Goal: Use online tool/utility: Use online tool/utility

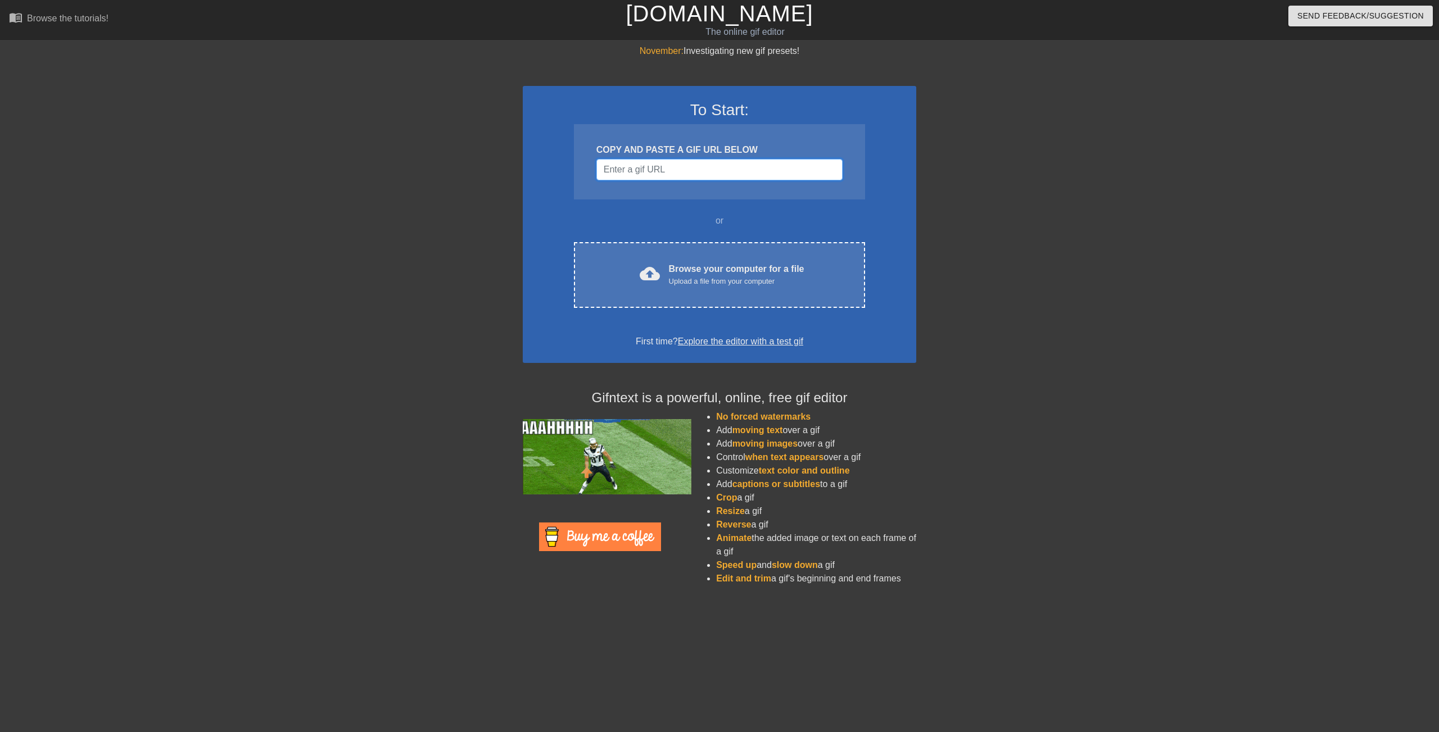
click at [739, 169] on input "Username" at bounding box center [719, 169] width 246 height 21
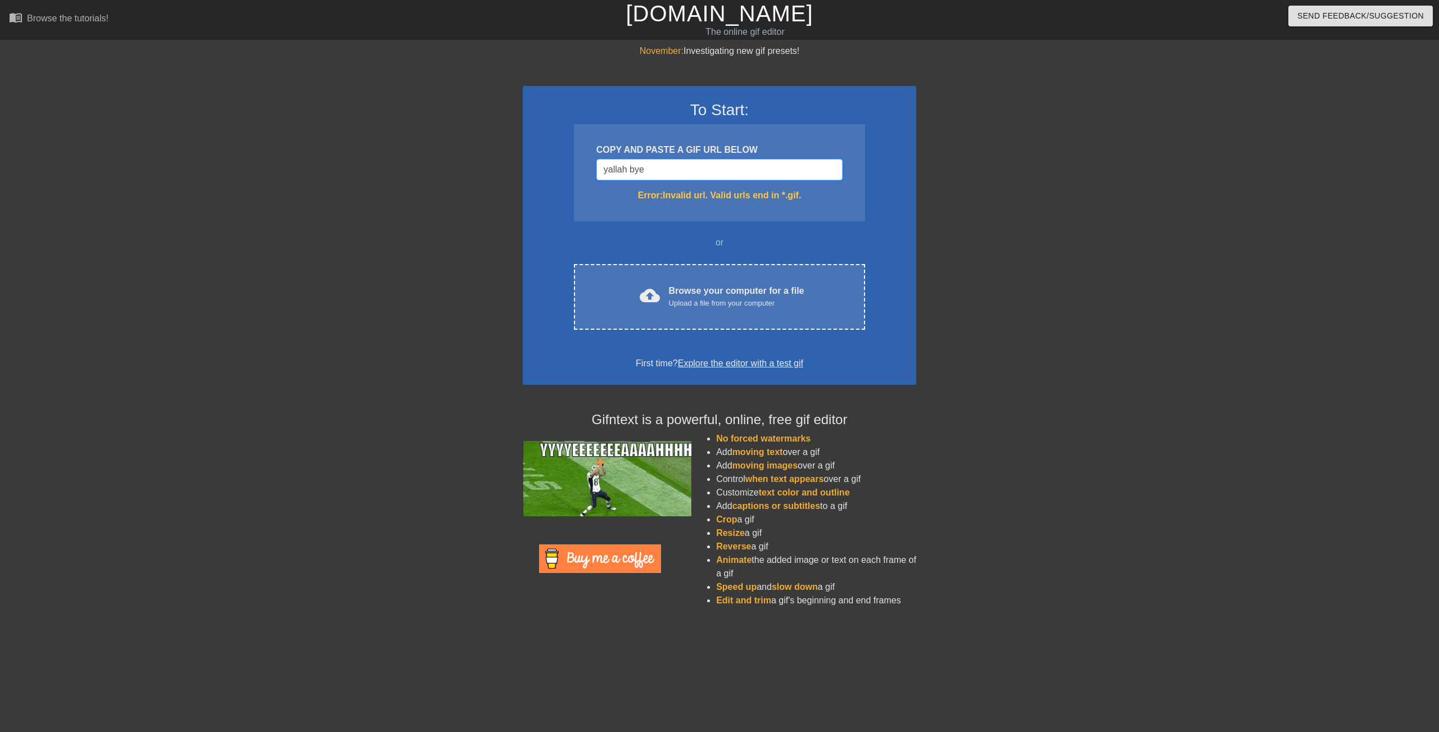
type input "yallah bye"
click at [647, 172] on input "yallah bye" at bounding box center [719, 169] width 246 height 21
click at [647, 171] on input "yallah bye" at bounding box center [719, 169] width 246 height 21
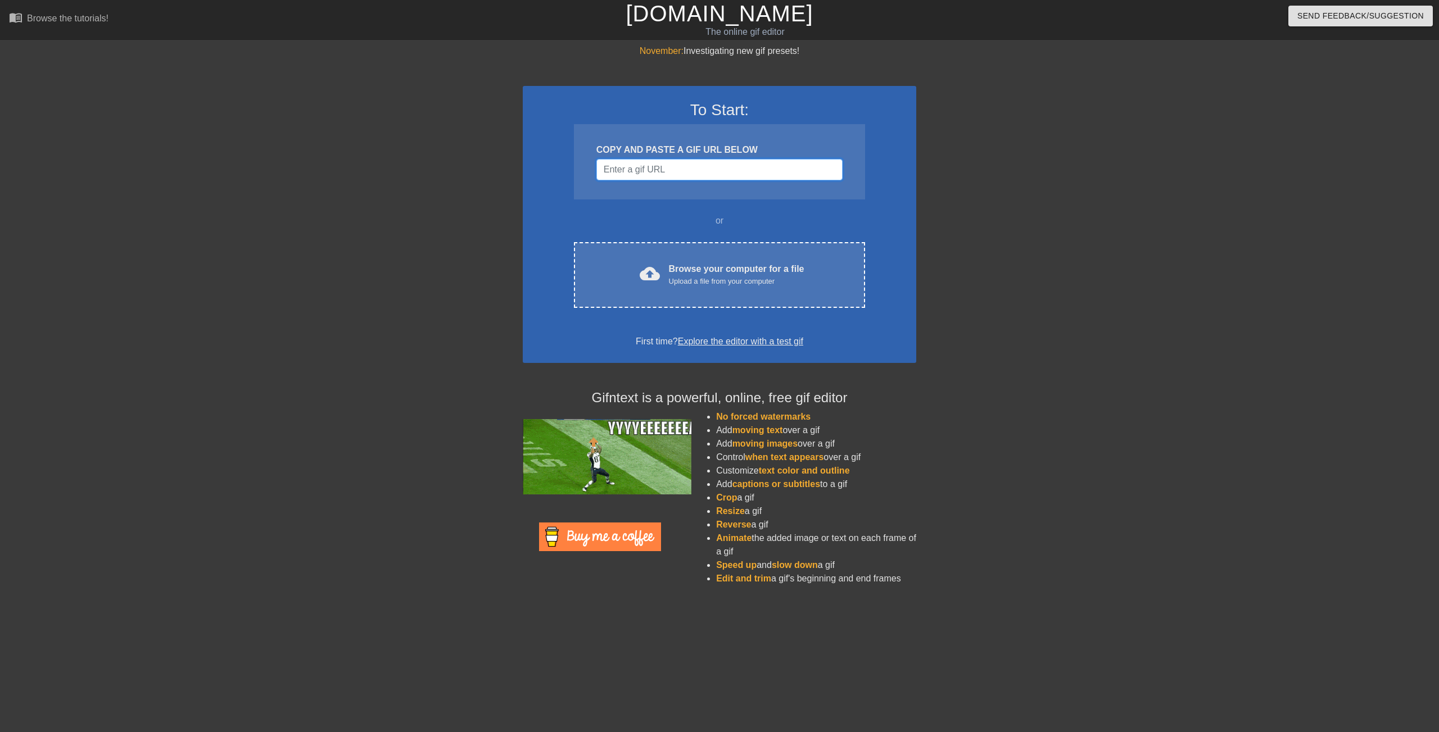
paste input "[URL][DOMAIN_NAME][DOMAIN_NAME]"
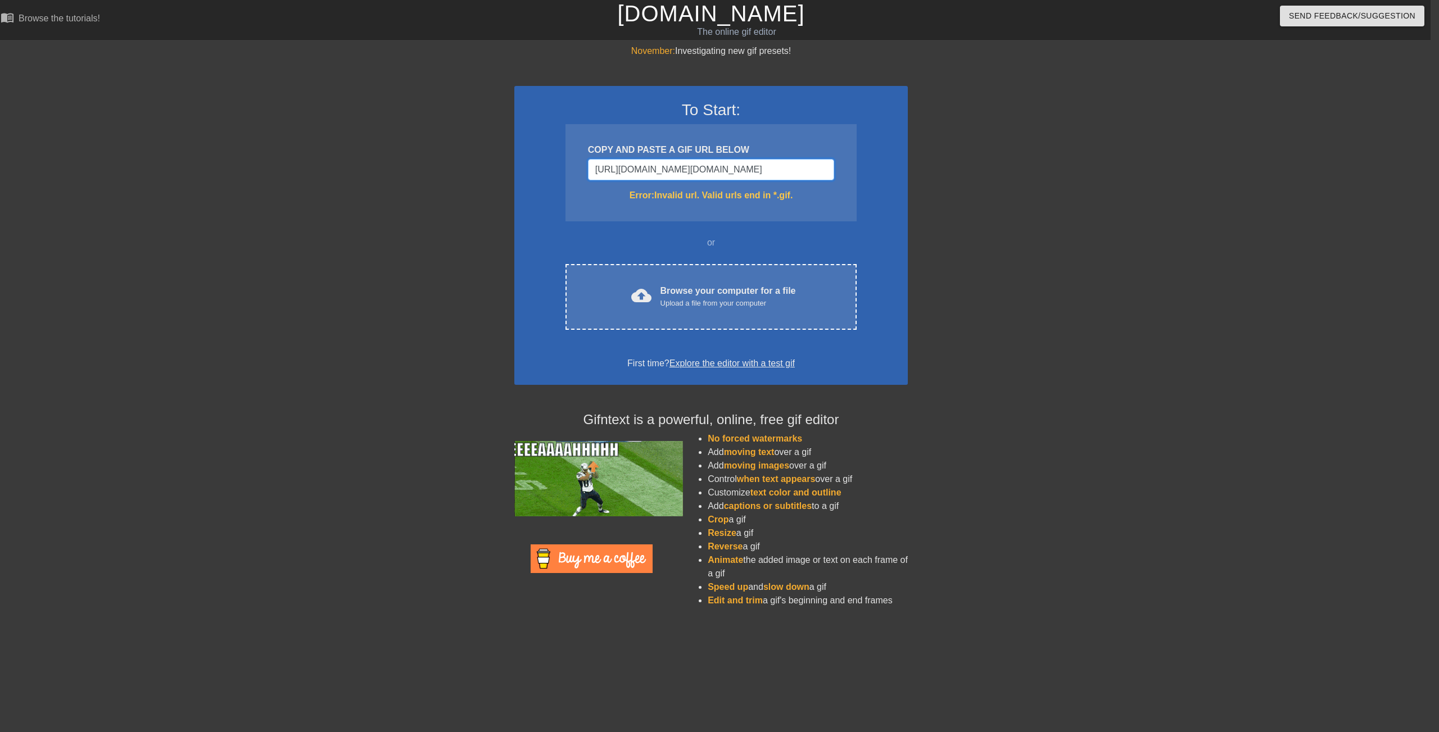
click at [642, 170] on input "[URL][DOMAIN_NAME][DOMAIN_NAME]" at bounding box center [711, 169] width 246 height 21
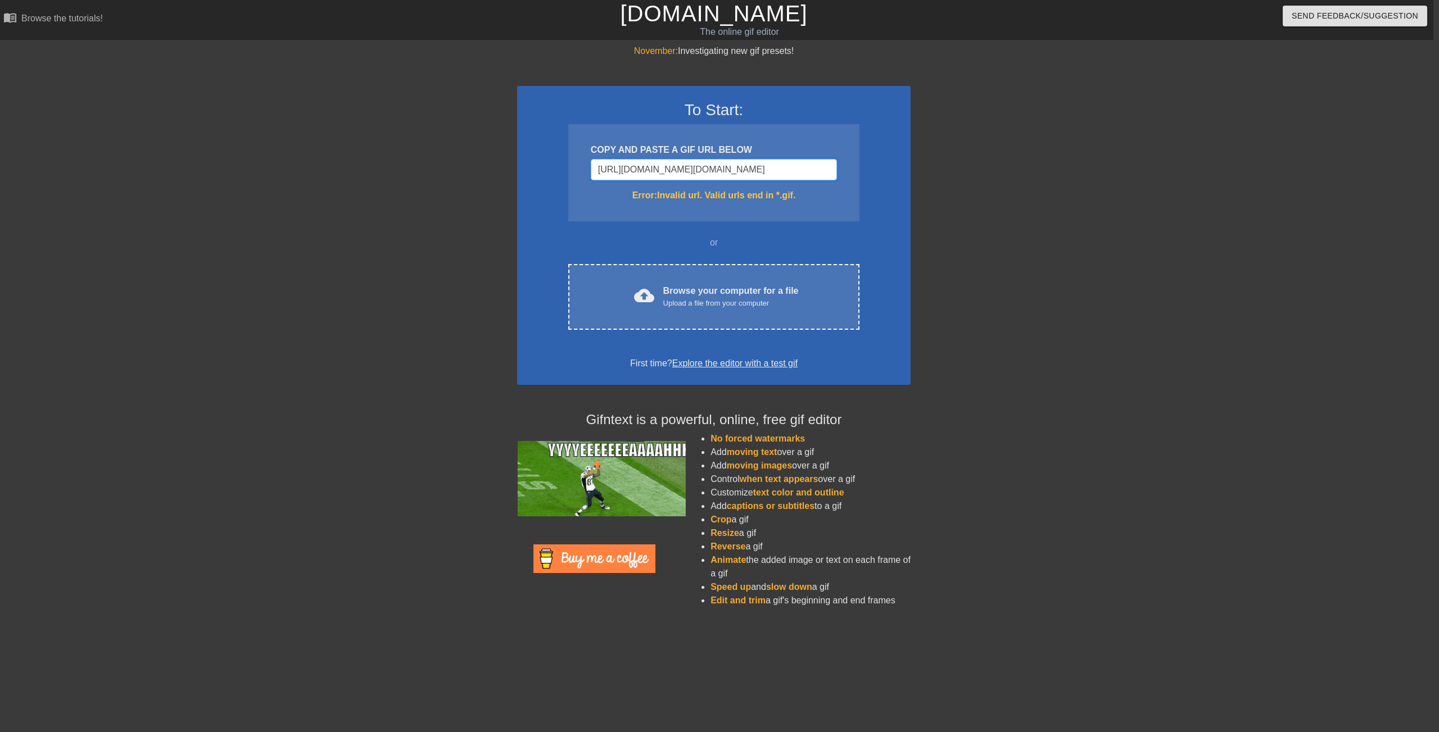
scroll to position [0, 97]
type input "[URL][DOMAIN_NAME][DOMAIN_NAME]"
click at [725, 175] on input "[URL][DOMAIN_NAME][DOMAIN_NAME]" at bounding box center [714, 169] width 246 height 21
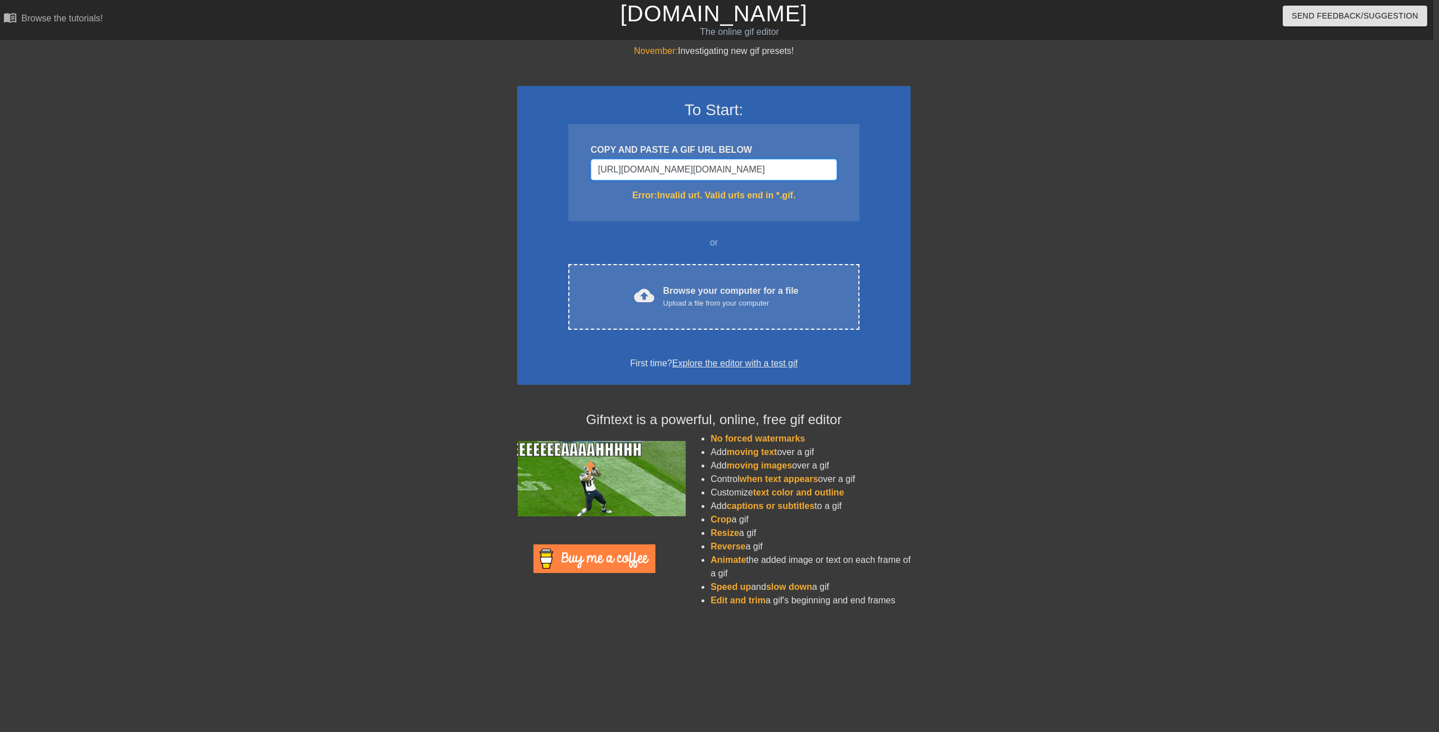
click at [725, 175] on input "[URL][DOMAIN_NAME][DOMAIN_NAME]" at bounding box center [714, 169] width 246 height 21
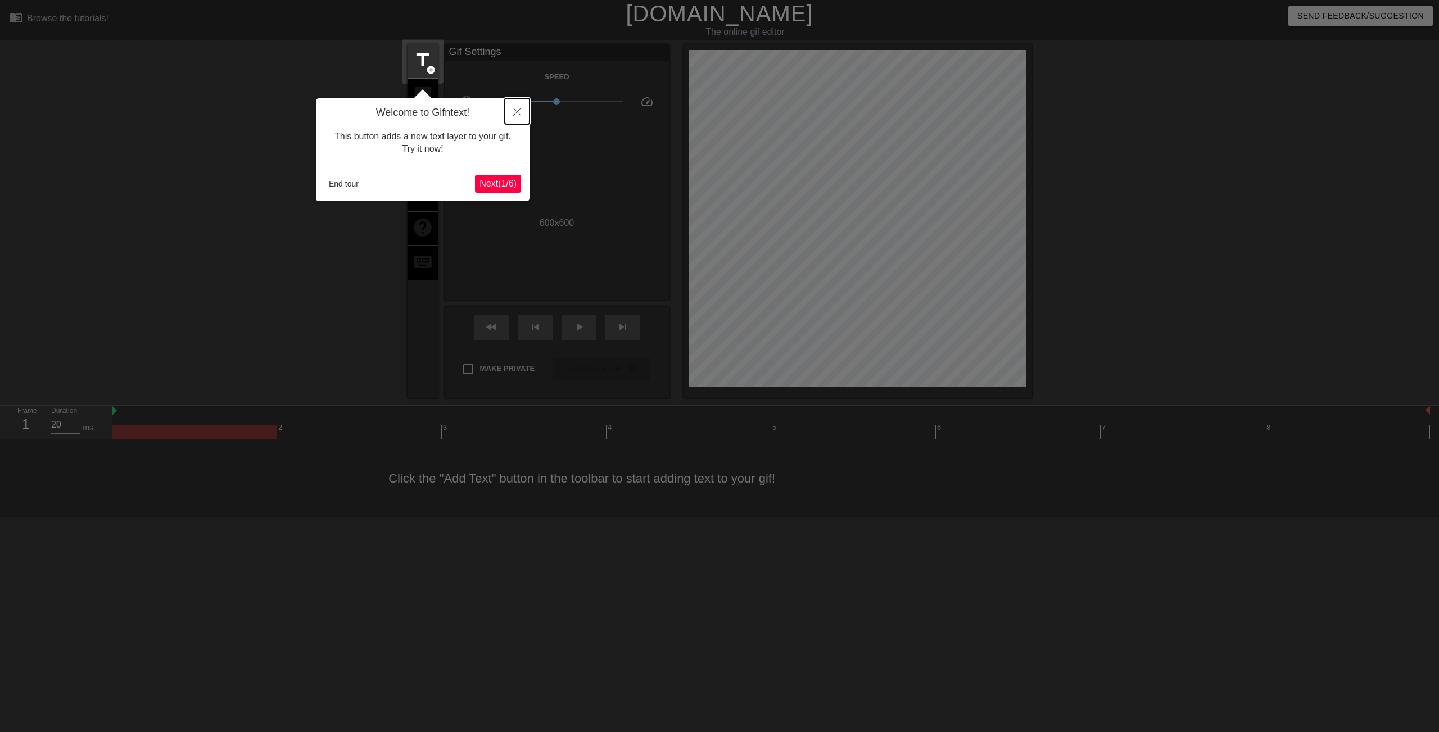
click at [517, 111] on icon "Close" at bounding box center [517, 112] width 8 height 8
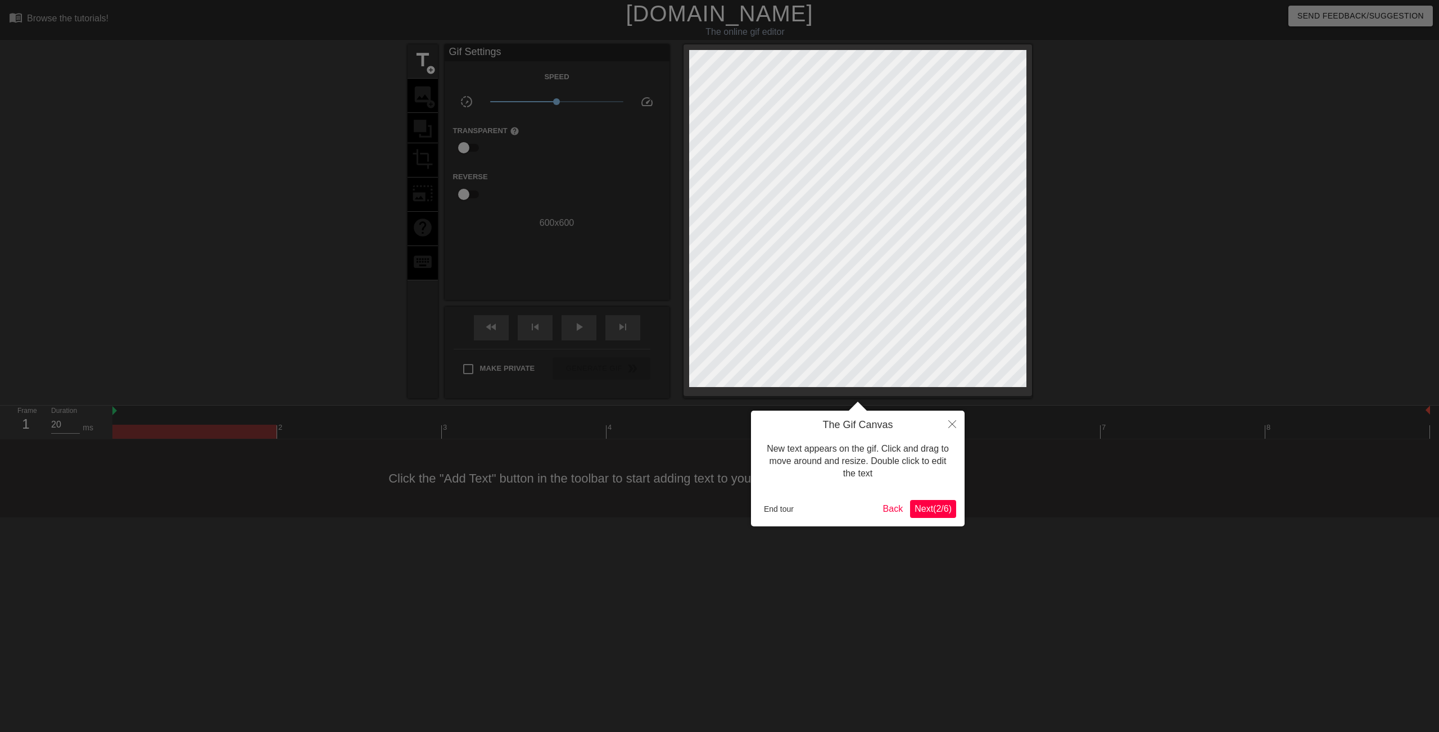
scroll to position [0, 1]
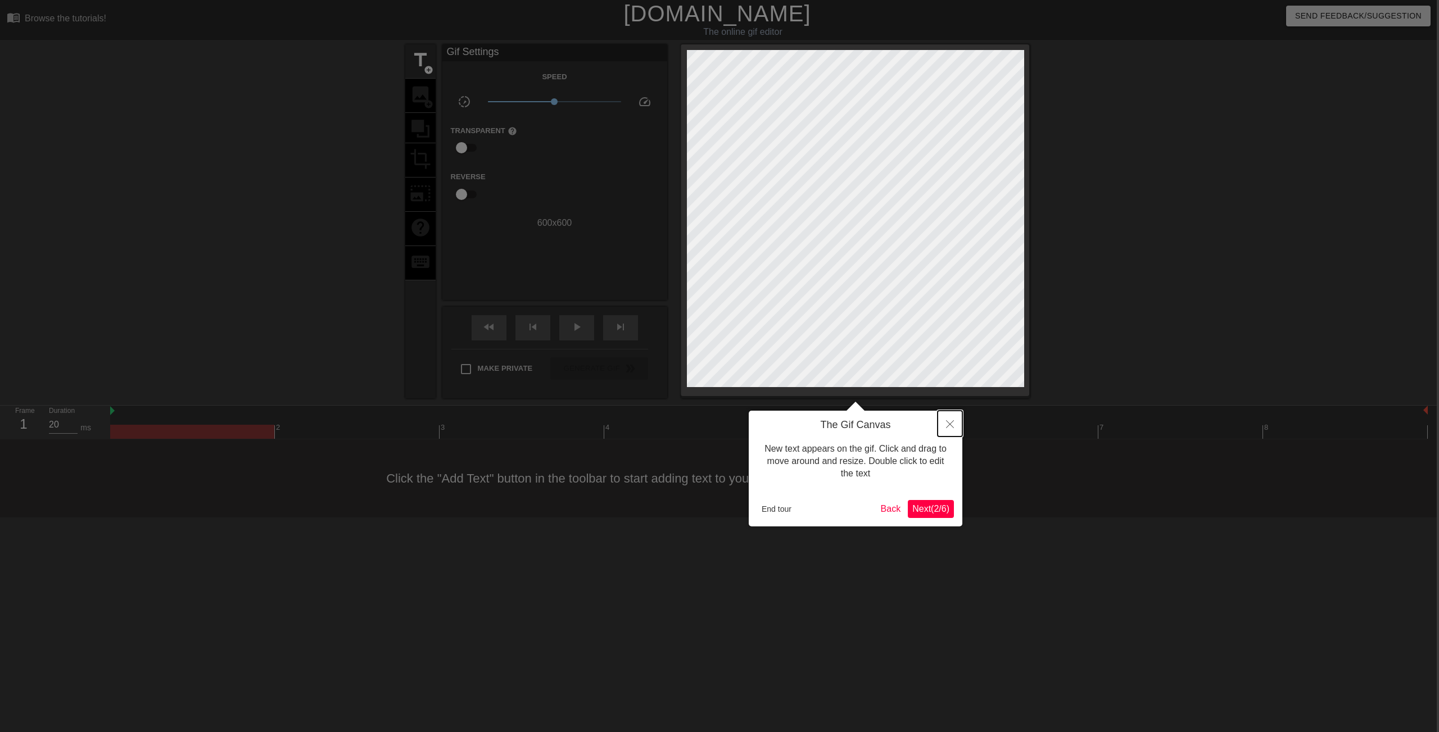
click at [955, 423] on button "Close" at bounding box center [949, 424] width 25 height 26
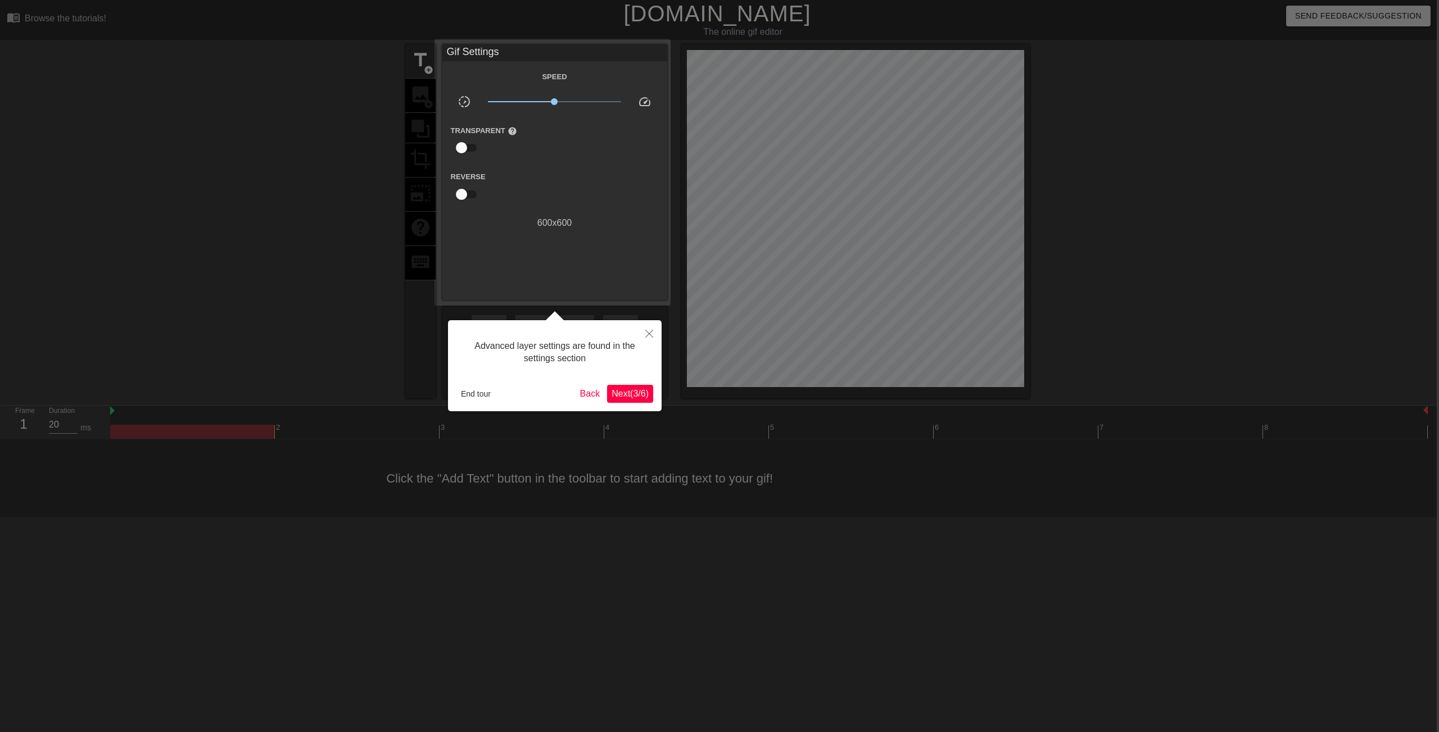
scroll to position [0, 2]
click at [630, 390] on span "Next ( 3 / 6 )" at bounding box center [630, 394] width 37 height 10
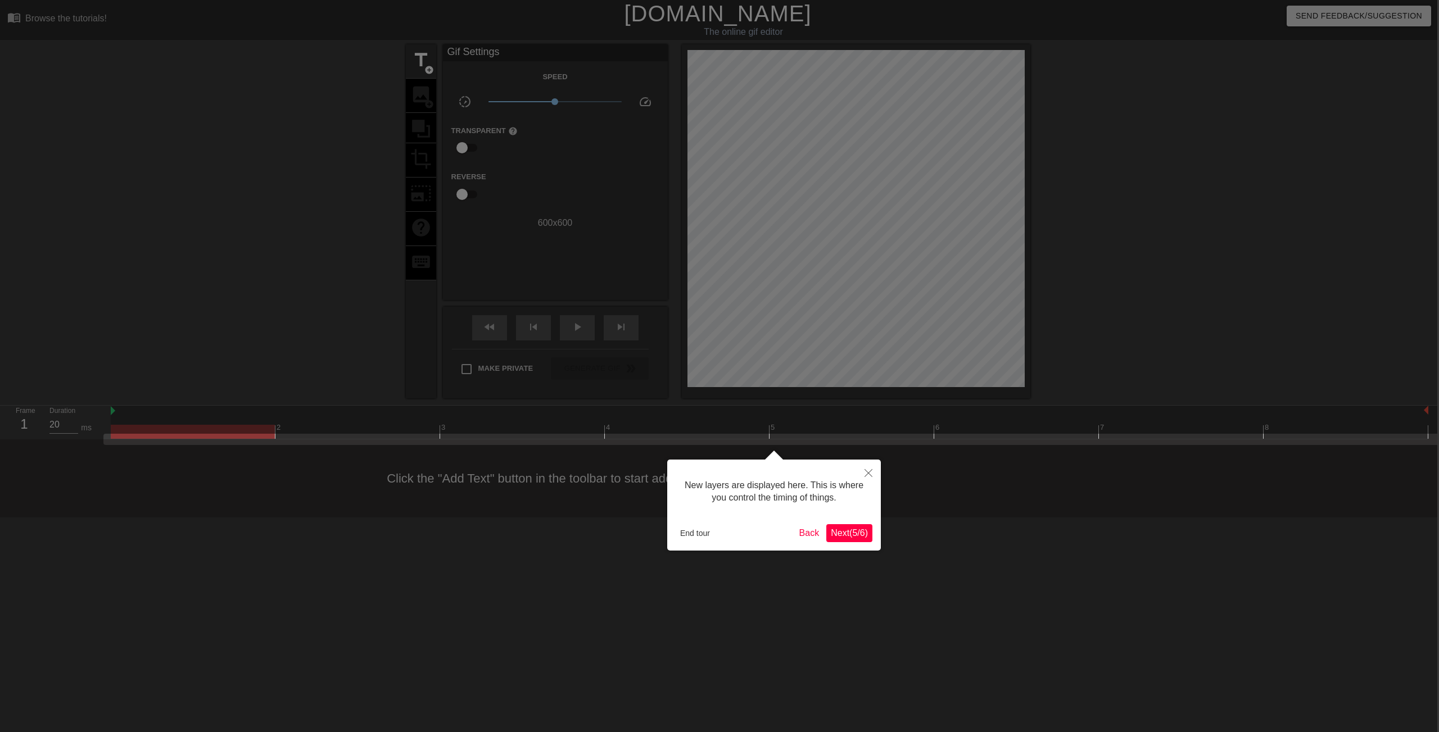
click at [867, 539] on button "Next ( 5 / 6 )" at bounding box center [849, 533] width 46 height 18
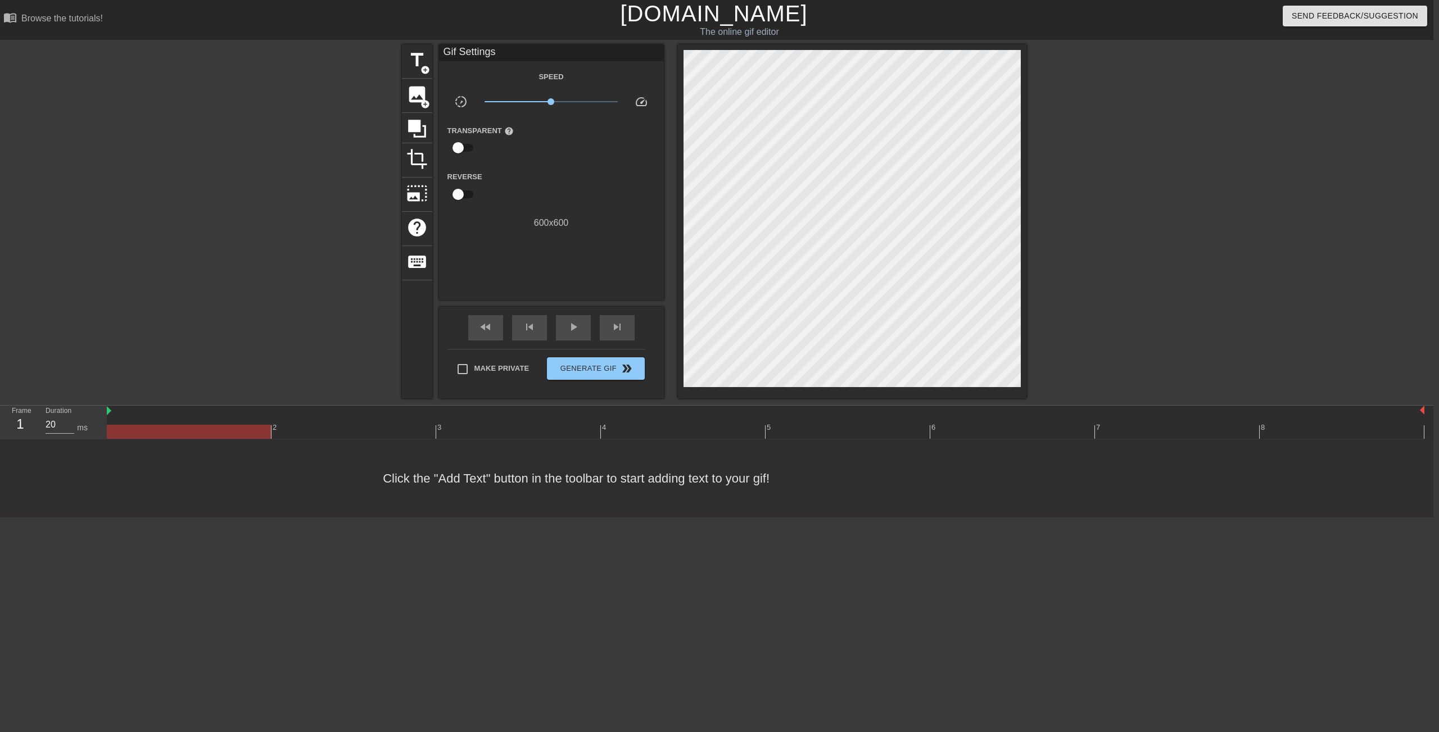
scroll to position [0, 7]
click at [568, 329] on span "play_arrow" at bounding box center [571, 326] width 13 height 13
click at [568, 329] on span "pause" at bounding box center [571, 326] width 13 height 13
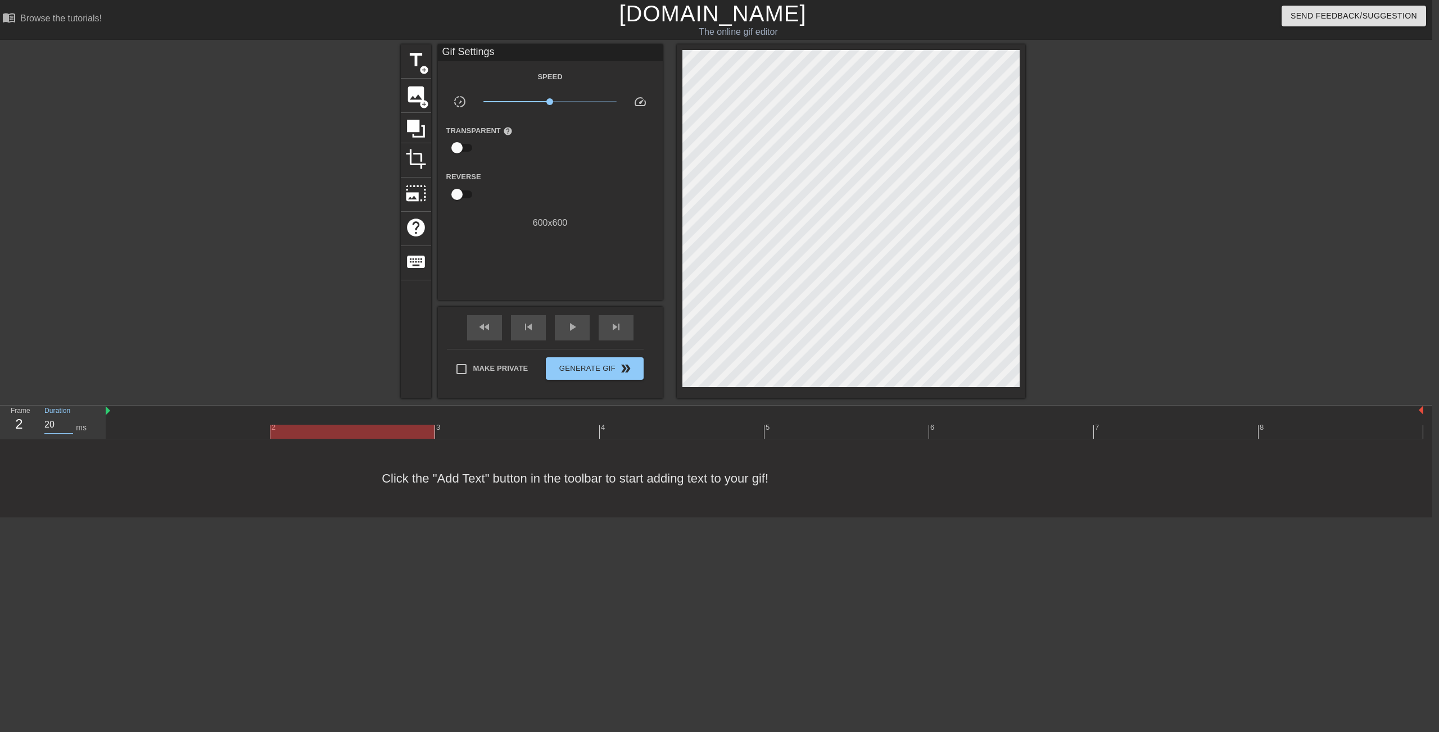
drag, startPoint x: 55, startPoint y: 425, endPoint x: 44, endPoint y: 424, distance: 11.3
click at [44, 424] on input "20" at bounding box center [58, 425] width 29 height 18
click at [200, 344] on div "title add_circle image add_circle crop photo_size_select_large help keyboard Gi…" at bounding box center [712, 221] width 1439 height 354
click at [571, 327] on span "play_arrow" at bounding box center [571, 326] width 13 height 13
click at [571, 327] on span "pause" at bounding box center [571, 326] width 13 height 13
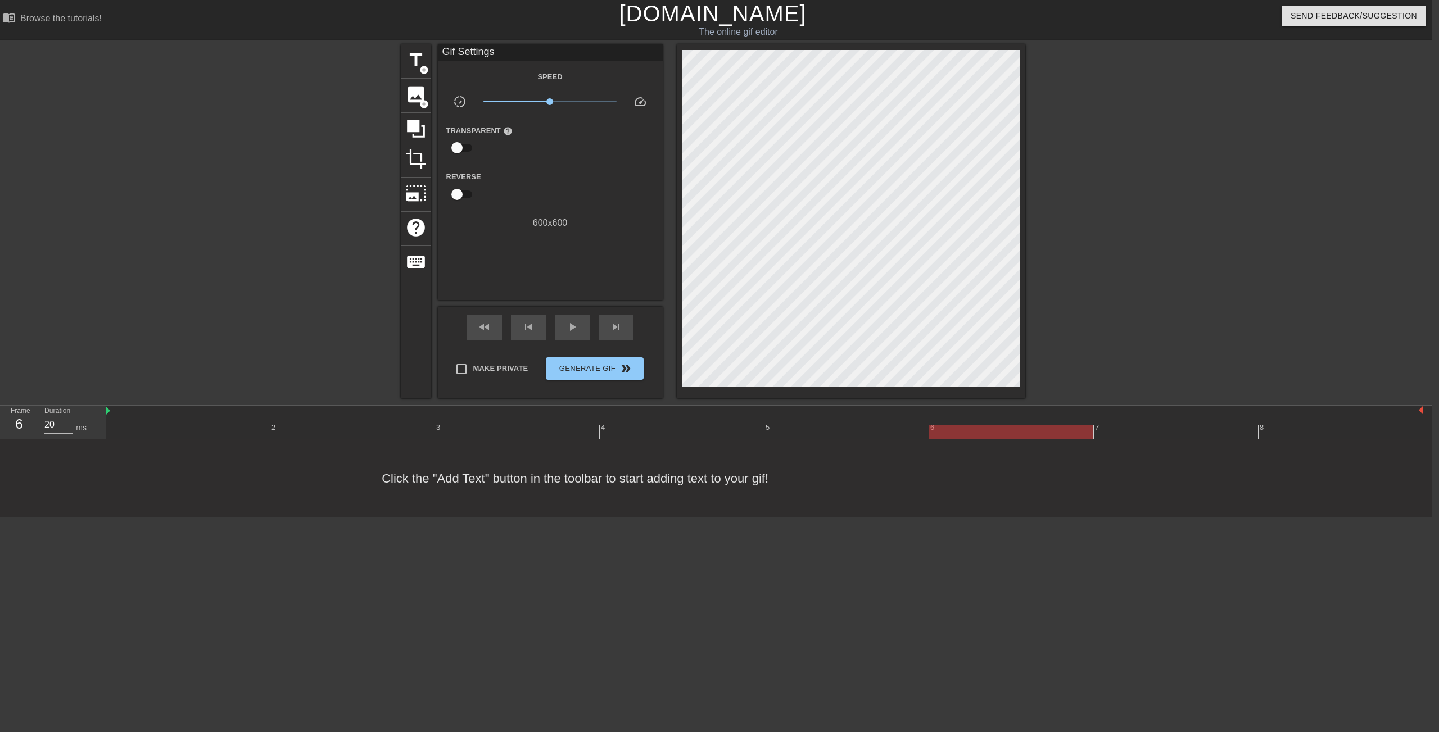
click at [176, 434] on div at bounding box center [764, 432] width 1317 height 14
drag, startPoint x: 359, startPoint y: 429, endPoint x: 354, endPoint y: 438, distance: 10.6
click at [358, 429] on div at bounding box center [764, 432] width 1317 height 14
drag, startPoint x: 224, startPoint y: 430, endPoint x: 178, endPoint y: 438, distance: 46.2
click at [224, 430] on div at bounding box center [764, 432] width 1317 height 14
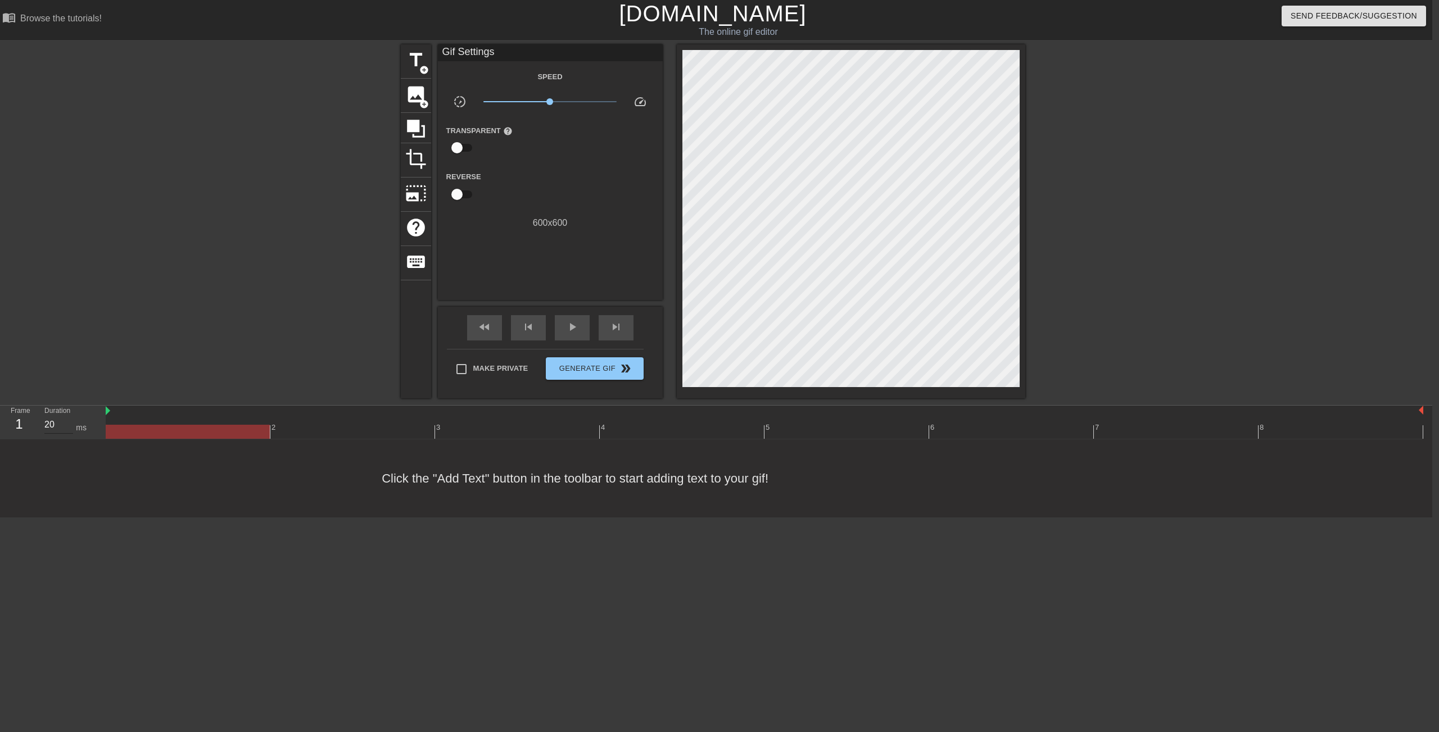
click at [56, 423] on input "20" at bounding box center [58, 425] width 29 height 18
click at [382, 421] on div "2" at bounding box center [352, 424] width 165 height 14
click at [45, 420] on input "100" at bounding box center [58, 425] width 29 height 18
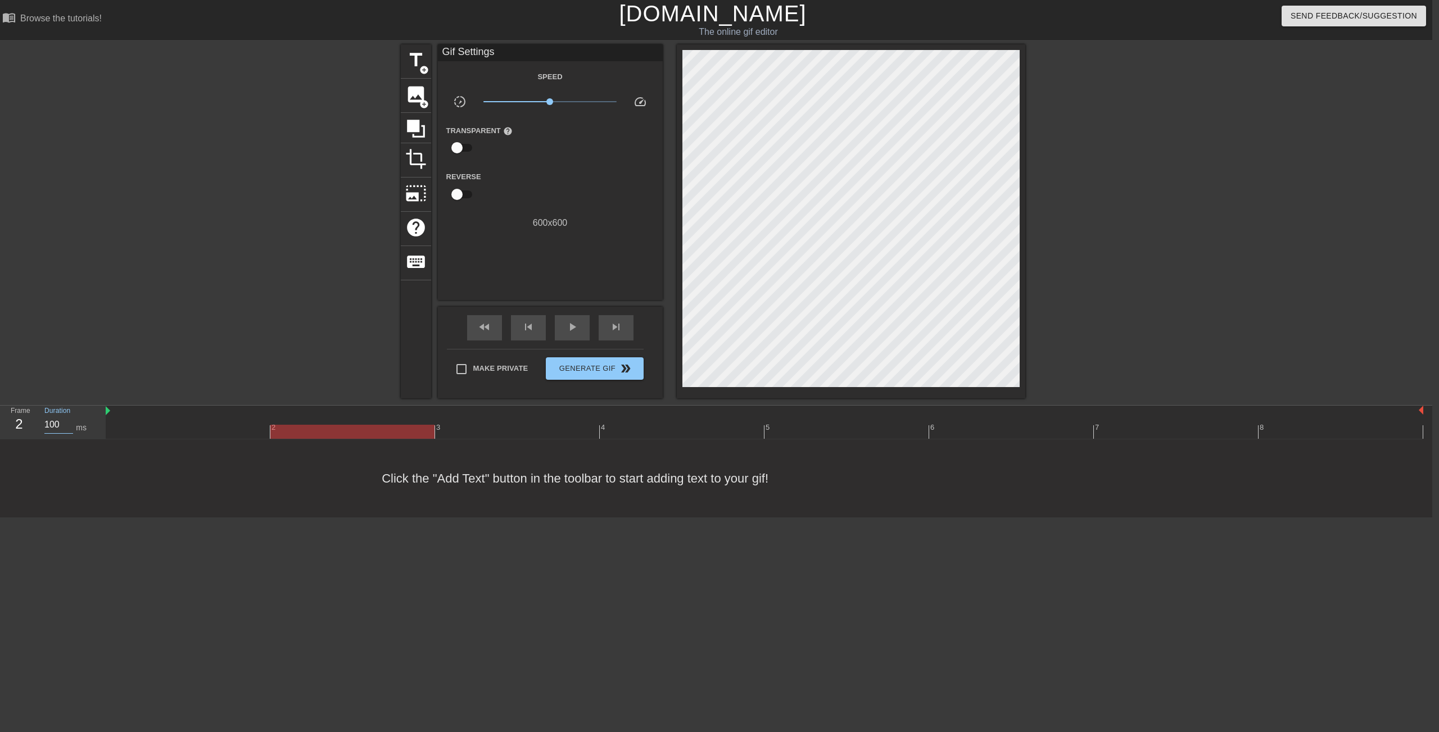
click at [45, 420] on input "100" at bounding box center [58, 425] width 29 height 18
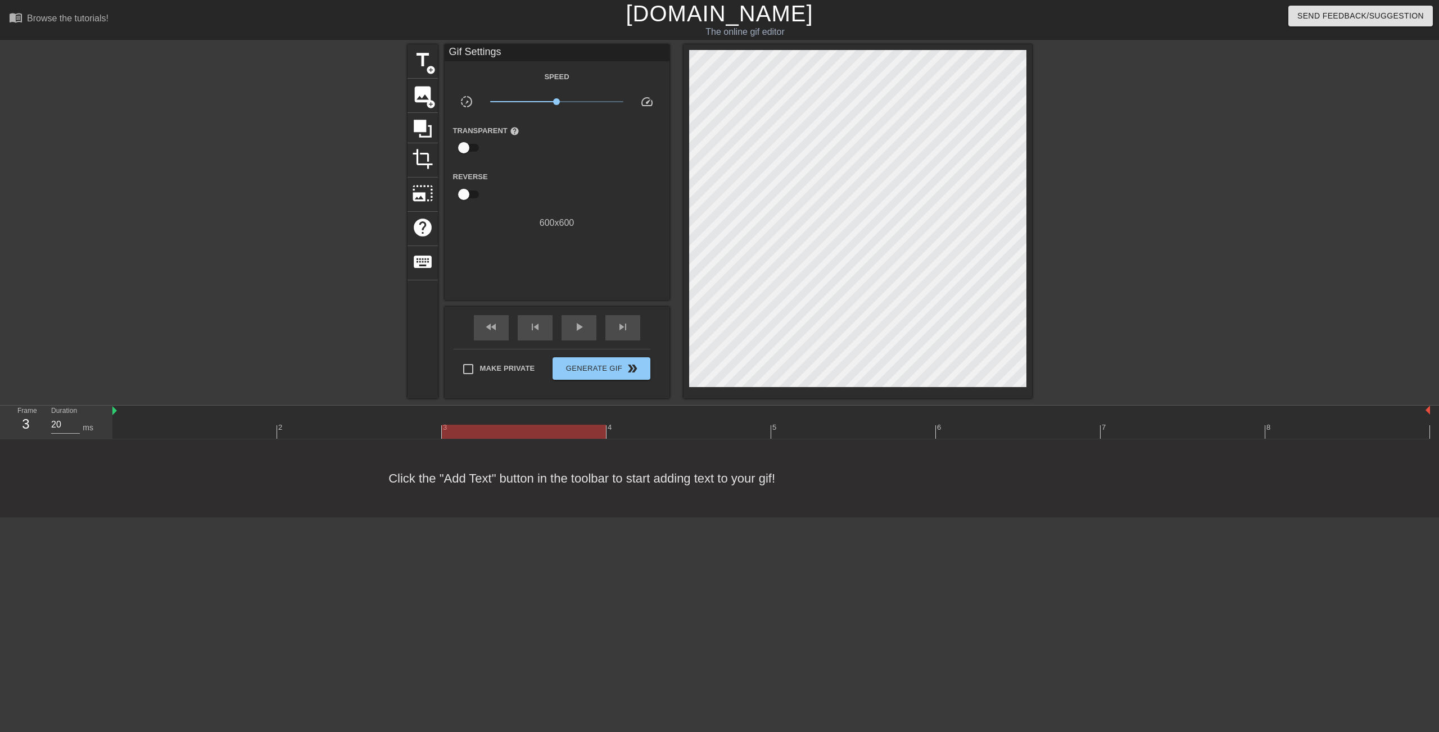
click at [527, 436] on div at bounding box center [770, 432] width 1317 height 14
click at [60, 424] on input "20" at bounding box center [65, 425] width 29 height 18
click at [691, 428] on div at bounding box center [770, 432] width 1317 height 14
click at [62, 425] on input "20" at bounding box center [65, 425] width 29 height 18
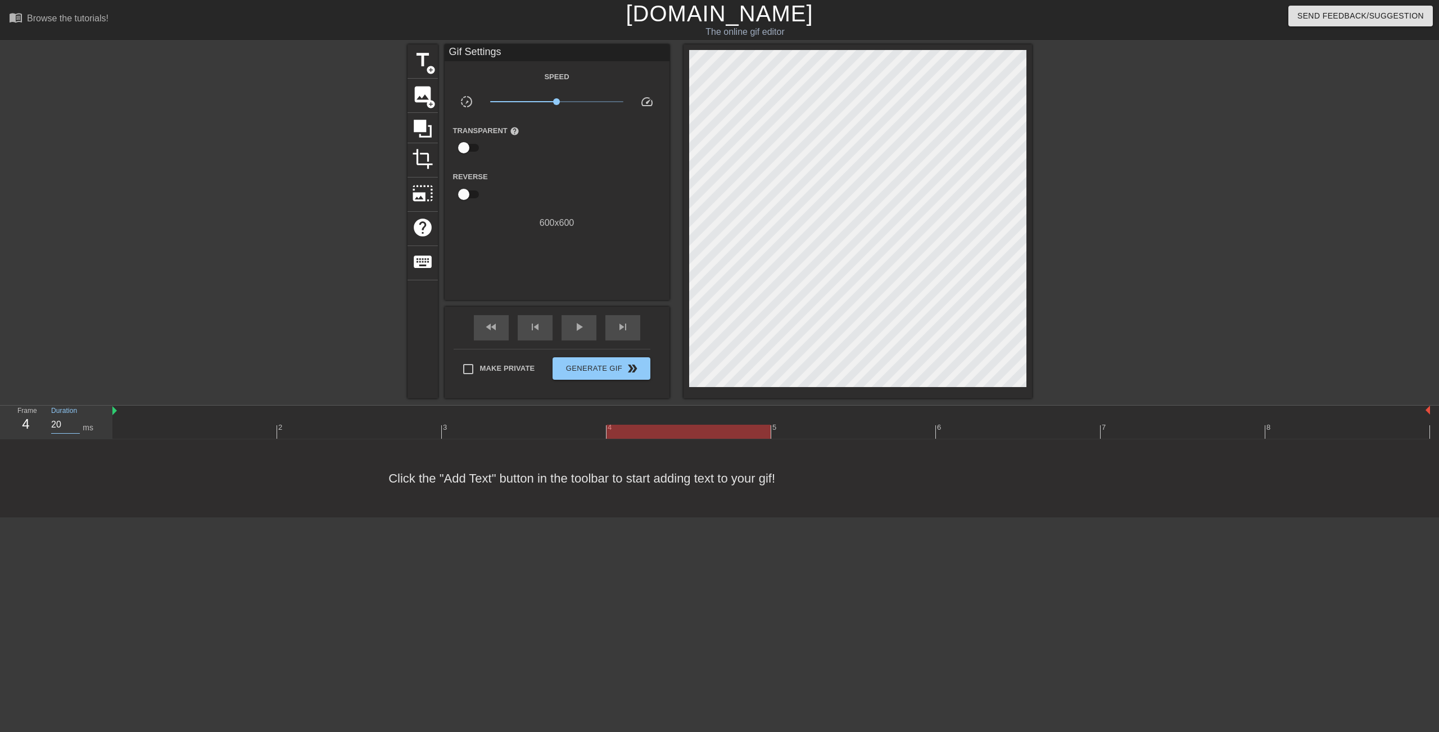
click at [62, 425] on input "20" at bounding box center [65, 425] width 29 height 18
click at [836, 428] on div at bounding box center [770, 432] width 1317 height 14
click at [63, 424] on input "20" at bounding box center [65, 425] width 29 height 18
click at [1044, 431] on div at bounding box center [770, 432] width 1317 height 14
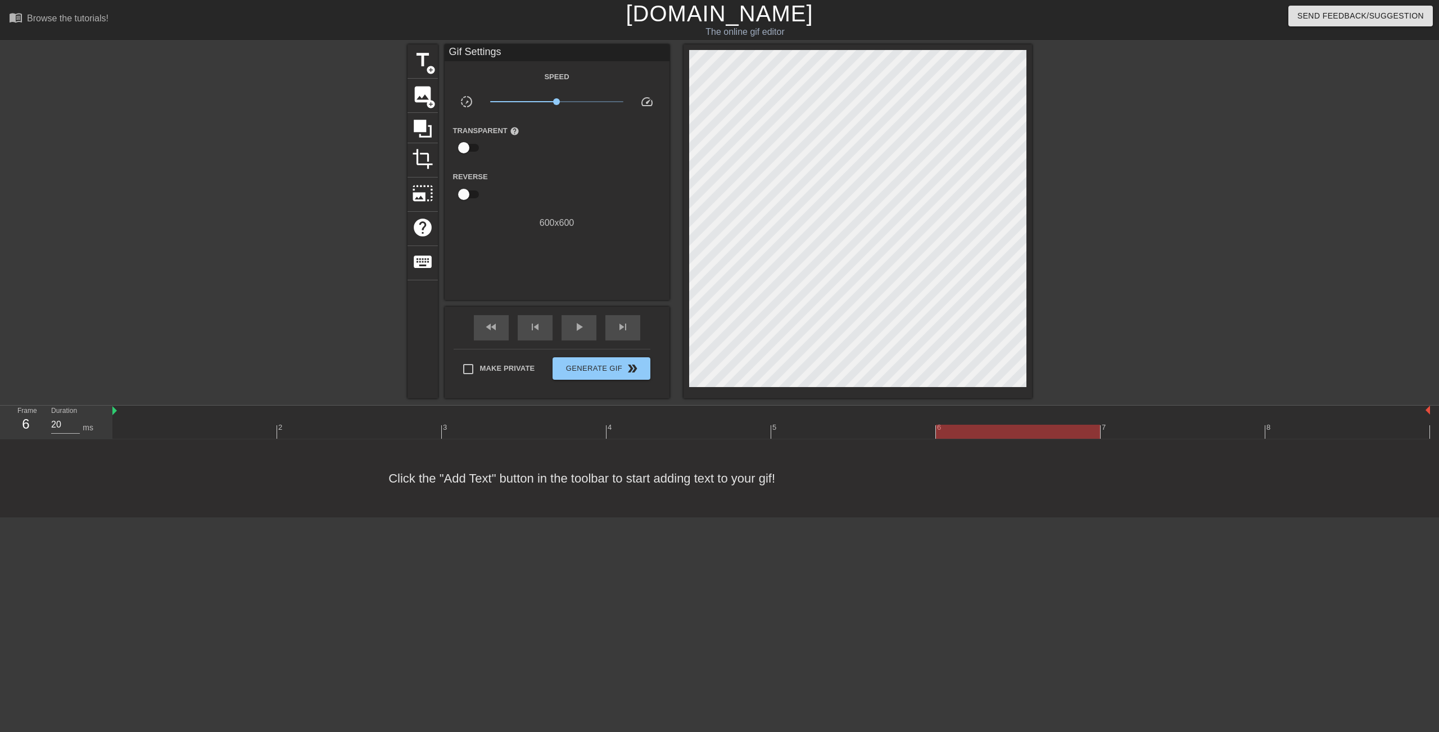
click at [1044, 431] on div at bounding box center [1018, 432] width 164 height 14
click at [59, 425] on input "20" at bounding box center [65, 425] width 29 height 18
click at [1159, 428] on div at bounding box center [770, 432] width 1317 height 14
click at [53, 424] on input "20" at bounding box center [65, 425] width 29 height 18
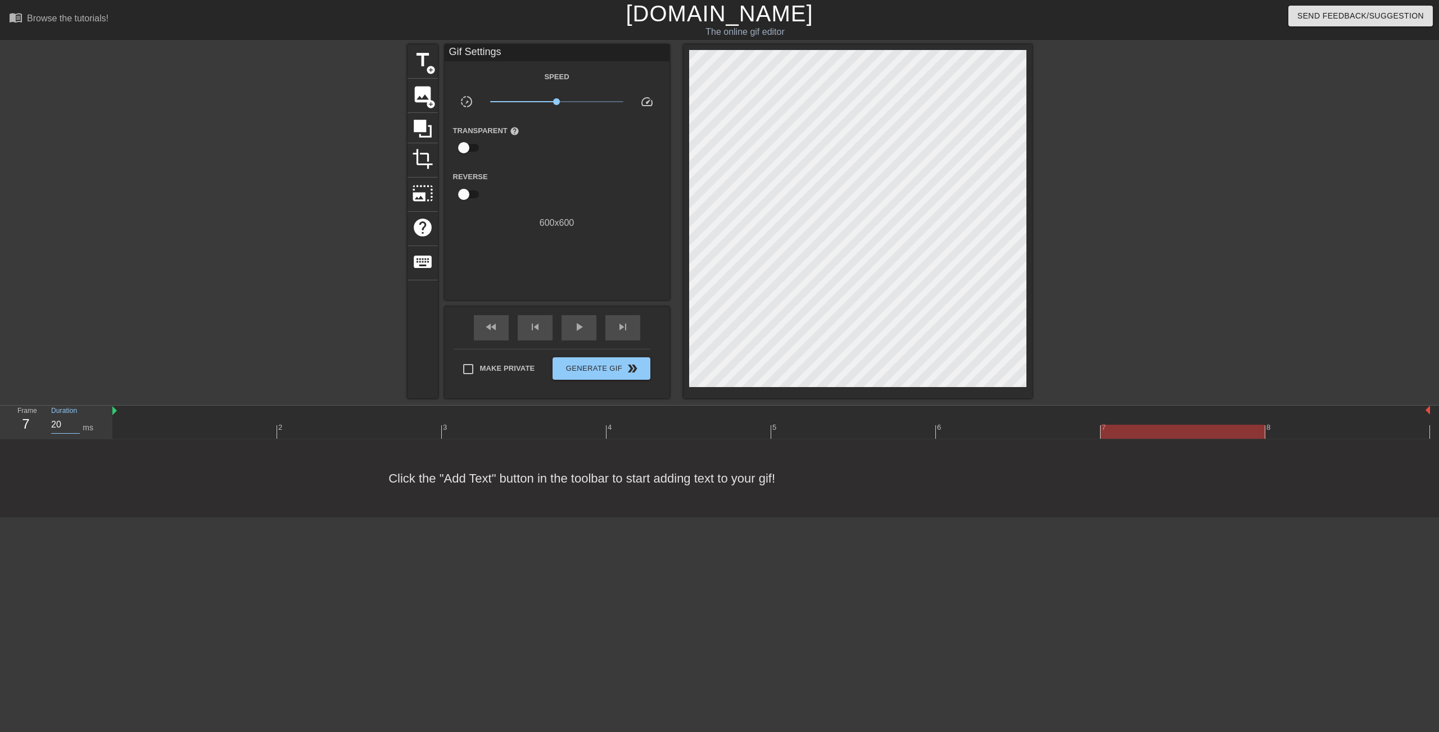
click at [53, 424] on input "20" at bounding box center [65, 425] width 29 height 18
click at [1305, 431] on div at bounding box center [770, 432] width 1317 height 14
click at [1305, 431] on div at bounding box center [1347, 432] width 164 height 14
click at [59, 426] on input "20" at bounding box center [65, 425] width 29 height 18
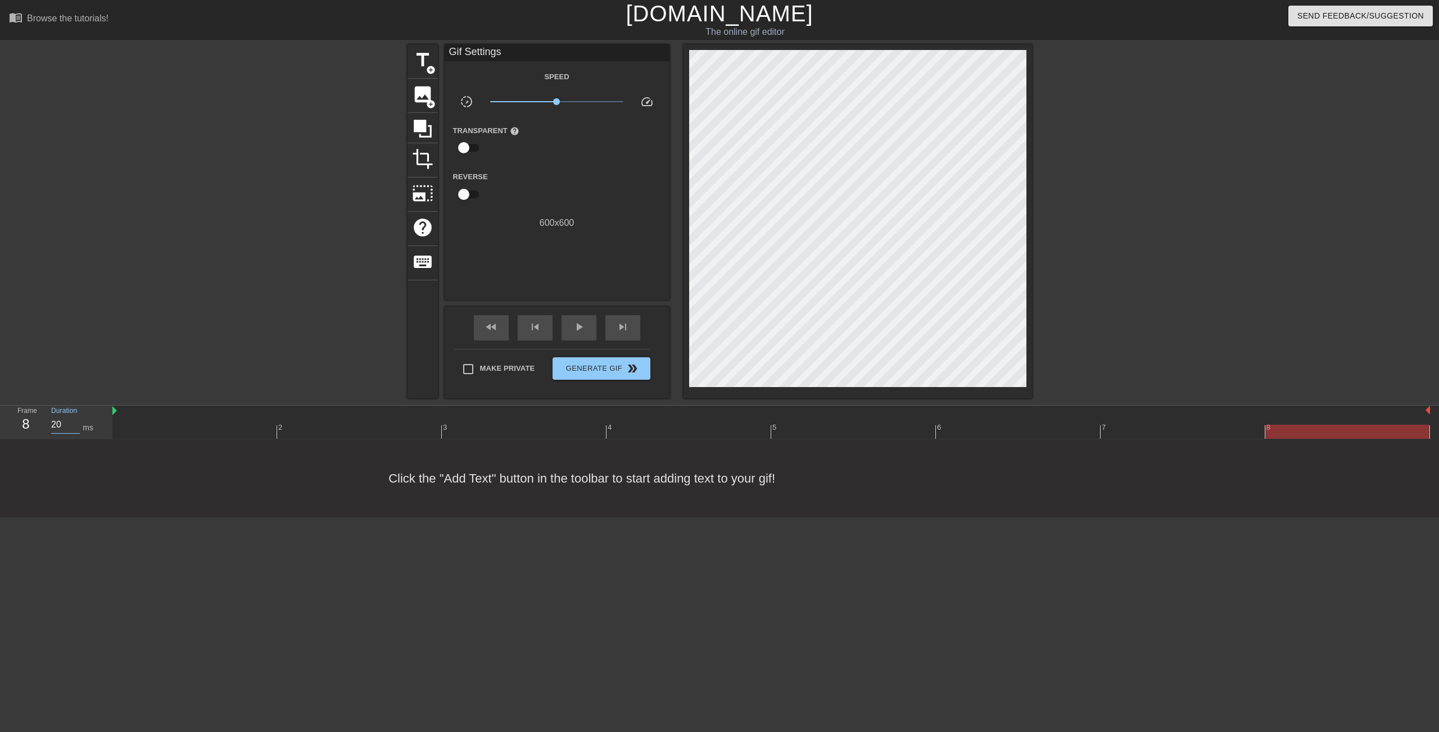
click at [59, 426] on input "20" at bounding box center [65, 425] width 29 height 18
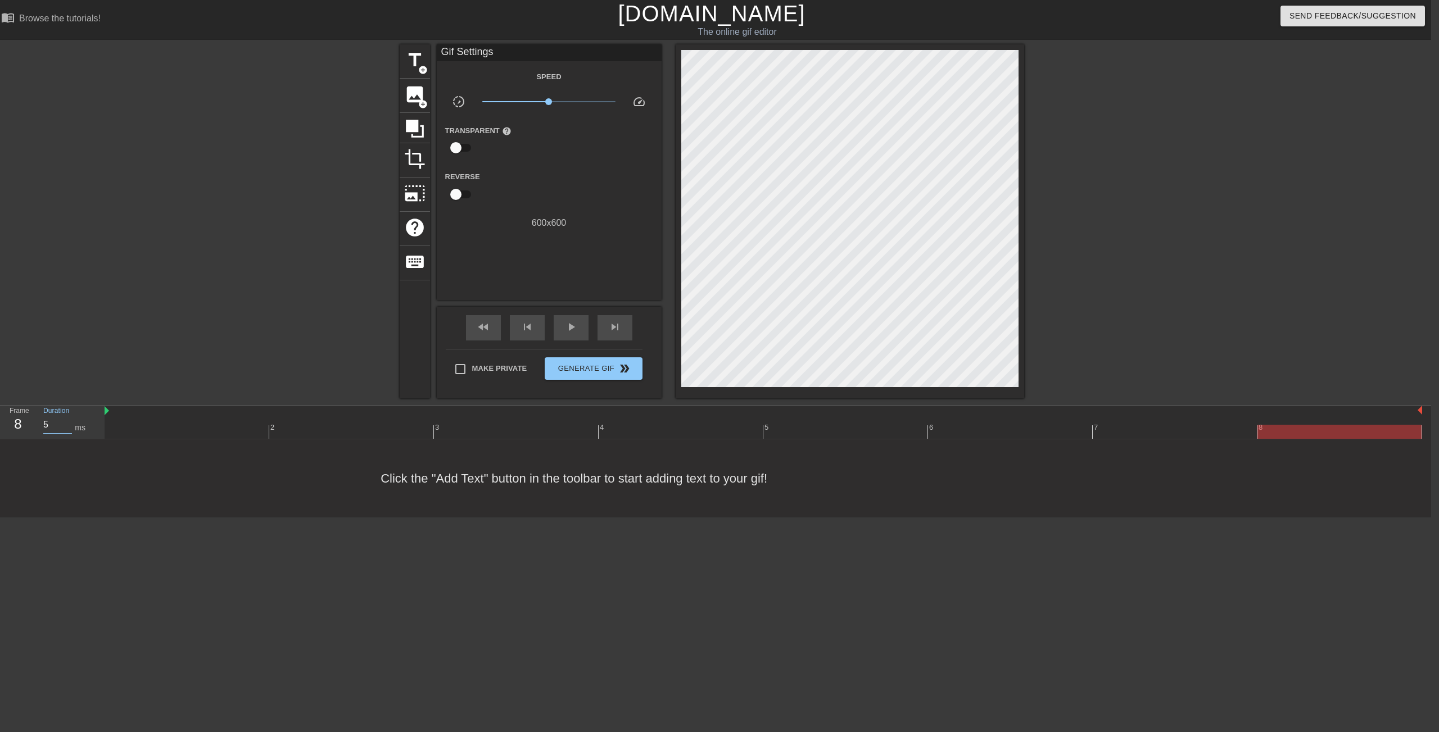
scroll to position [0, 8]
type input "50"
click at [576, 332] on span "play_arrow" at bounding box center [570, 326] width 13 height 13
click at [580, 335] on div "pause" at bounding box center [571, 327] width 35 height 25
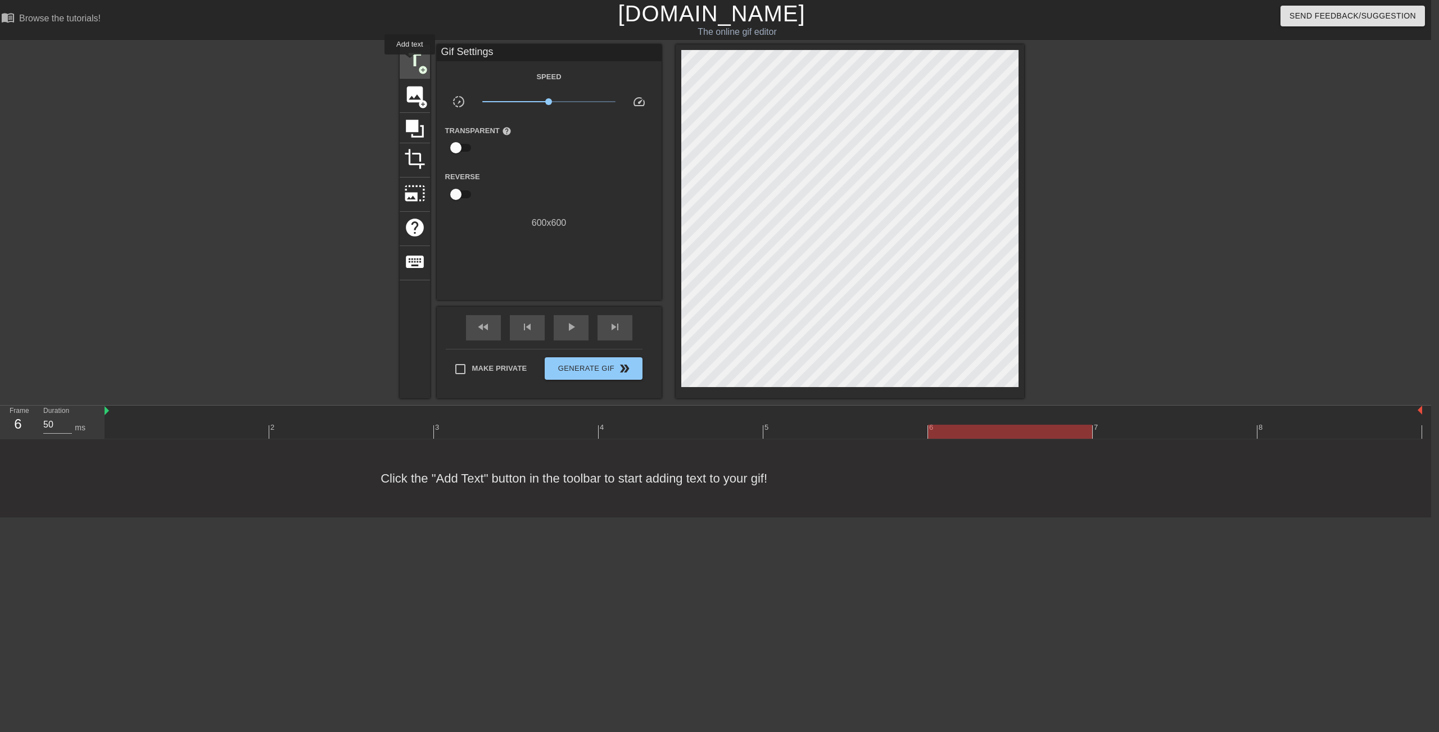
click at [410, 62] on span "title" at bounding box center [414, 59] width 21 height 21
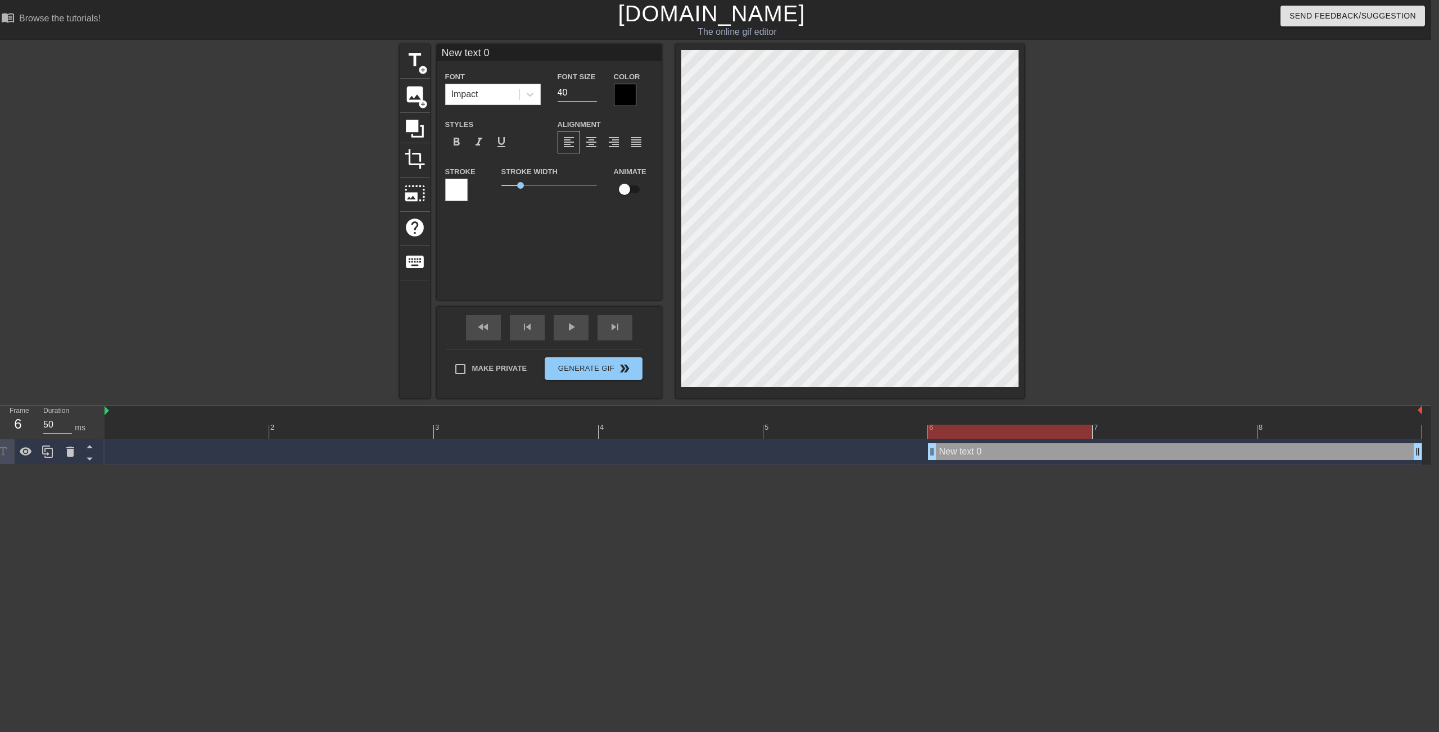
scroll to position [0, 6]
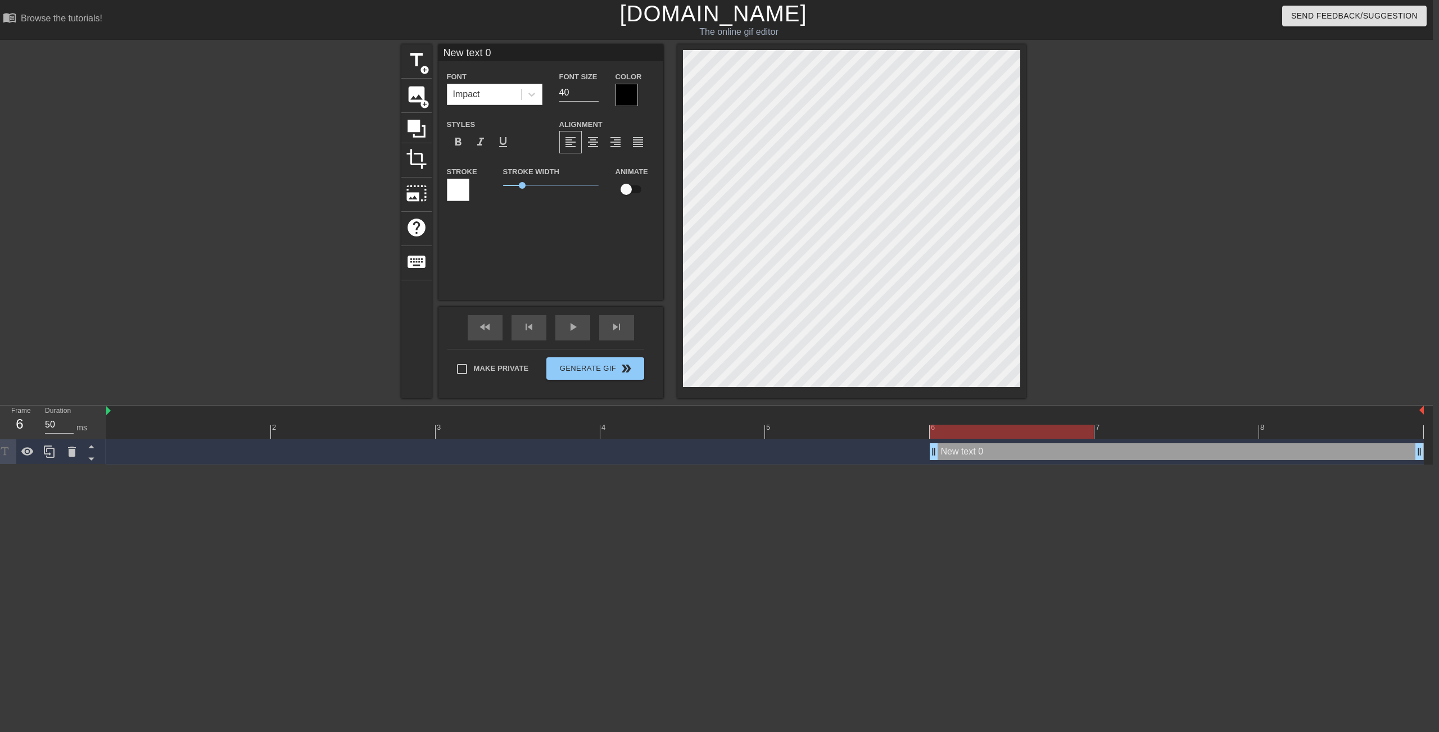
type input "Y"
type textarea "Y"
type input "Ya"
type textarea "Ya"
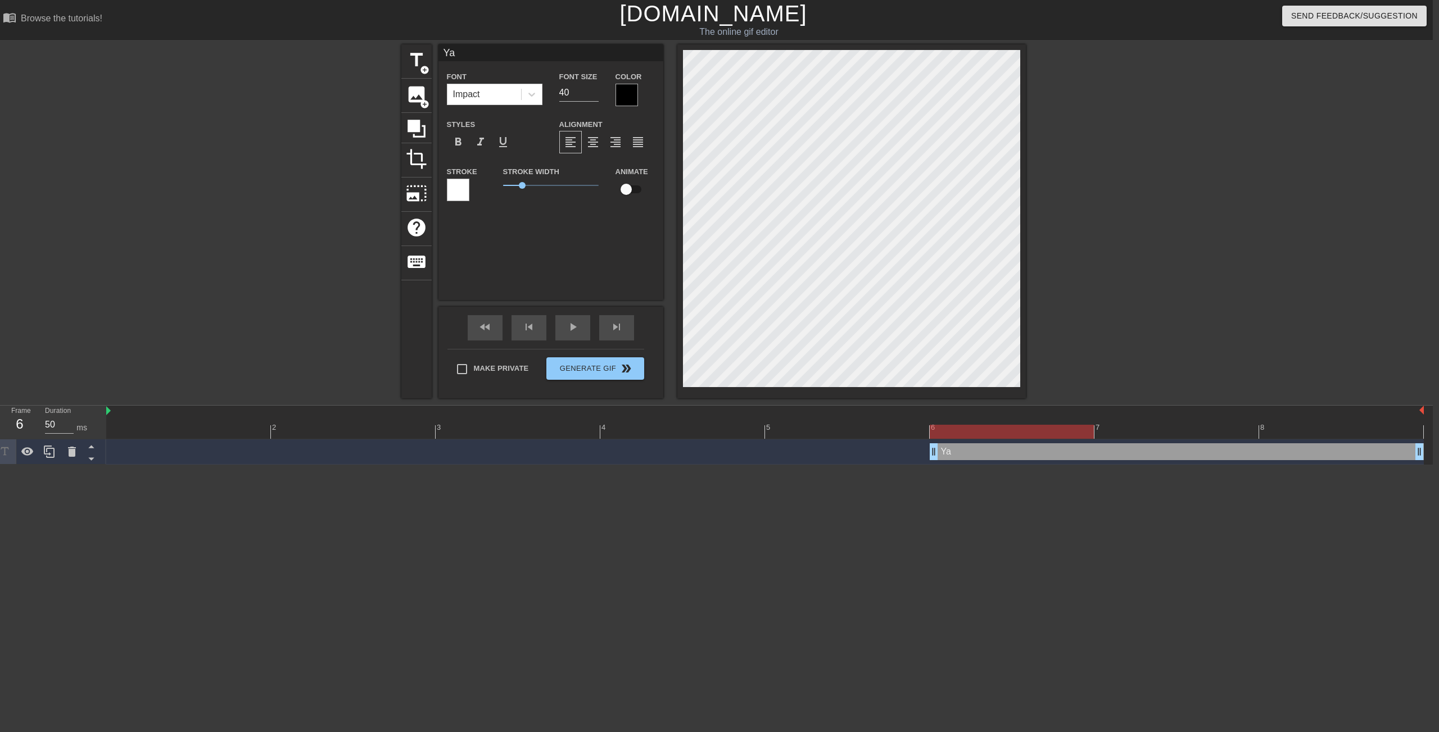
type input "Yal"
type textarea "Yal"
type input "Yall"
type textarea "Yall"
type input "Yalla"
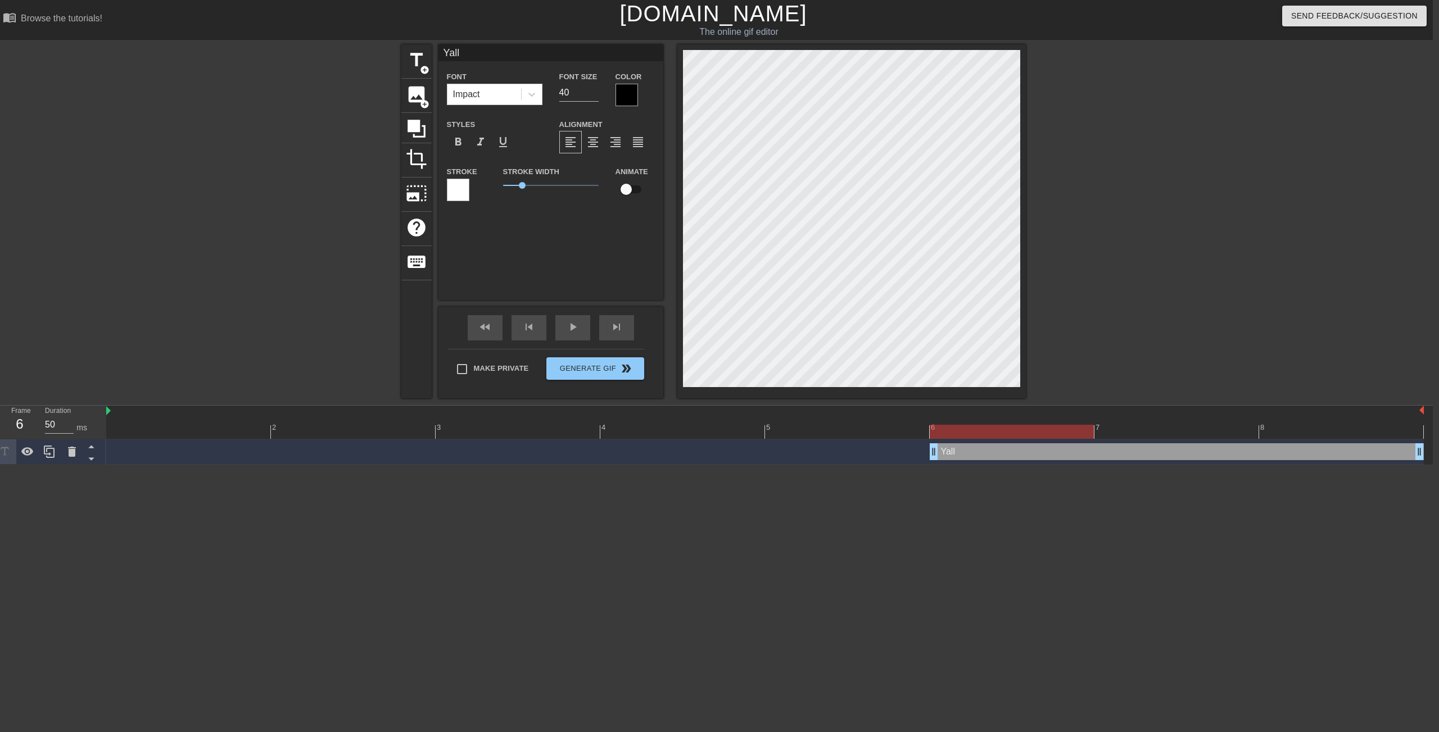
type textarea "Yalla"
type input "Yalla"
type textarea "Yalla"
type input "Yalla B"
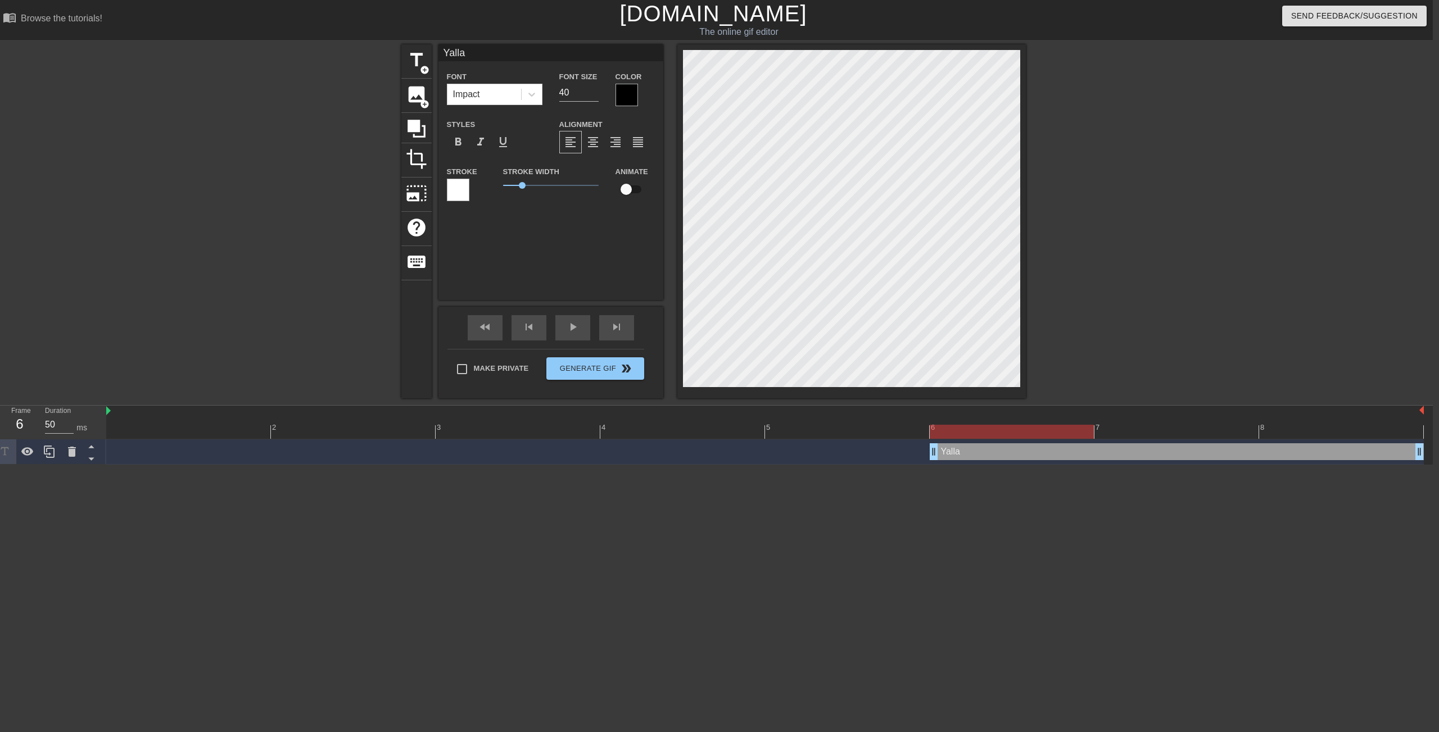
type textarea "Yalla B"
type input "Yalla By"
type textarea "Yalla By"
type input "Yalla B"
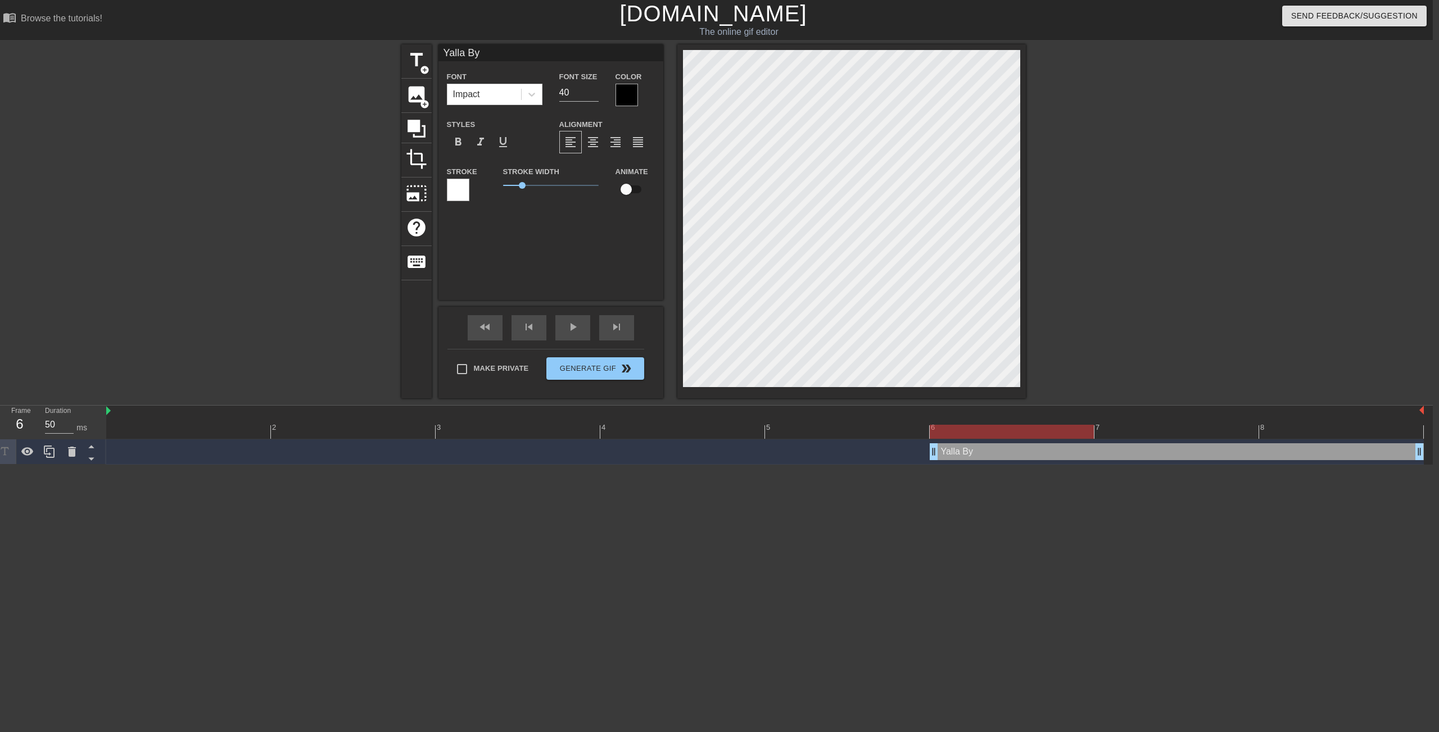
type textarea "Yalla B"
type input "Yalla"
type textarea "Yalla"
type input "Yalla b"
type textarea "Yalla b"
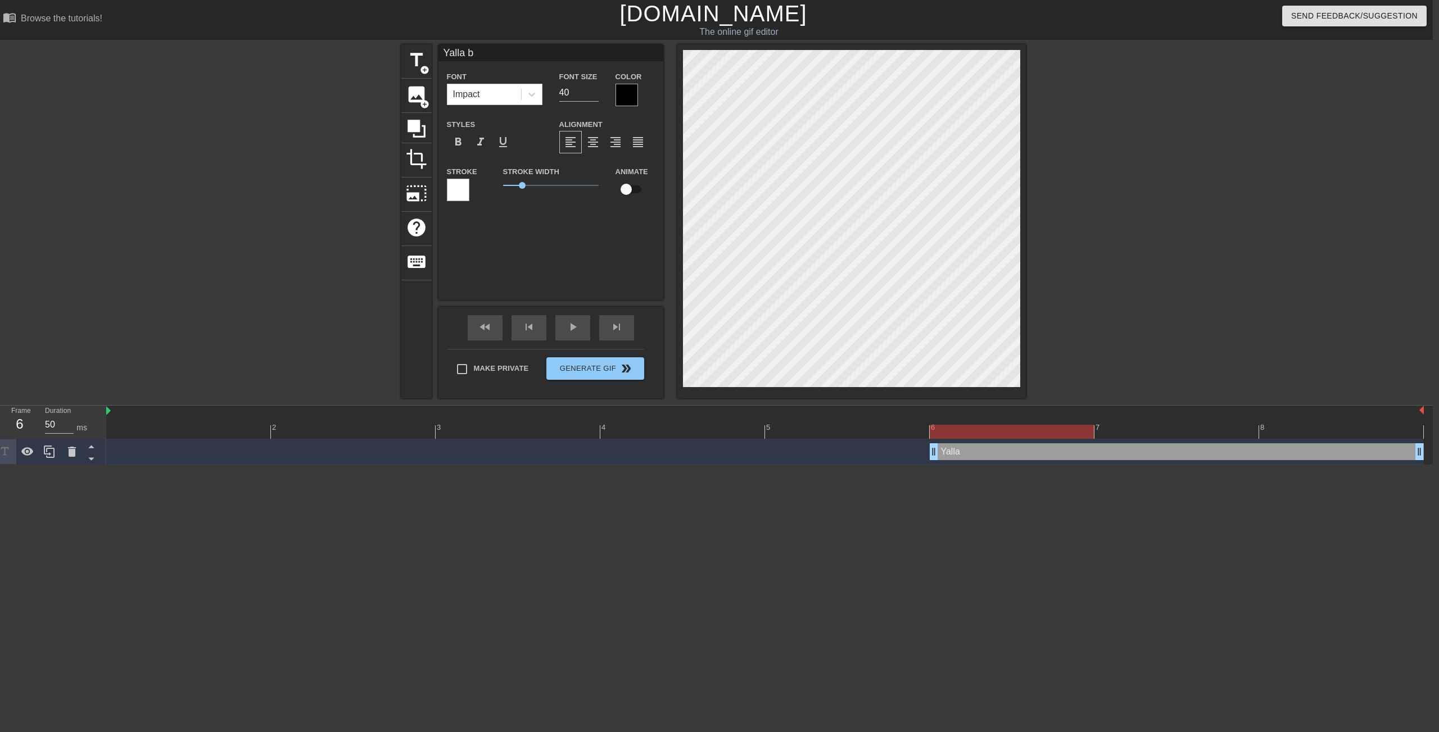
type input "Yalla by"
type textarea "Yalla by"
type input "Yalla bye"
type textarea "Yalla bye"
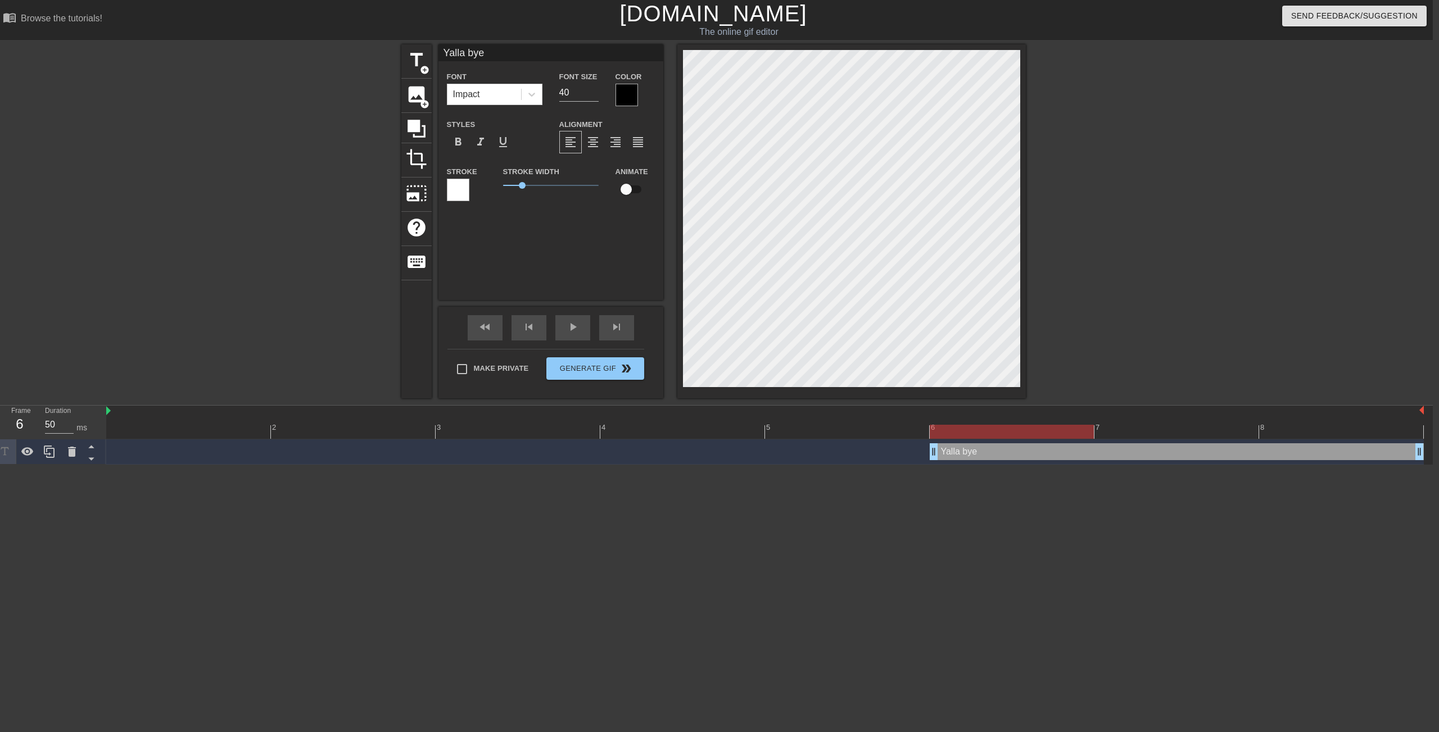
scroll to position [2, 1]
drag, startPoint x: 584, startPoint y: 94, endPoint x: 540, endPoint y: 93, distance: 44.4
click at [540, 93] on div "Font Impact Font Size 40 Color" at bounding box center [550, 88] width 225 height 37
drag, startPoint x: 583, startPoint y: 96, endPoint x: 529, endPoint y: 95, distance: 54.0
click at [529, 95] on div "Font Impact Font Size 60 Color" at bounding box center [550, 88] width 225 height 37
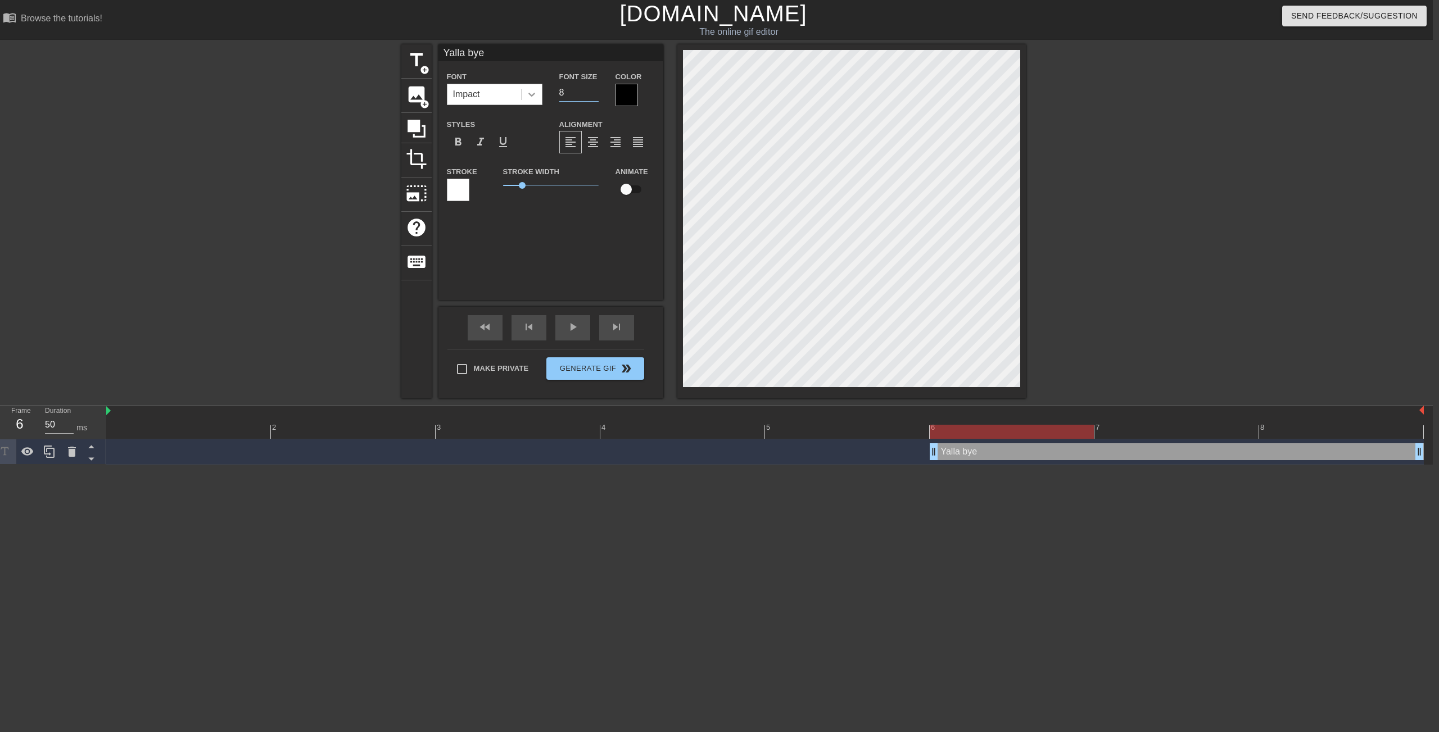
type input "80"
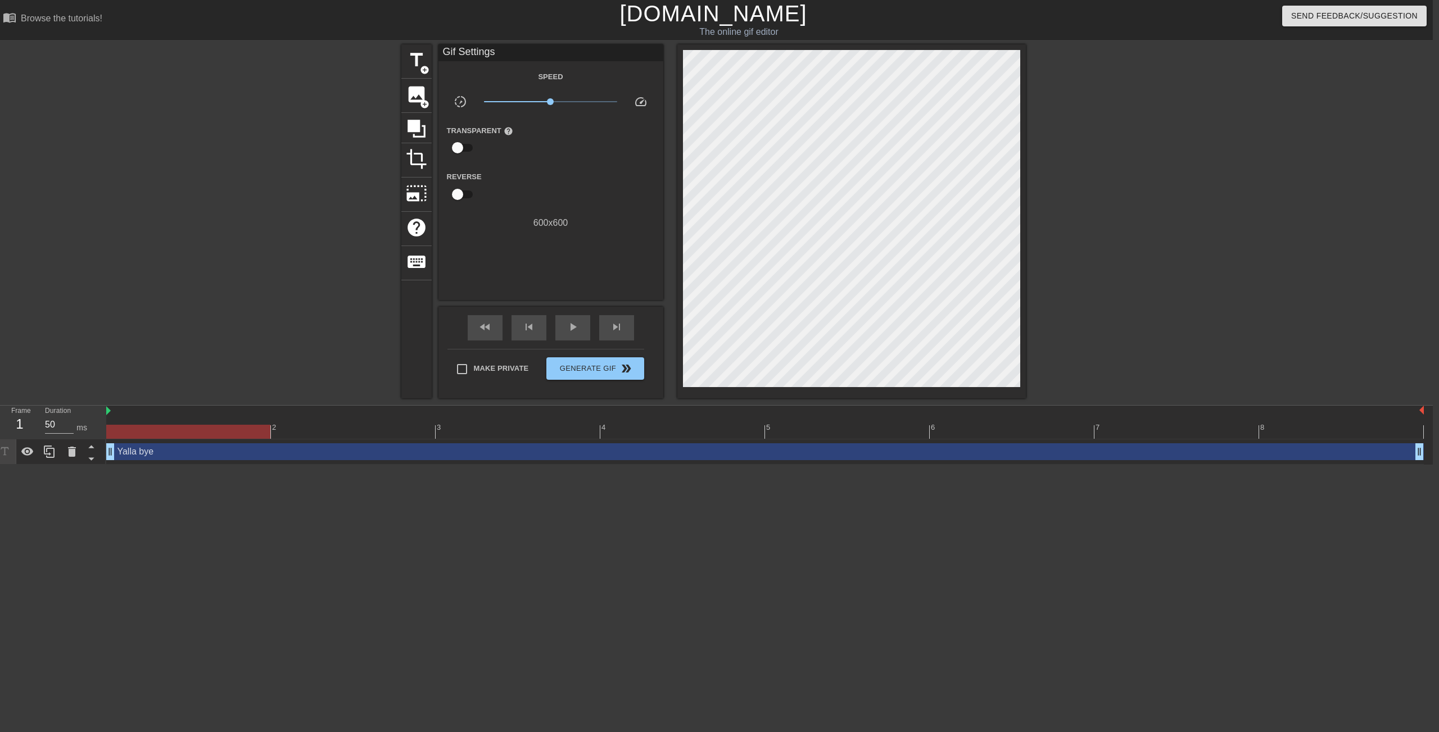
drag, startPoint x: 933, startPoint y: 453, endPoint x: 154, endPoint y: 448, distance: 779.4
click at [571, 332] on span "play_arrow" at bounding box center [572, 326] width 13 height 13
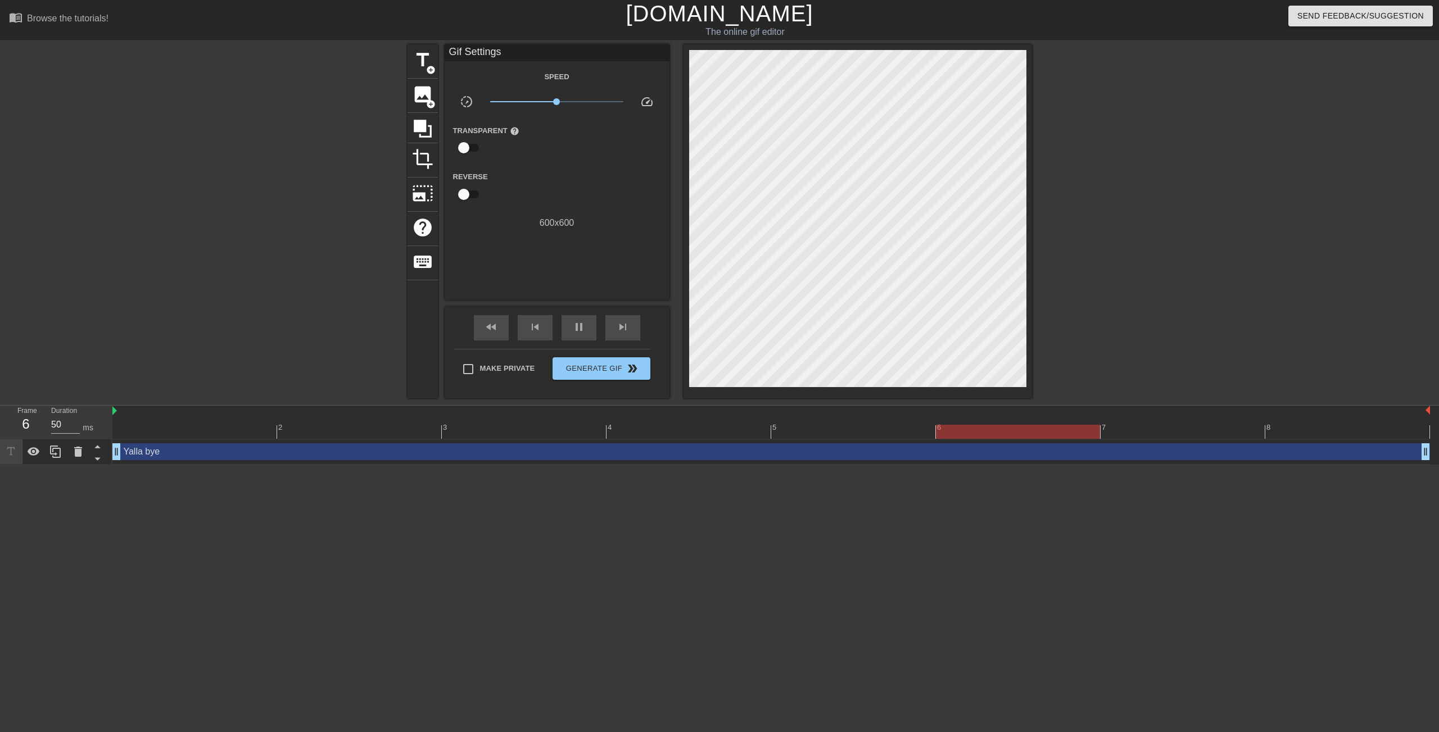
click at [1167, 211] on div at bounding box center [1129, 212] width 169 height 337
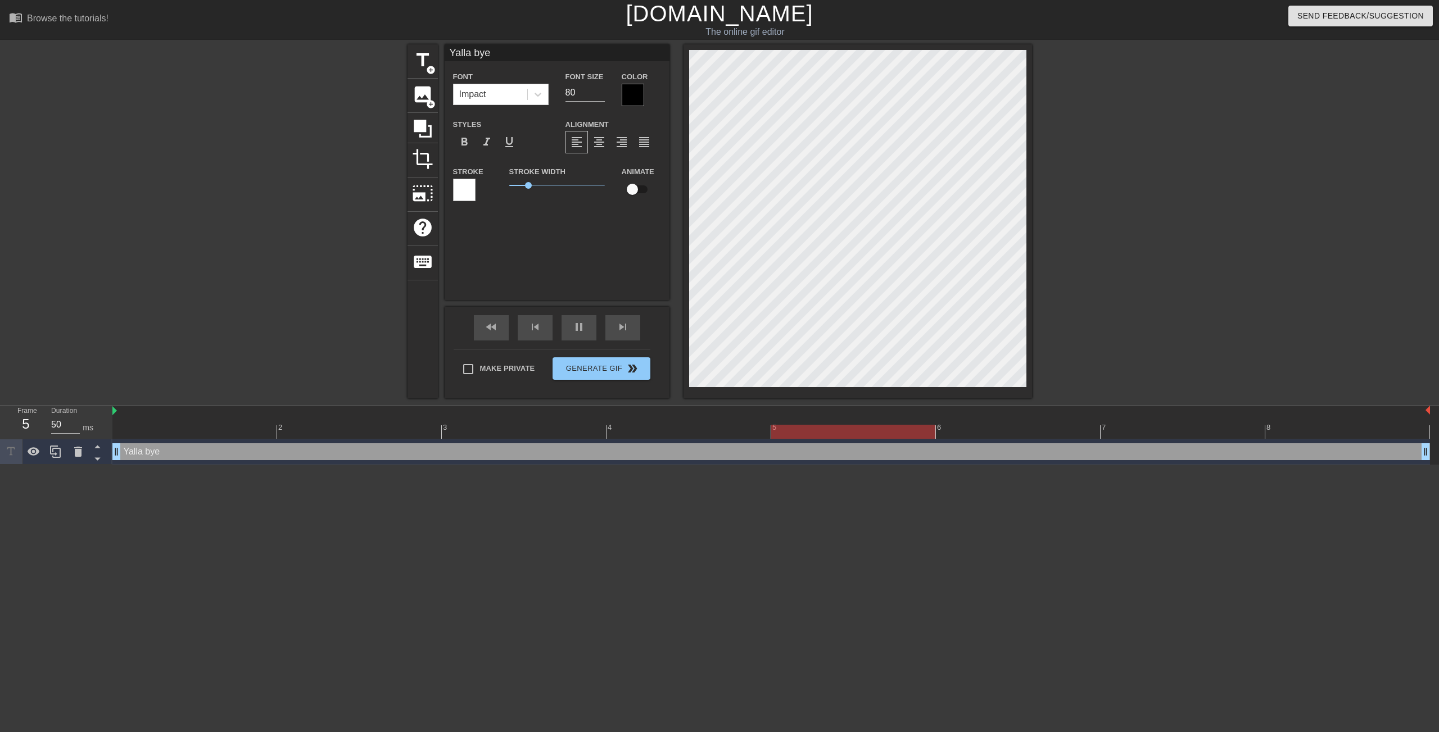
scroll to position [0, 2]
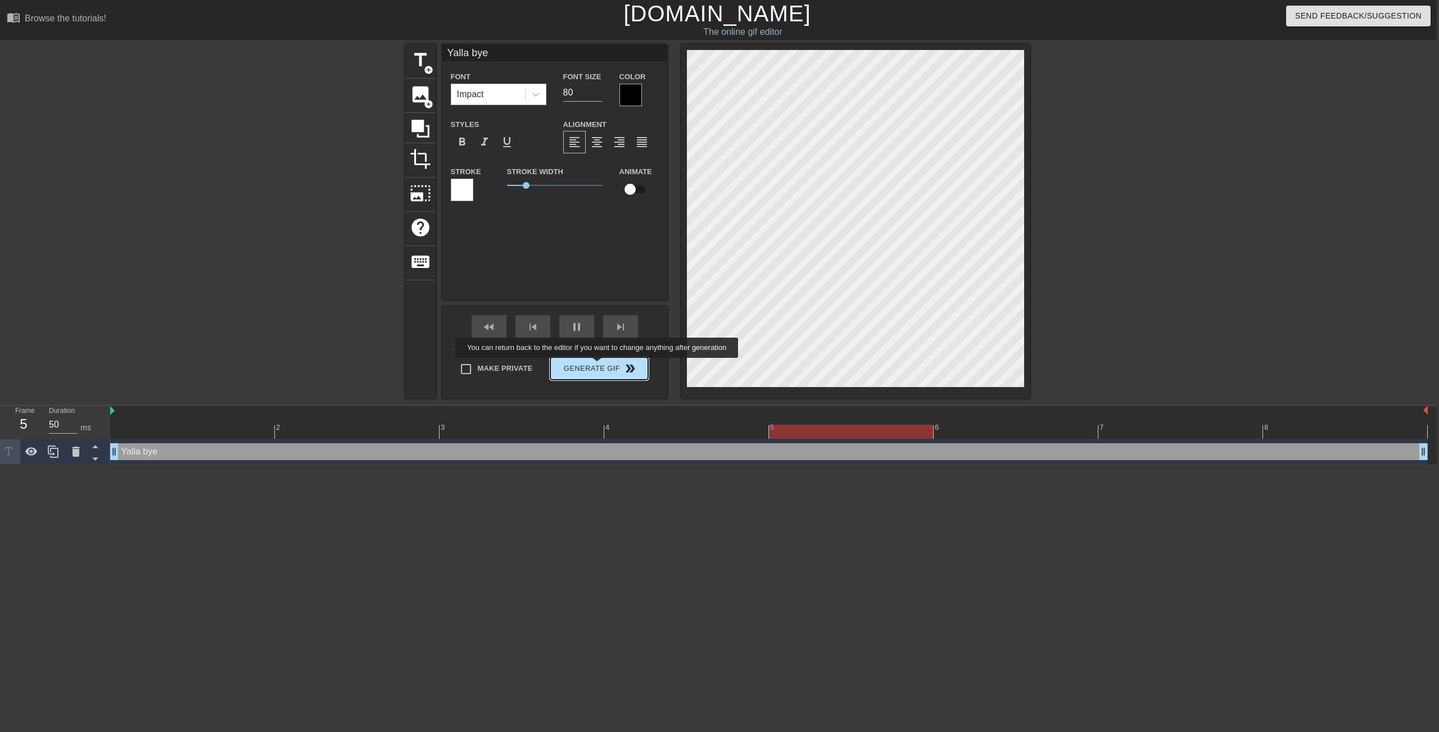
click at [604, 366] on span "Generate Gif double_arrow" at bounding box center [599, 368] width 88 height 13
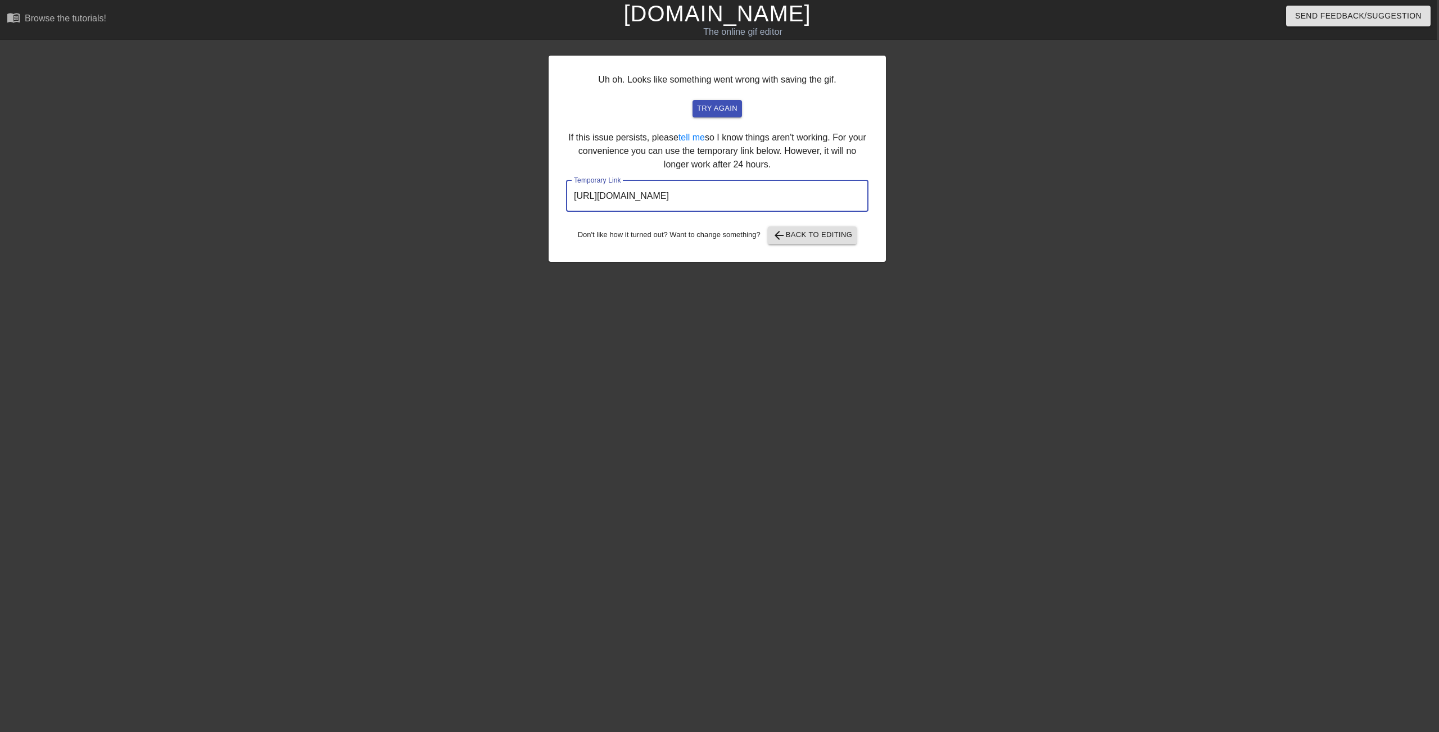
click at [675, 198] on input "[URL][DOMAIN_NAME]" at bounding box center [717, 195] width 302 height 31
click at [729, 107] on span "try again" at bounding box center [717, 108] width 40 height 13
click at [838, 237] on span "arrow_back Back to Editing" at bounding box center [812, 235] width 80 height 13
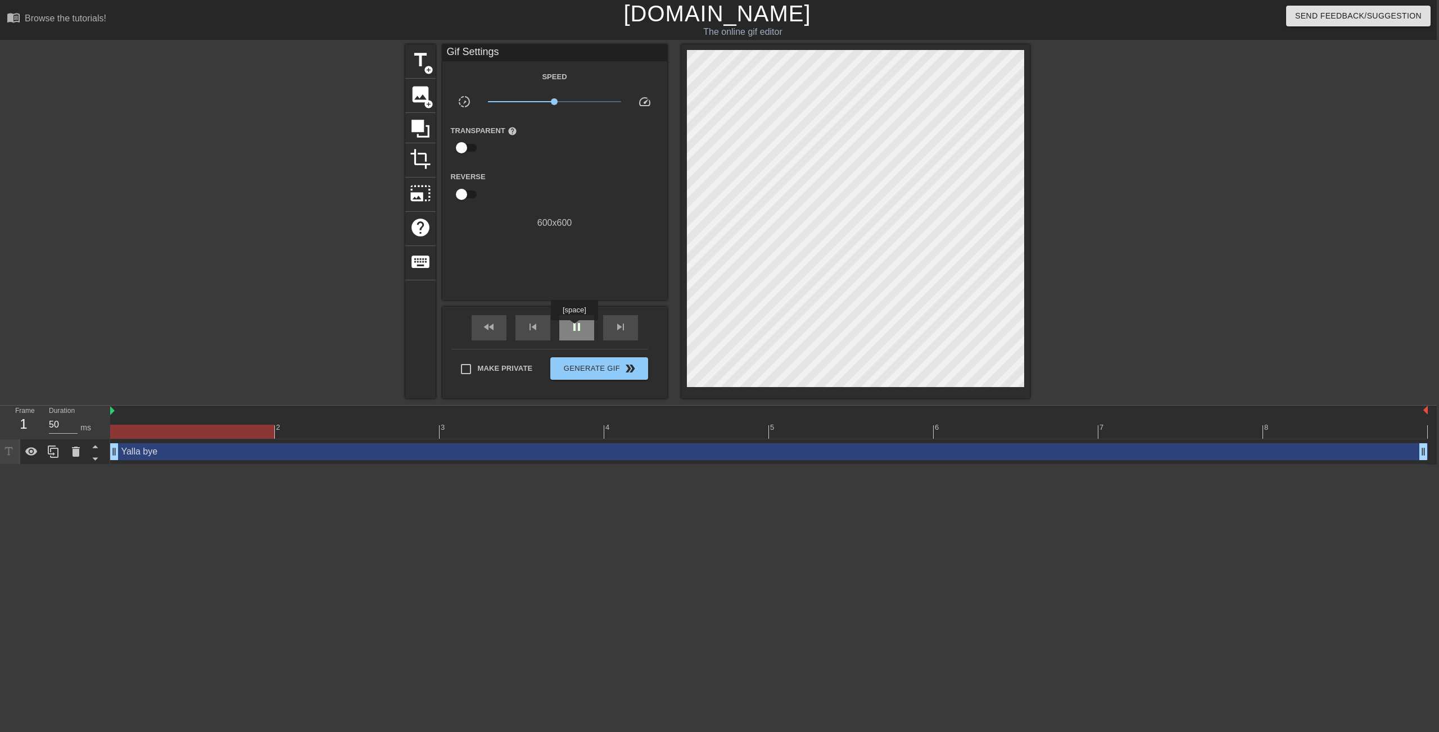
click at [575, 328] on span "pause" at bounding box center [576, 326] width 13 height 13
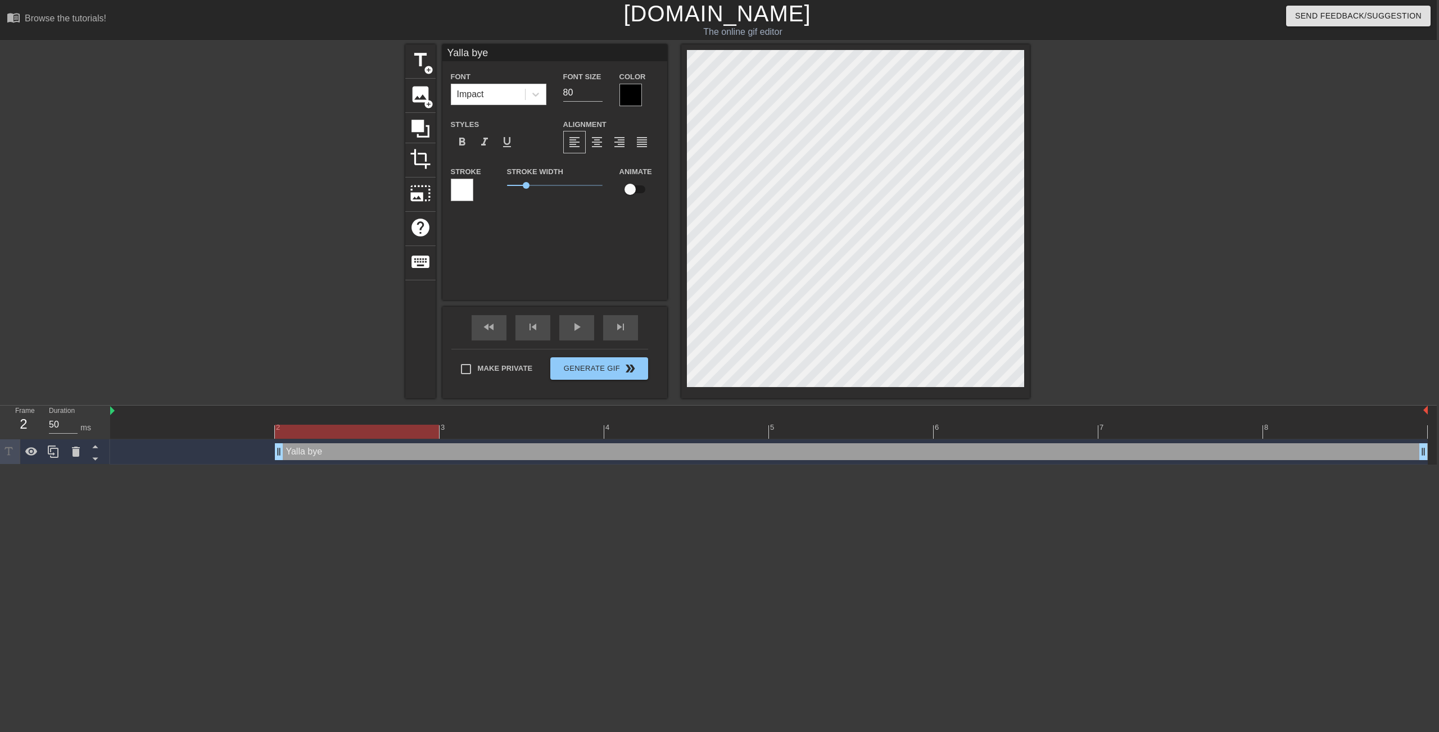
drag, startPoint x: 115, startPoint y: 451, endPoint x: 244, endPoint y: 456, distance: 129.9
click at [244, 456] on div "Yalla bye drag_handle drag_handle" at bounding box center [768, 451] width 1317 height 17
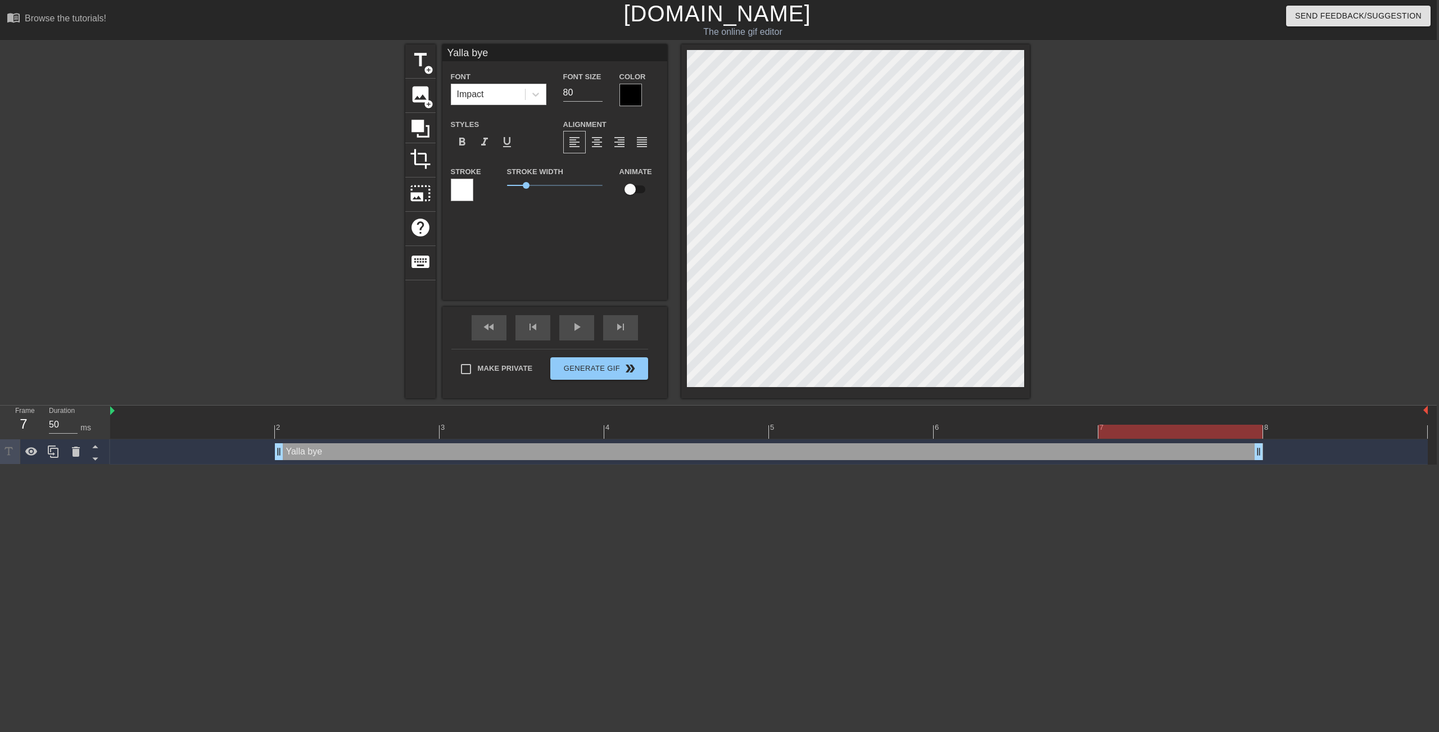
drag, startPoint x: 1425, startPoint y: 456, endPoint x: 1171, endPoint y: 447, distance: 254.1
click at [1307, 457] on div "Yalla bye drag_handle drag_handle" at bounding box center [768, 451] width 1317 height 17
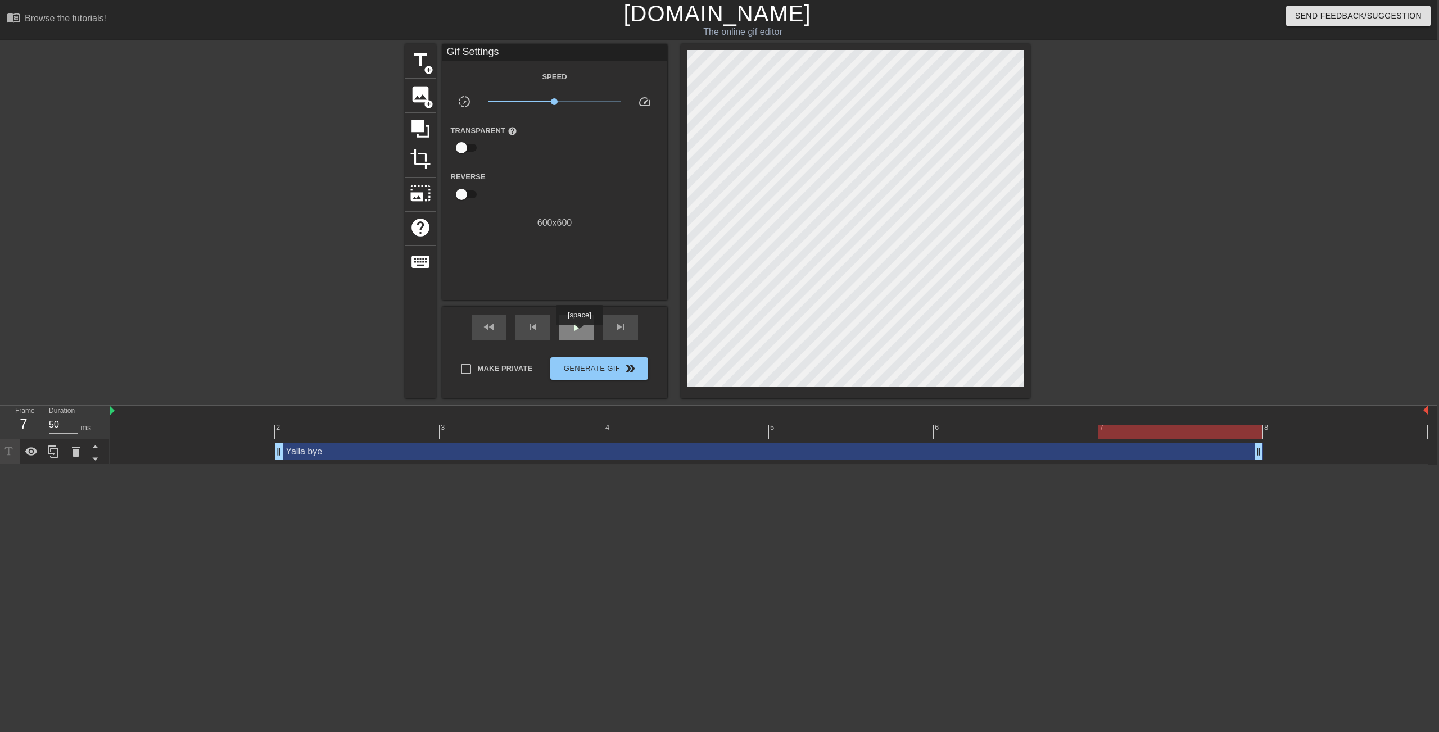
click at [580, 333] on span "play_arrow" at bounding box center [576, 326] width 13 height 13
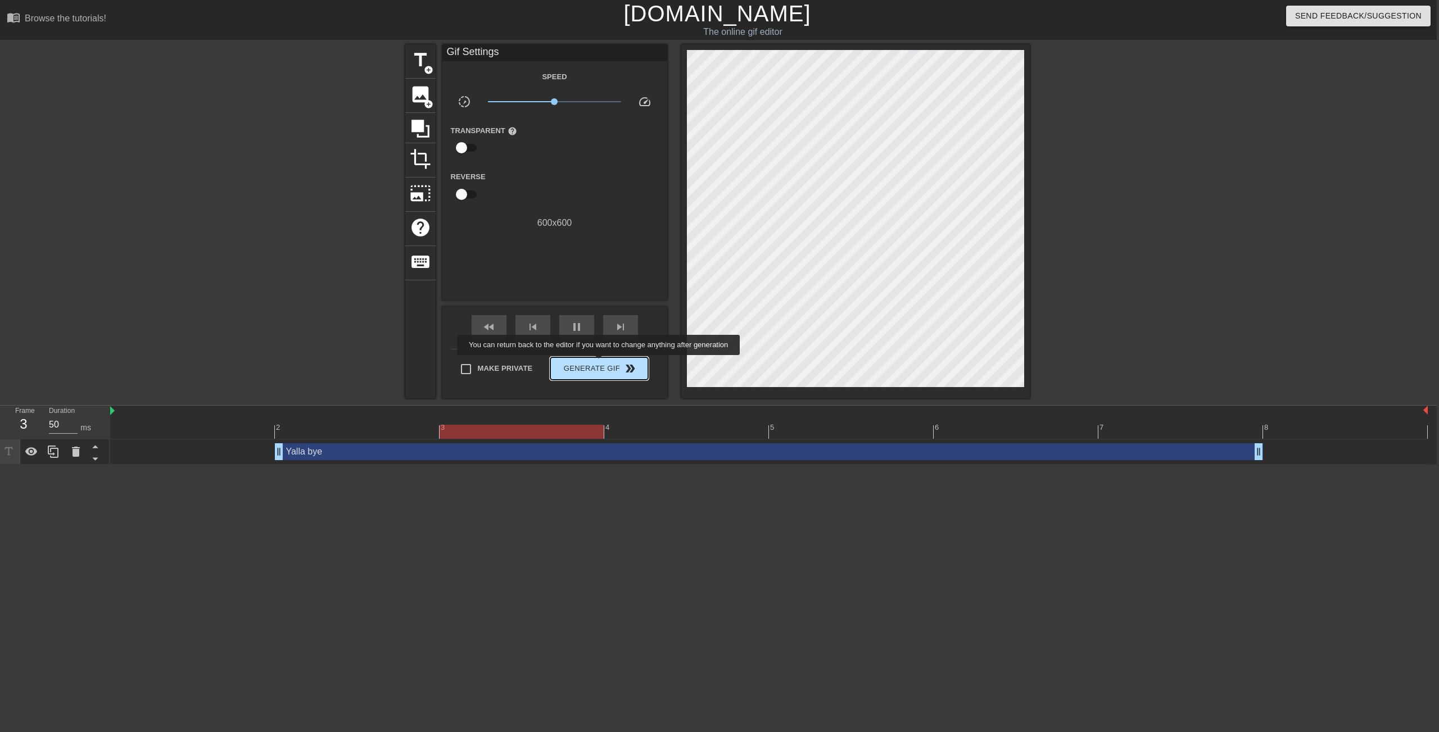
click at [606, 363] on span "Generate Gif double_arrow" at bounding box center [599, 368] width 88 height 13
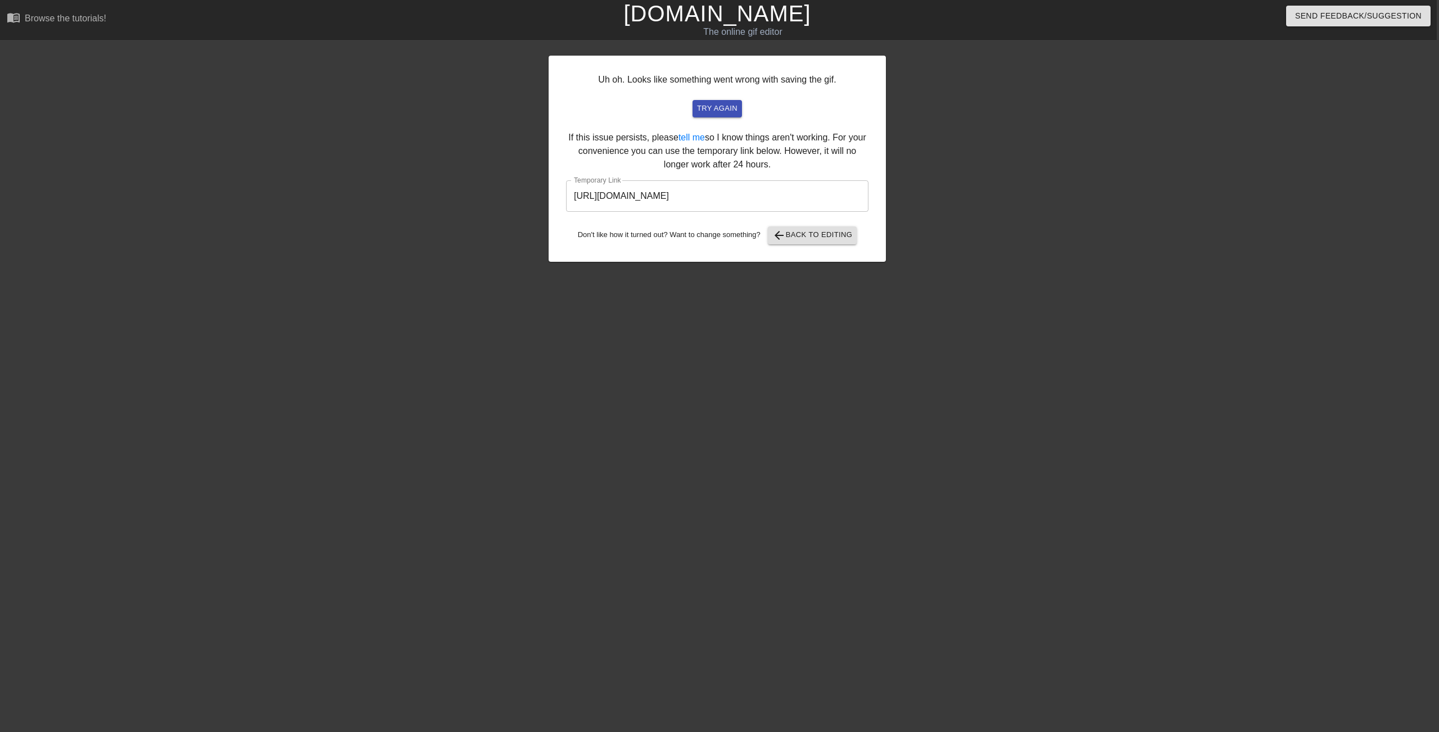
scroll to position [0, 8]
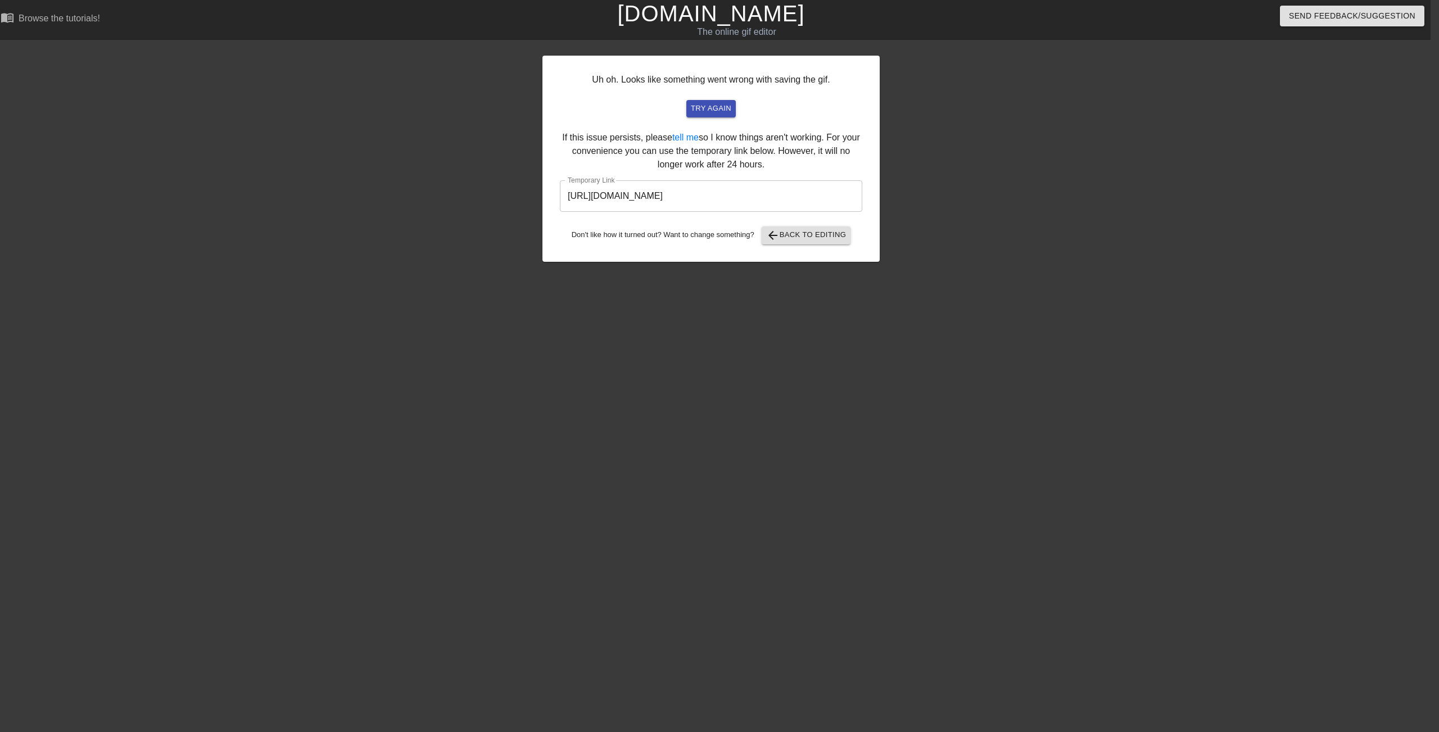
click at [759, 192] on input "[URL][DOMAIN_NAME]" at bounding box center [711, 195] width 302 height 31
click at [819, 233] on span "arrow_back Back to Editing" at bounding box center [806, 235] width 80 height 13
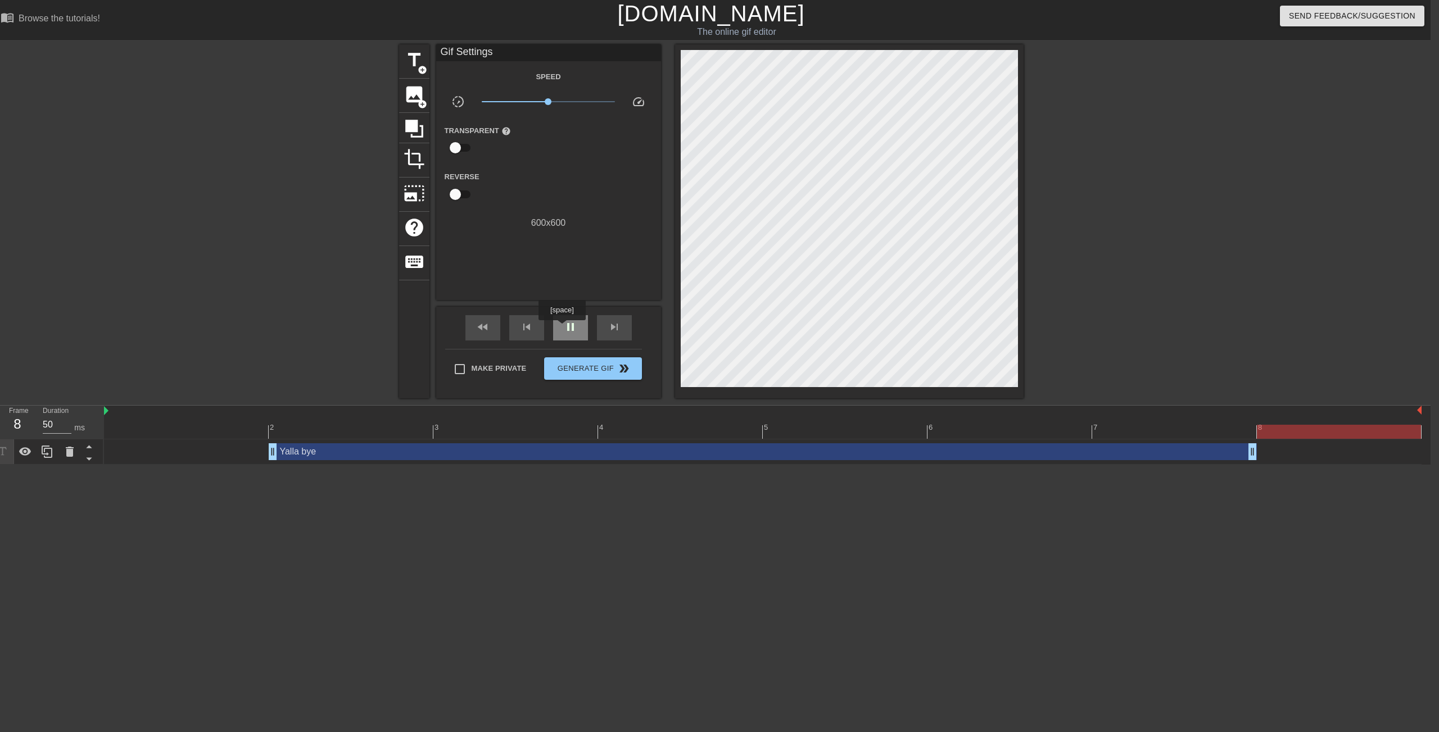
click at [564, 328] on span "pause" at bounding box center [570, 326] width 13 height 13
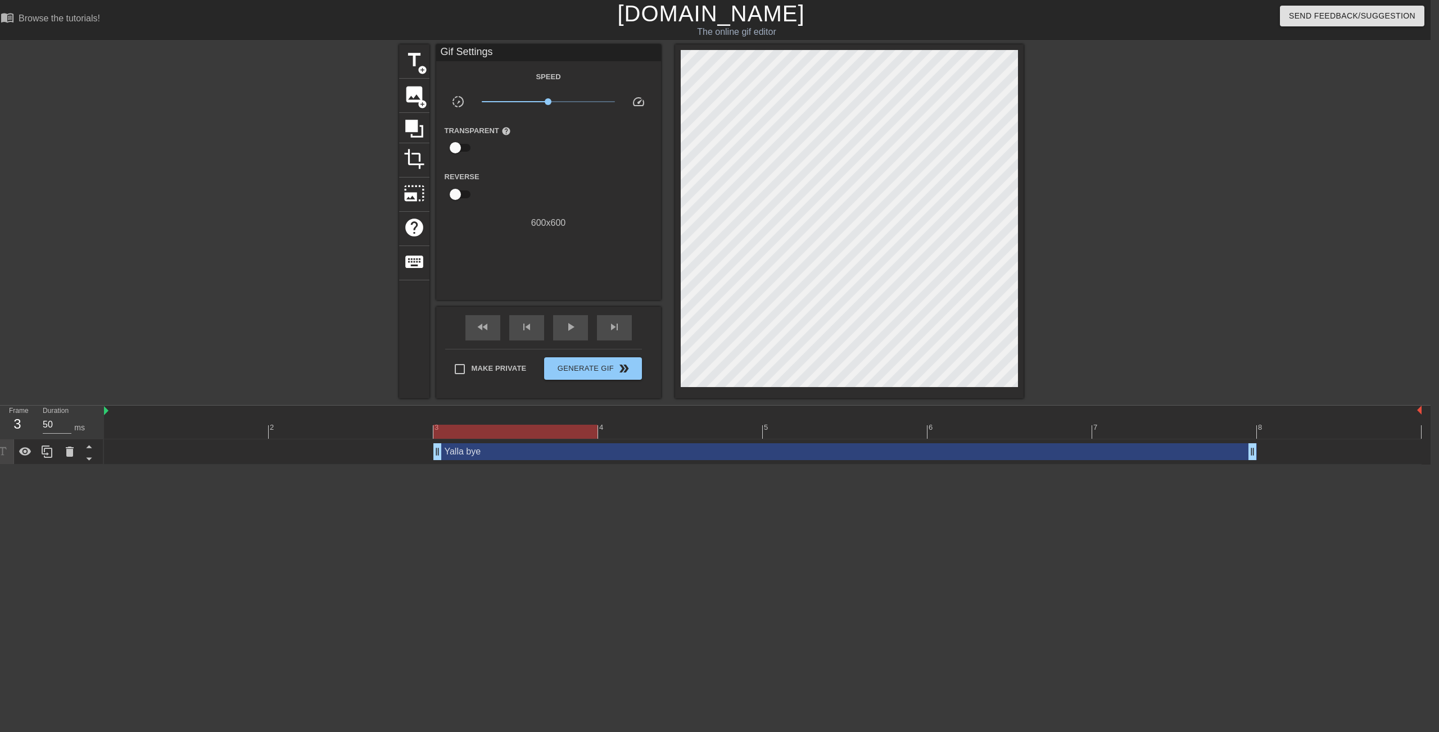
drag, startPoint x: 271, startPoint y: 451, endPoint x: 368, endPoint y: 455, distance: 97.3
click at [368, 455] on div "Yalla bye drag_handle drag_handle" at bounding box center [762, 451] width 1317 height 17
drag, startPoint x: 1254, startPoint y: 453, endPoint x: 1074, endPoint y: 508, distance: 188.1
click at [1143, 452] on div "Yalla bye drag_handle drag_handle" at bounding box center [762, 451] width 1317 height 17
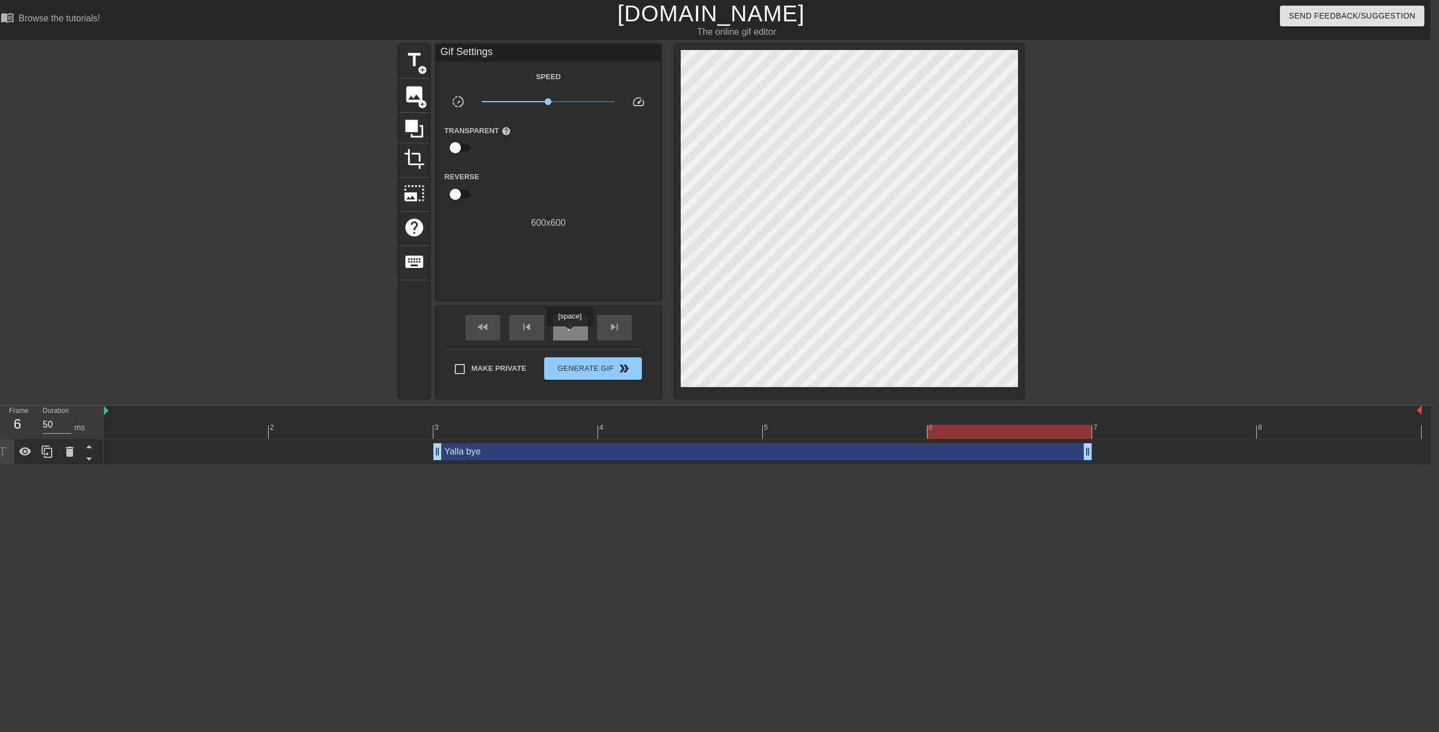
scroll to position [0, 6]
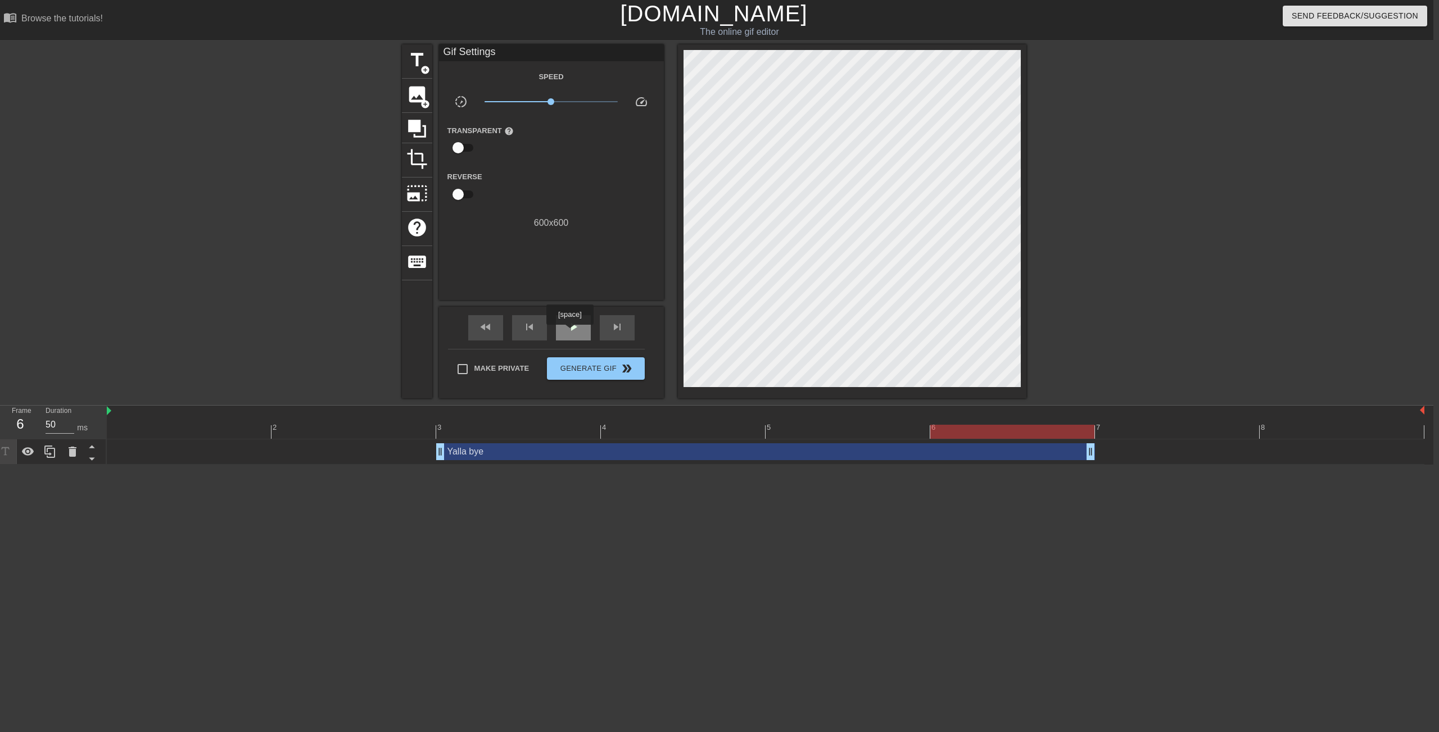
click at [571, 333] on span "play_arrow" at bounding box center [572, 326] width 13 height 13
click at [571, 333] on span "pause" at bounding box center [572, 326] width 13 height 13
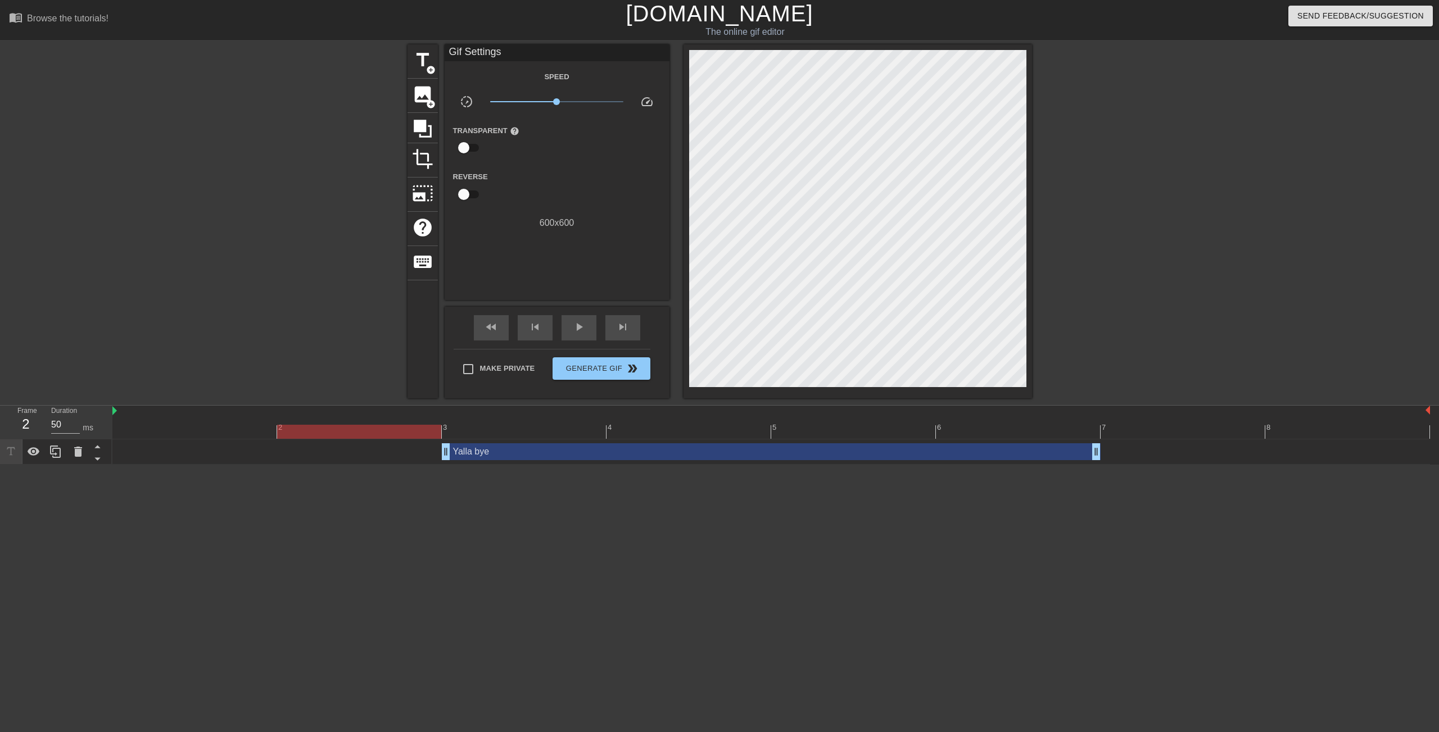
scroll to position [0, 8]
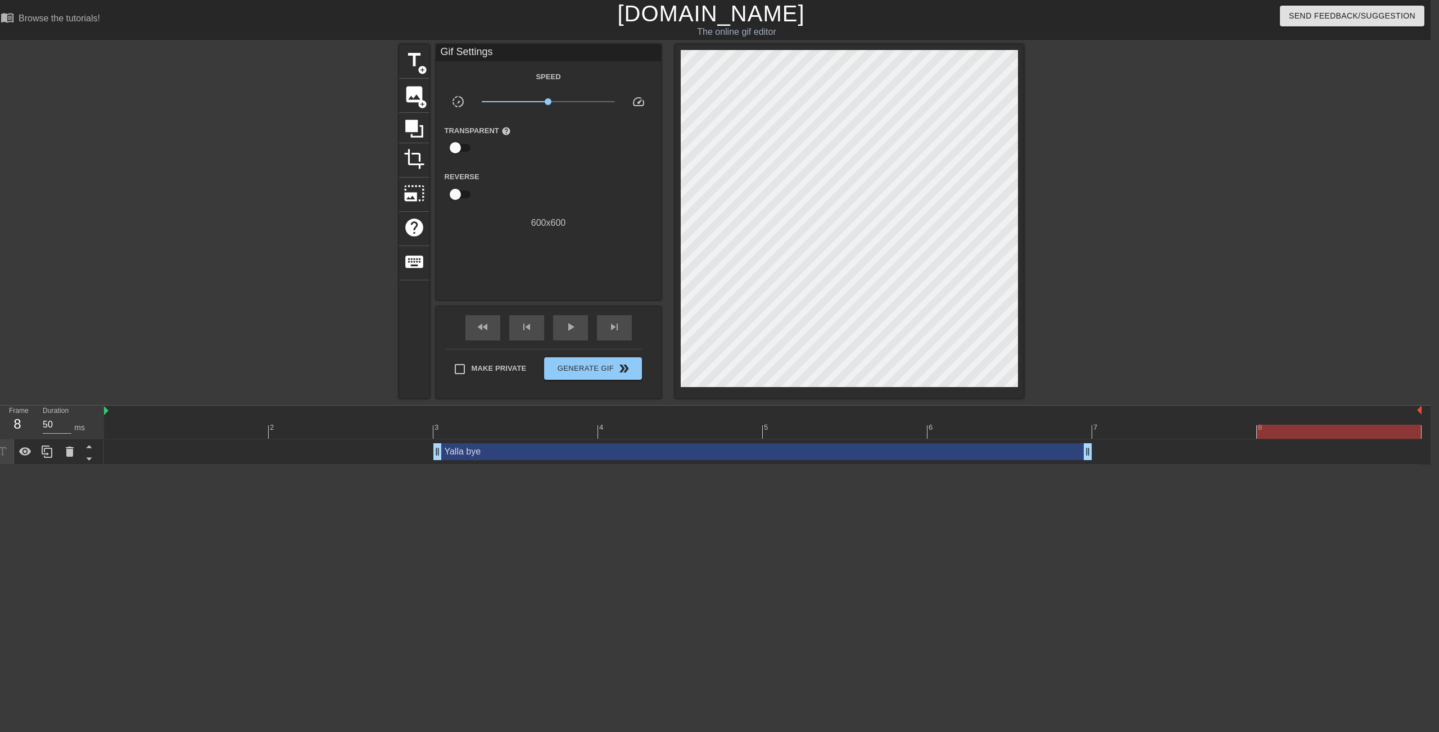
click at [1305, 426] on div at bounding box center [762, 432] width 1317 height 14
click at [42, 452] on icon at bounding box center [47, 452] width 11 height 12
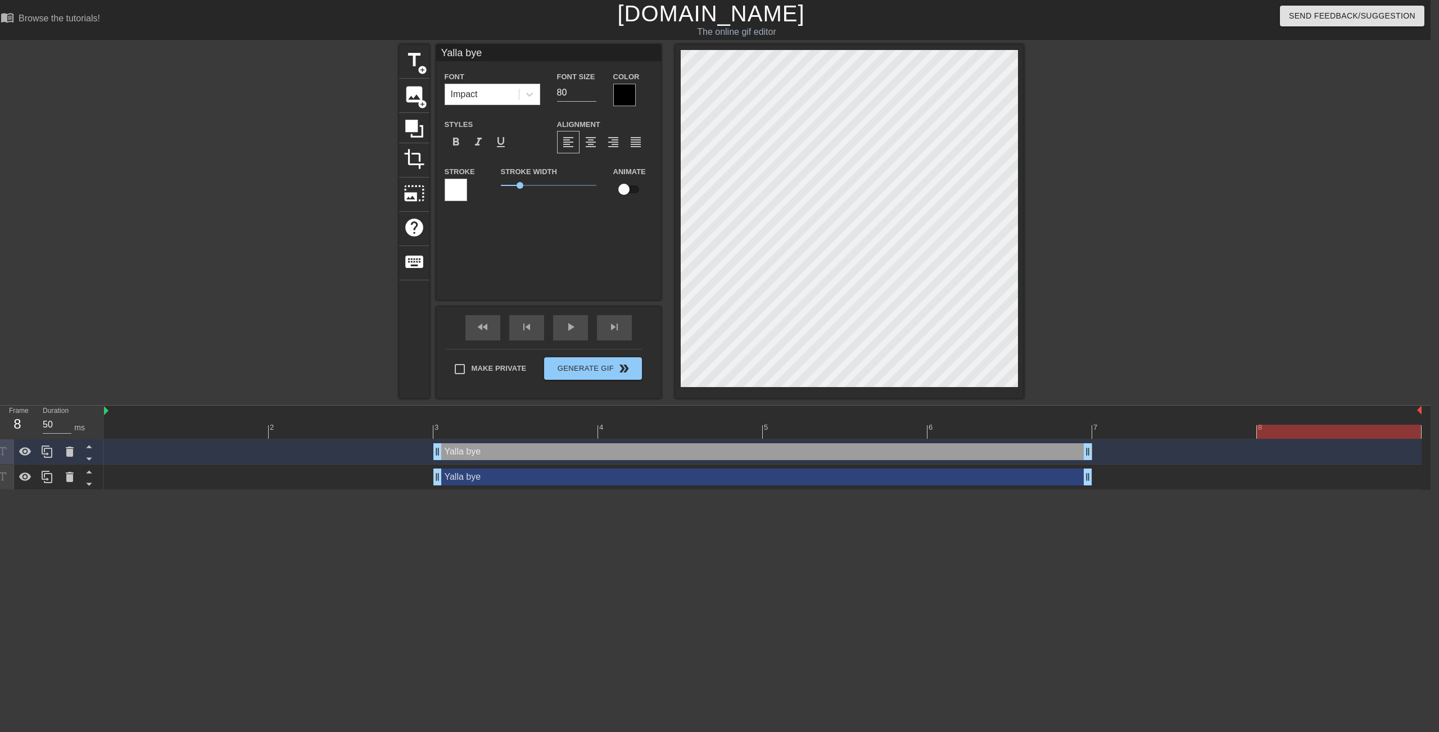
click at [555, 480] on div "Yalla bye drag_handle drag_handle" at bounding box center [762, 477] width 659 height 17
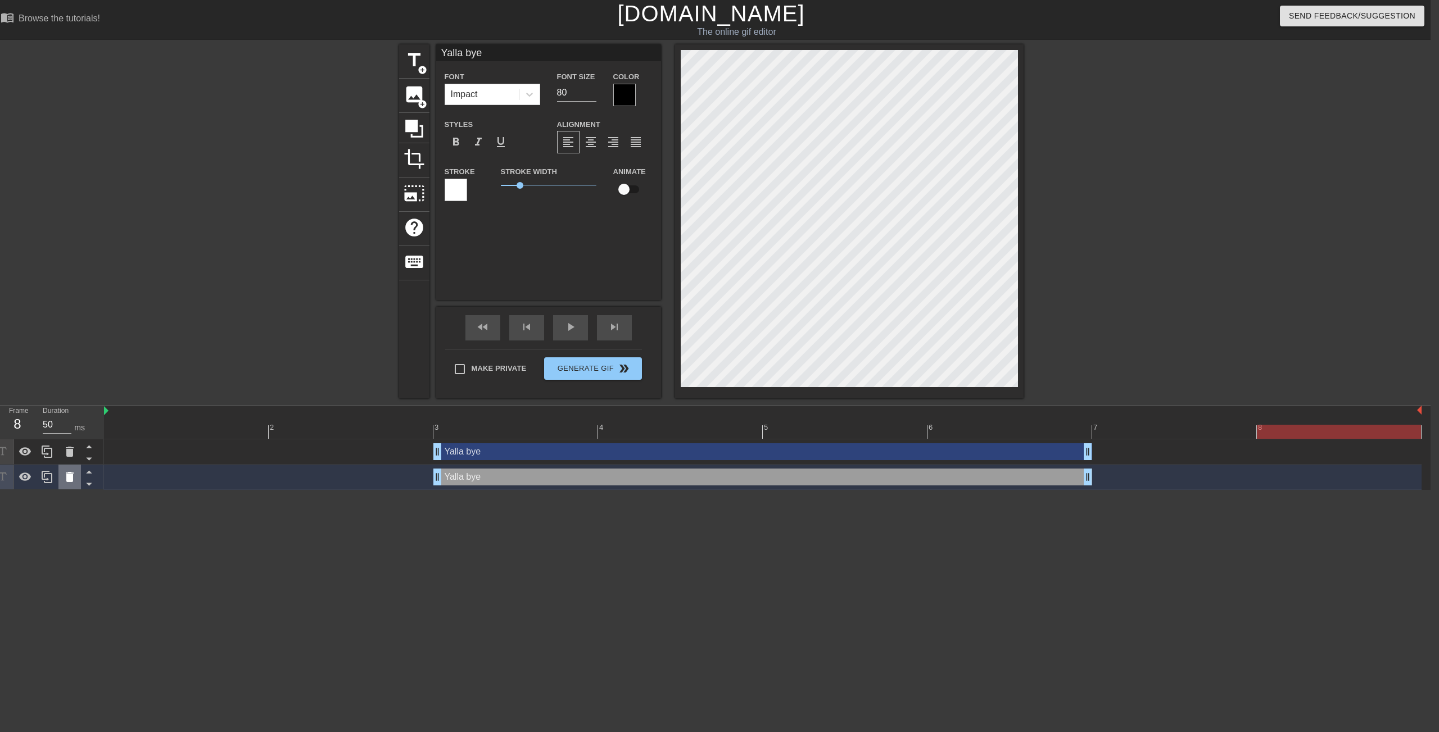
click at [70, 480] on icon at bounding box center [70, 477] width 8 height 10
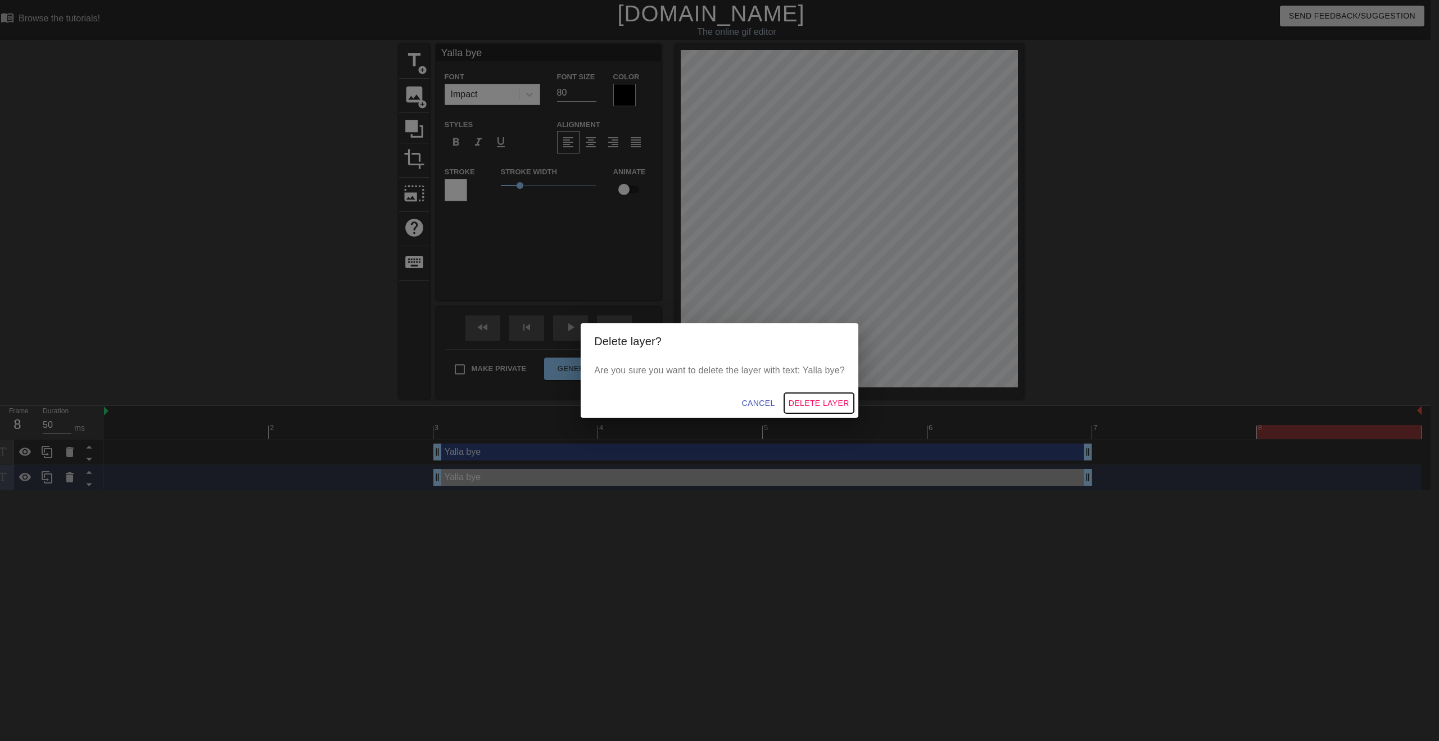
click at [822, 407] on span "Delete Layer" at bounding box center [818, 403] width 61 height 14
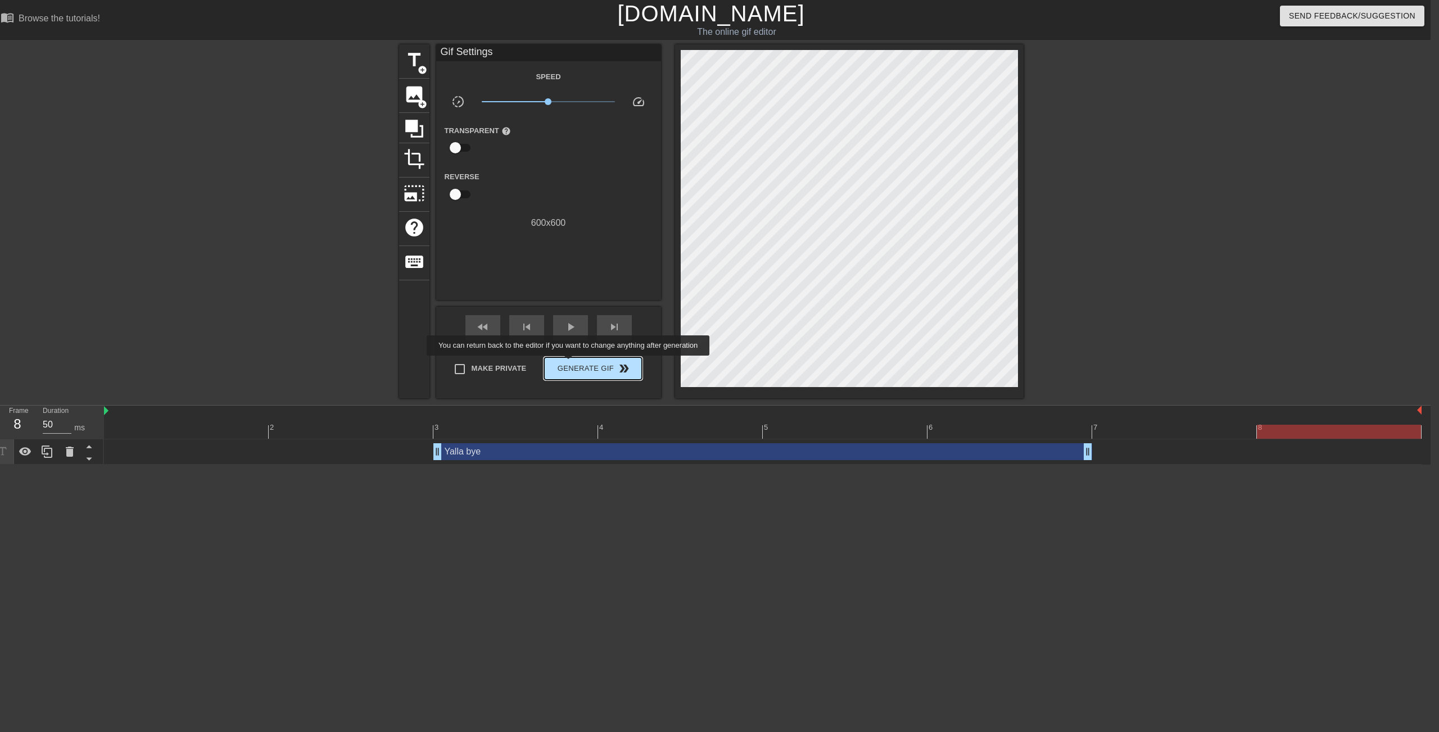
click at [575, 364] on span "Generate Gif double_arrow" at bounding box center [592, 368] width 88 height 13
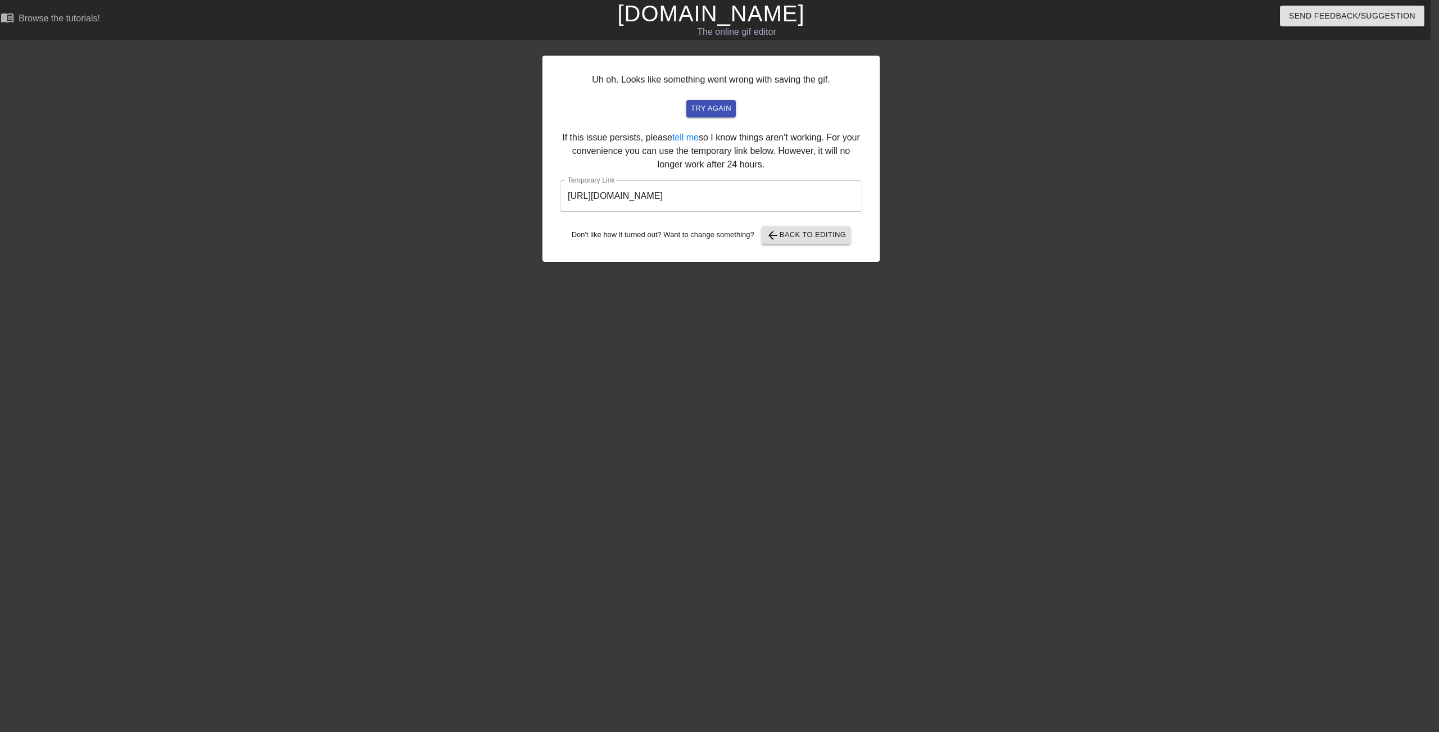
click at [699, 194] on input "[URL][DOMAIN_NAME]" at bounding box center [711, 195] width 302 height 31
click at [831, 233] on span "arrow_back Back to Editing" at bounding box center [806, 235] width 80 height 13
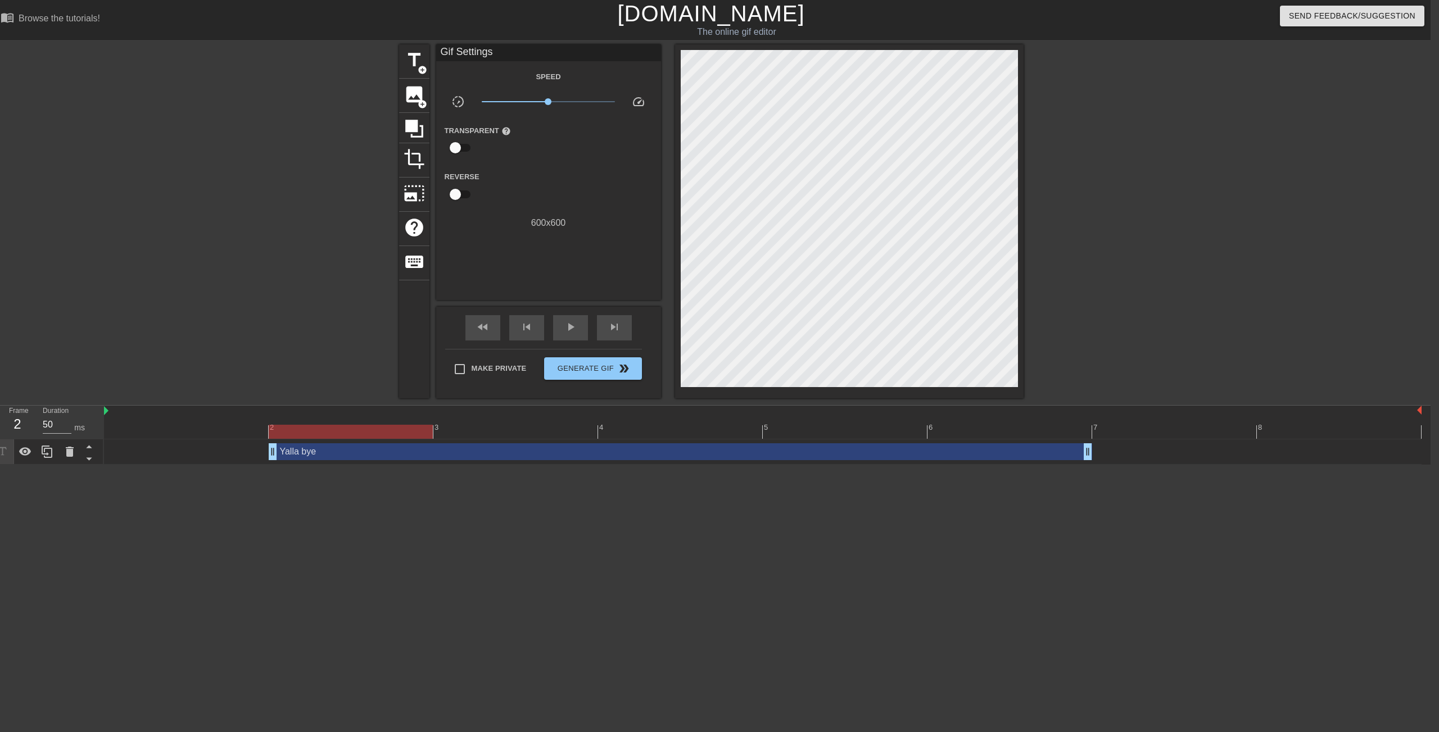
drag, startPoint x: 441, startPoint y: 452, endPoint x: 313, endPoint y: 453, distance: 127.6
drag, startPoint x: 1088, startPoint y: 454, endPoint x: 882, endPoint y: 411, distance: 210.7
click at [573, 335] on div "play_arrow" at bounding box center [570, 327] width 35 height 25
drag, startPoint x: 273, startPoint y: 452, endPoint x: 166, endPoint y: 453, distance: 106.8
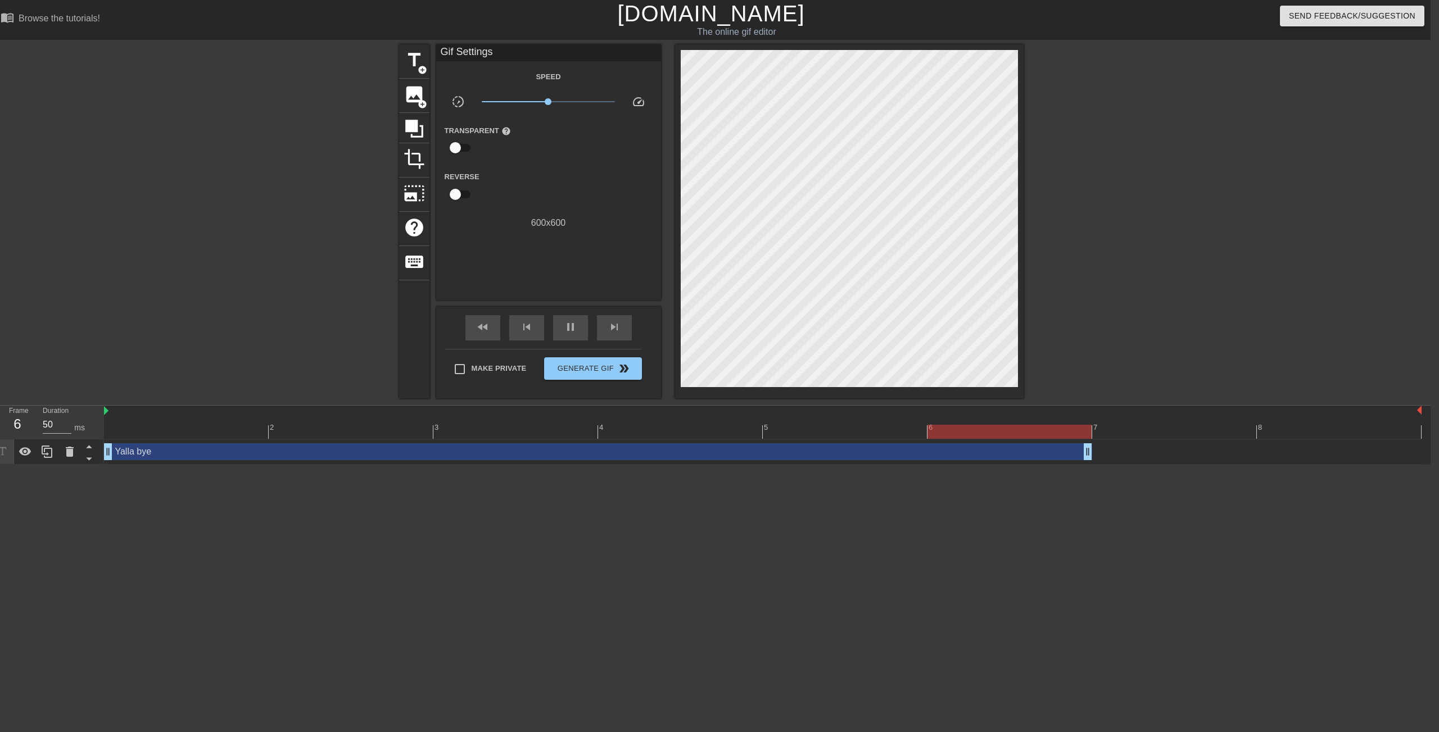
drag, startPoint x: 1249, startPoint y: 450, endPoint x: 1141, endPoint y: 453, distance: 108.5
click at [1141, 453] on div "Yalla bye drag_handle drag_handle" at bounding box center [762, 451] width 1317 height 17
drag, startPoint x: 1087, startPoint y: 452, endPoint x: 976, endPoint y: 452, distance: 111.3
click at [976, 452] on div "Yalla bye drag_handle drag_handle" at bounding box center [762, 451] width 1317 height 17
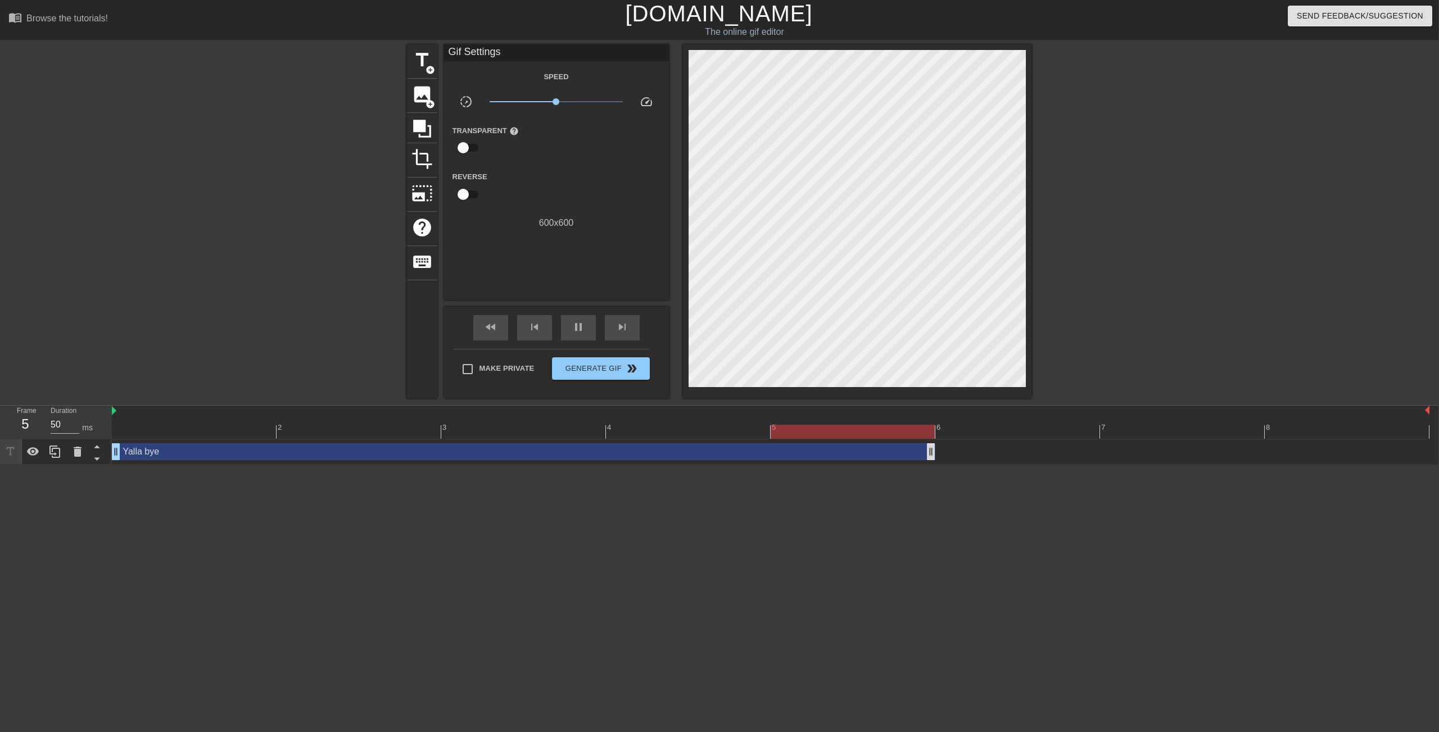
scroll to position [0, 0]
drag, startPoint x: 928, startPoint y: 452, endPoint x: 1061, endPoint y: 452, distance: 133.2
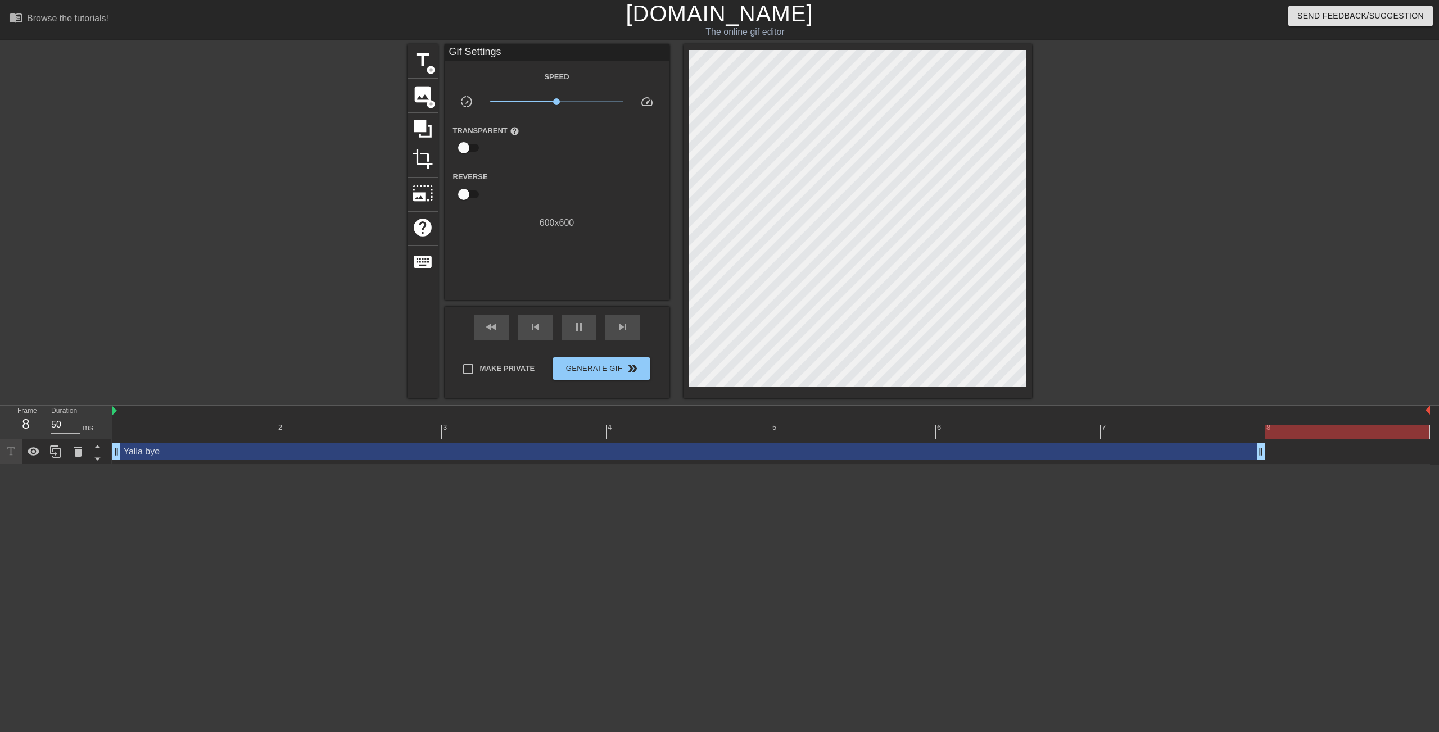
drag, startPoint x: 1096, startPoint y: 453, endPoint x: 1205, endPoint y: 451, distance: 108.5
drag, startPoint x: 1259, startPoint y: 450, endPoint x: 1154, endPoint y: 450, distance: 104.5
click at [1154, 450] on div "Yalla bye drag_handle drag_handle" at bounding box center [770, 451] width 1317 height 17
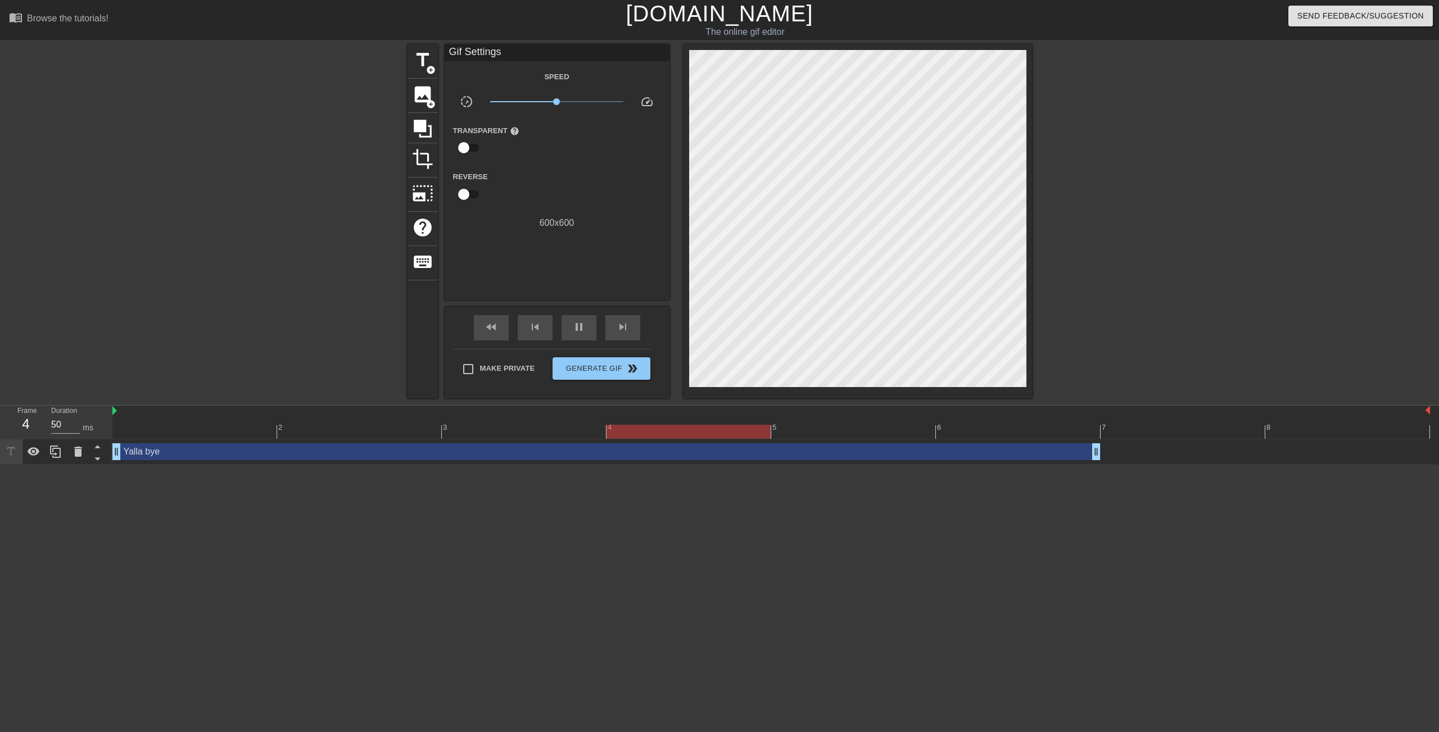
click at [471, 145] on input "checkbox" at bounding box center [464, 147] width 64 height 21
click at [471, 145] on input "checkbox" at bounding box center [474, 147] width 64 height 21
checkbox input "false"
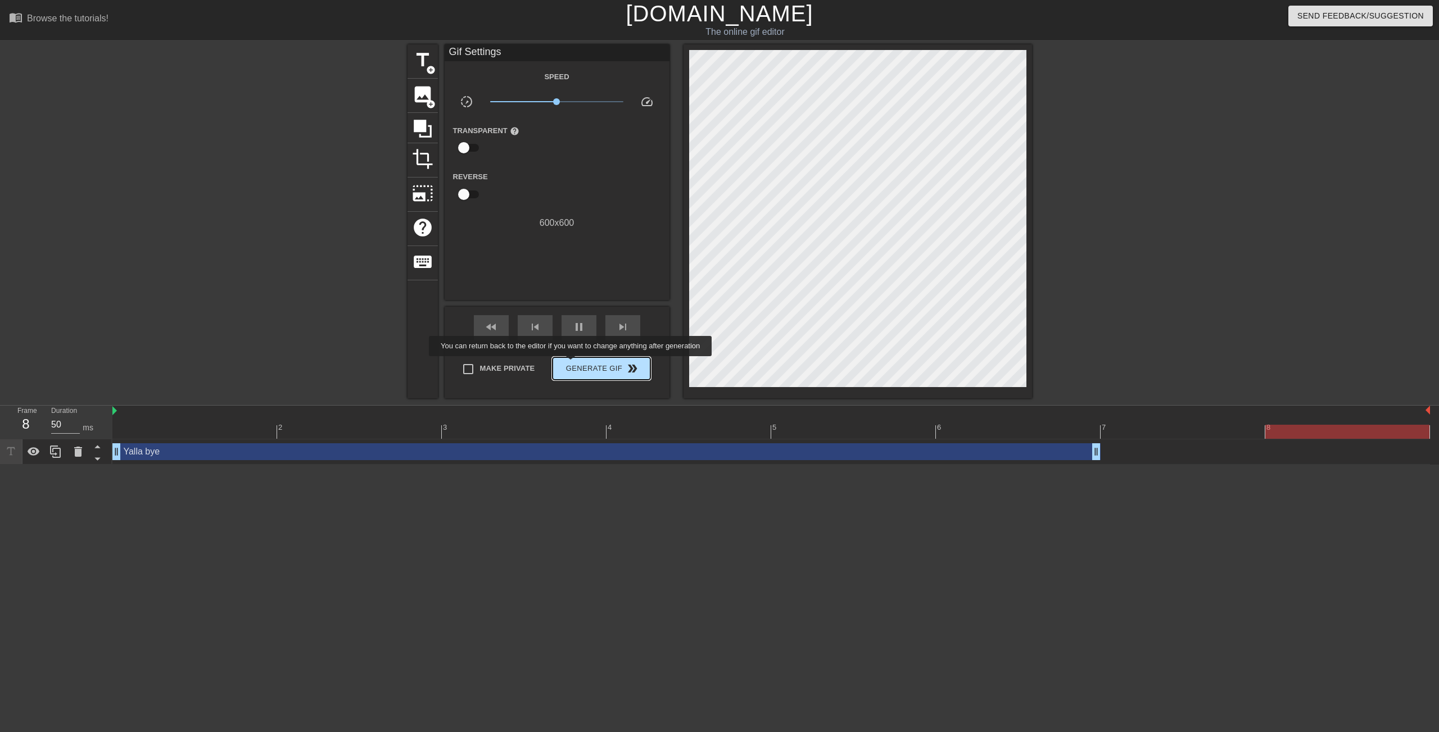
click at [578, 364] on span "Generate Gif double_arrow" at bounding box center [601, 368] width 88 height 13
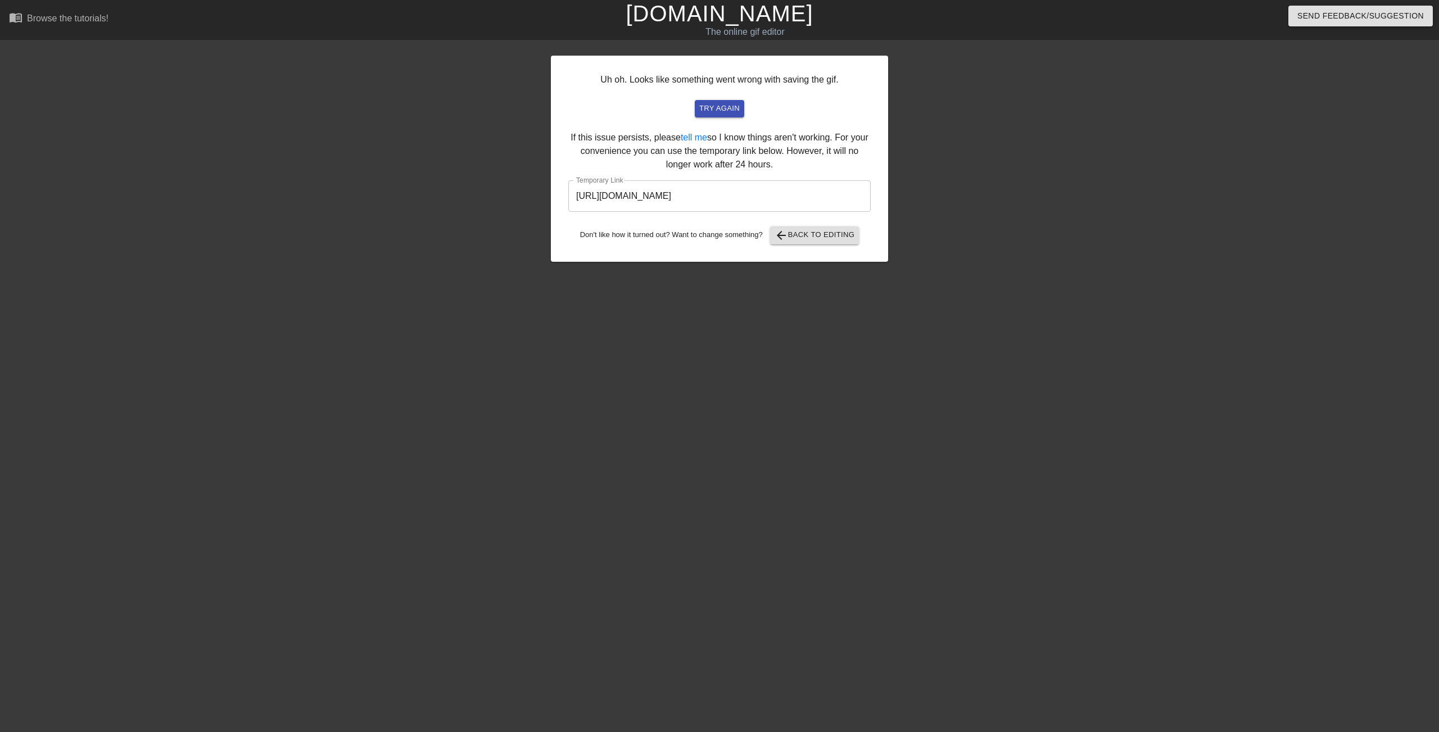
click at [782, 196] on input "[URL][DOMAIN_NAME]" at bounding box center [719, 195] width 302 height 31
click at [824, 233] on span "arrow_back Back to Editing" at bounding box center [814, 235] width 80 height 13
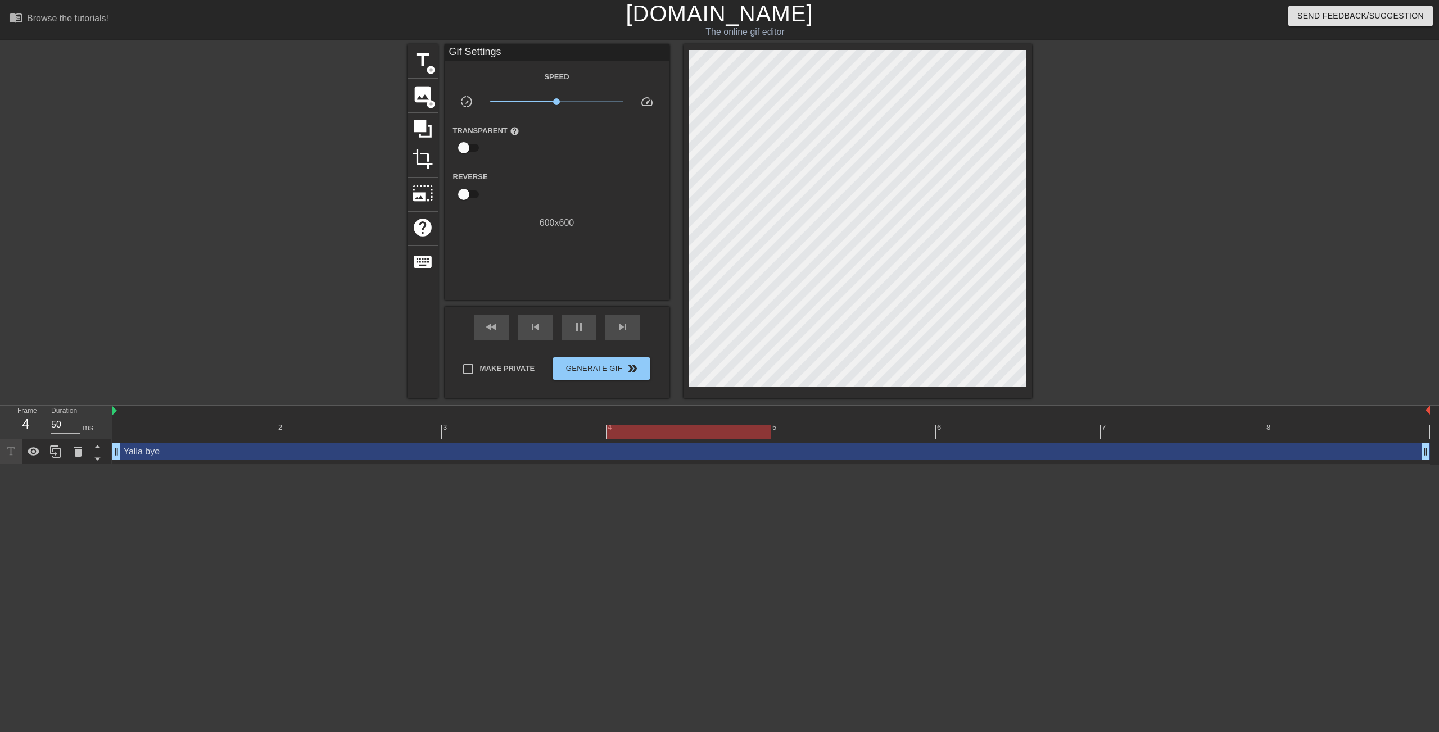
drag, startPoint x: 1095, startPoint y: 453, endPoint x: 1359, endPoint y: 452, distance: 264.1
click at [582, 321] on span "pause" at bounding box center [578, 326] width 13 height 13
click at [186, 457] on div "Yalla bye drag_handle drag_handle" at bounding box center [770, 451] width 1317 height 17
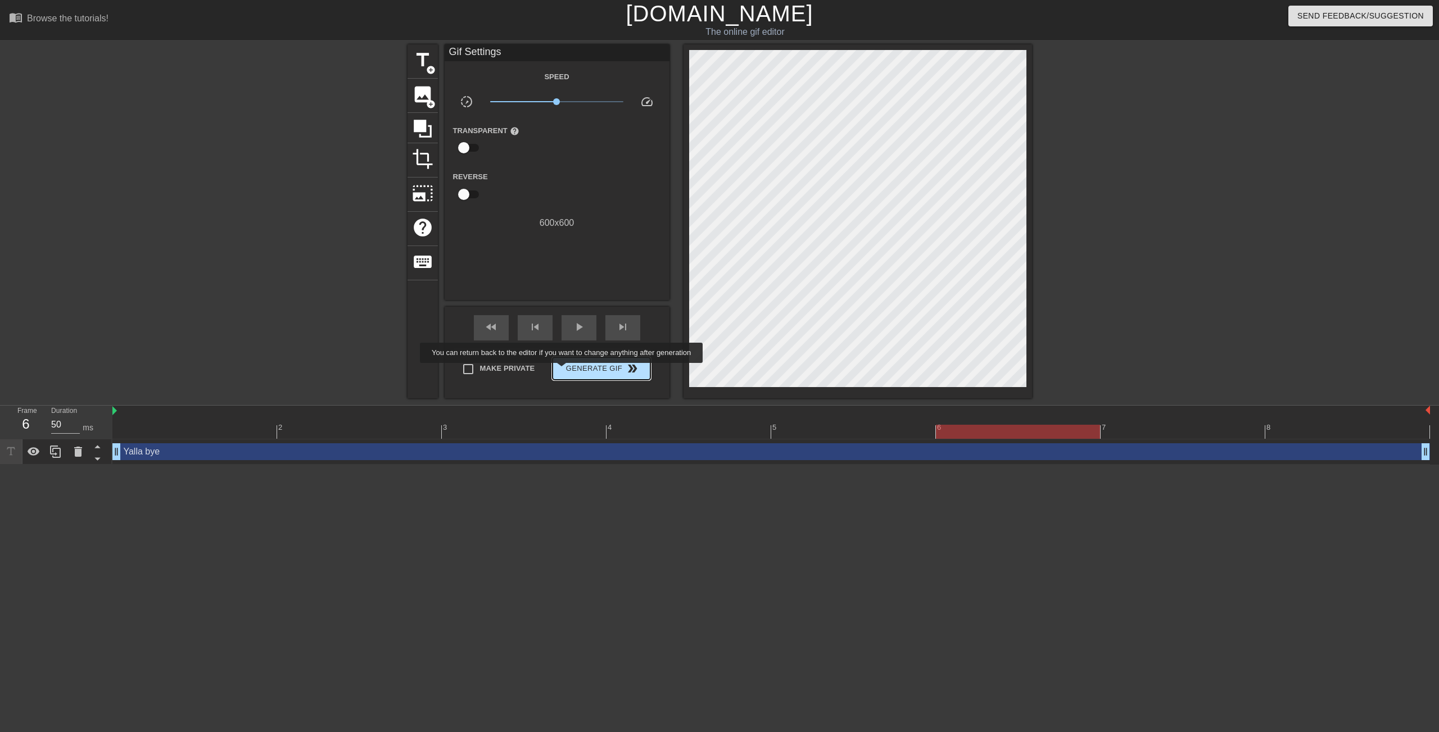
click at [569, 371] on span "Generate Gif double_arrow" at bounding box center [601, 368] width 88 height 13
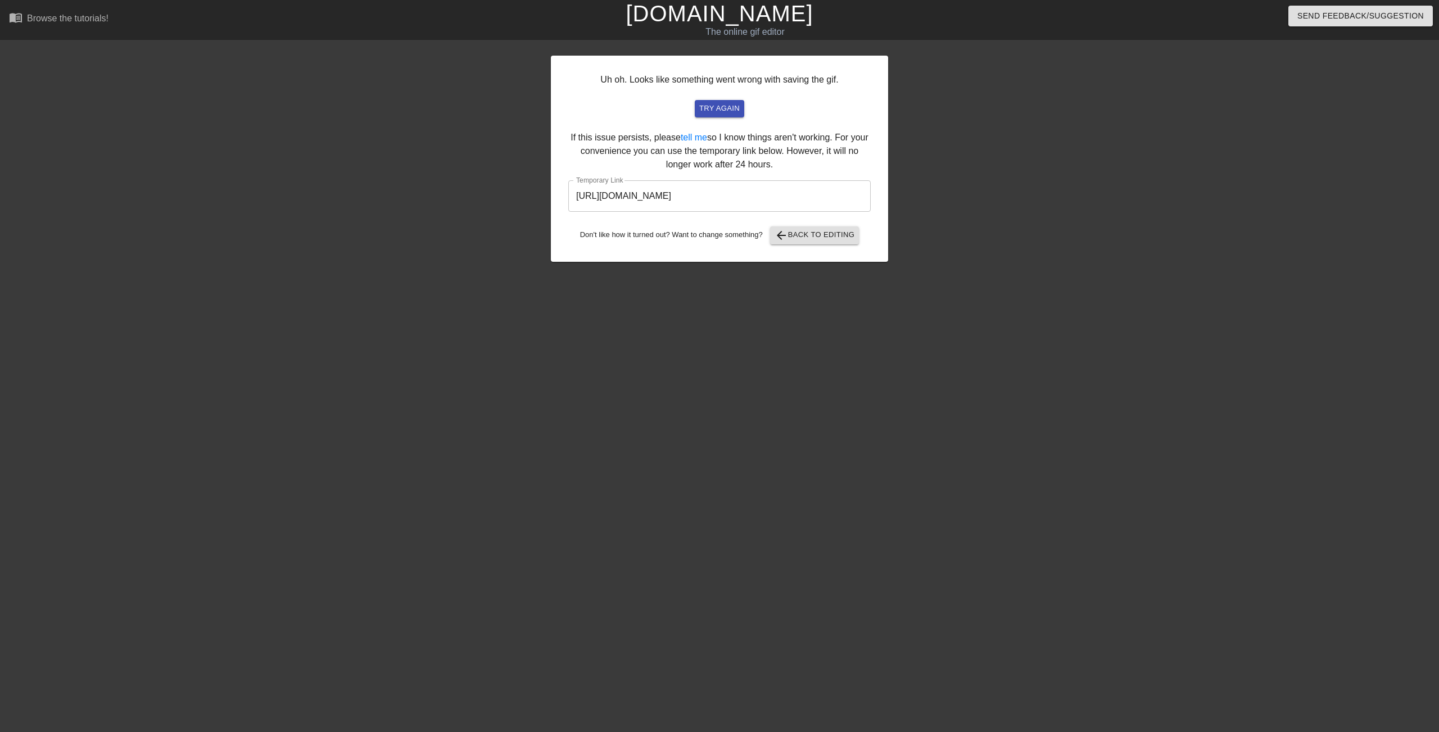
click at [733, 196] on input "[URL][DOMAIN_NAME]" at bounding box center [719, 195] width 302 height 31
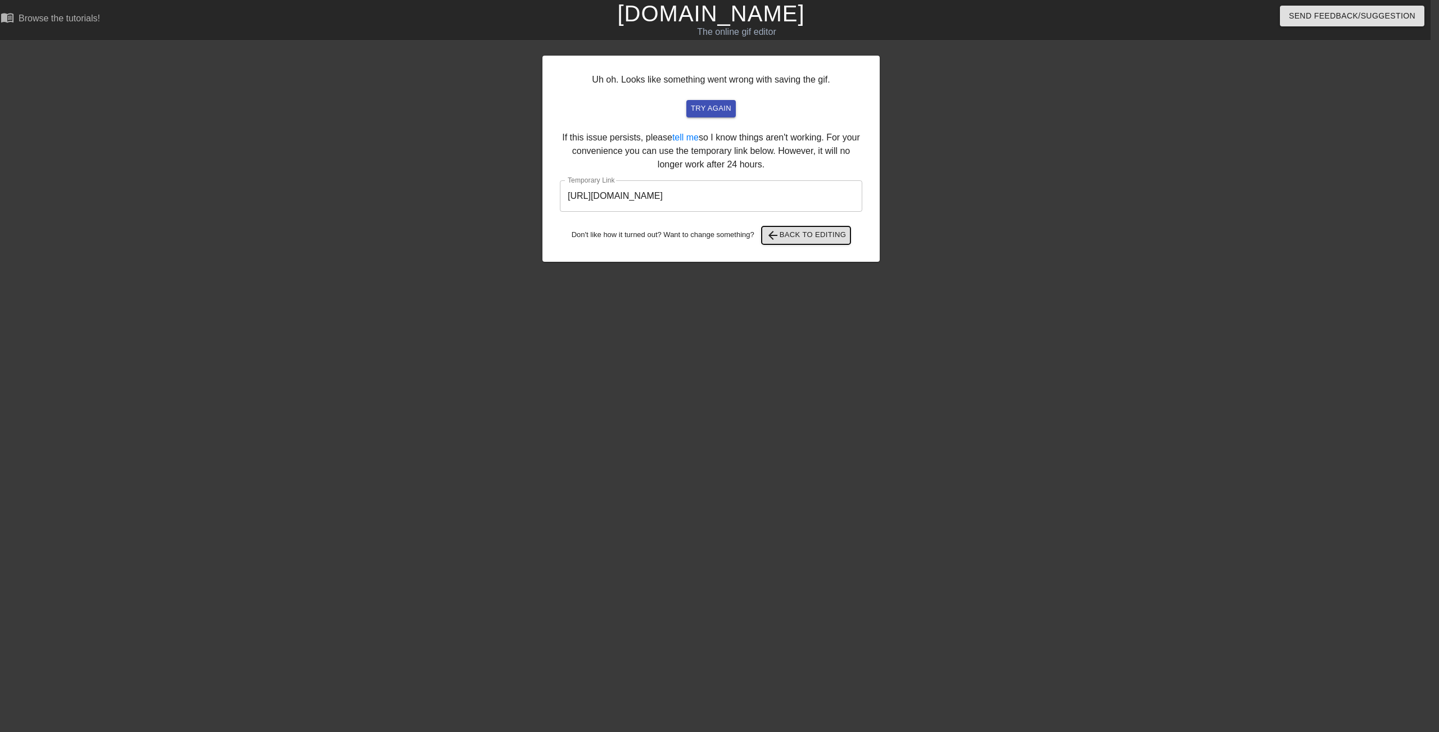
click at [779, 234] on span "arrow_back" at bounding box center [772, 235] width 13 height 13
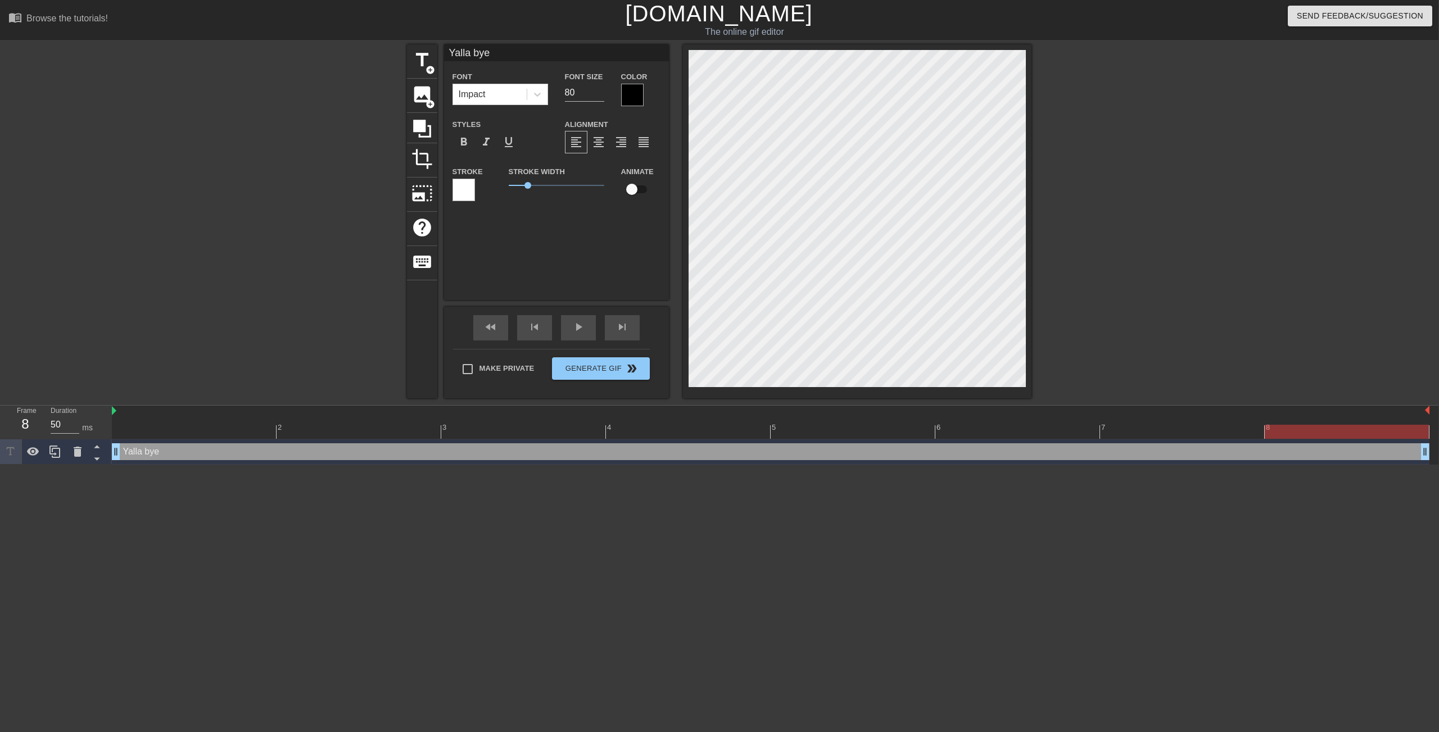
scroll to position [0, 0]
click at [50, 455] on icon at bounding box center [55, 451] width 13 height 13
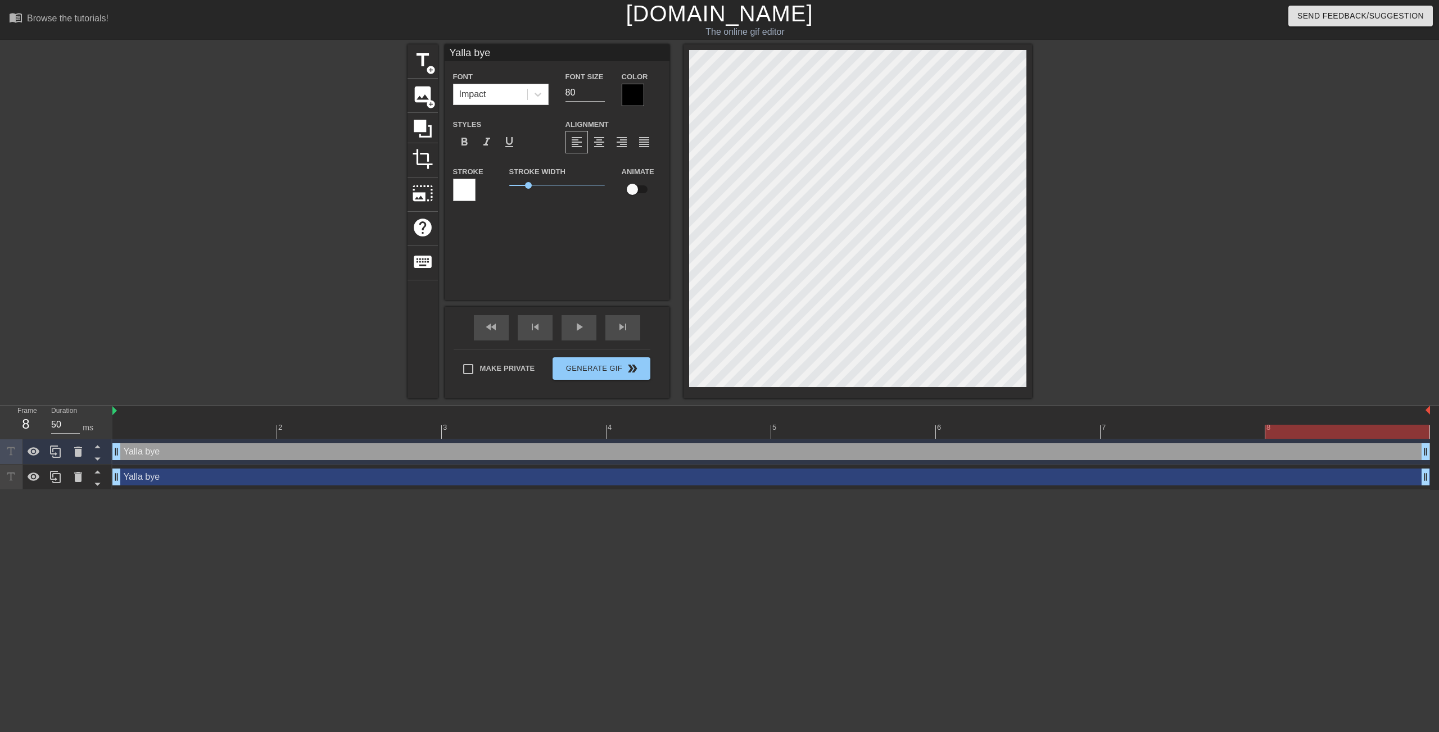
scroll to position [2, 3]
type input "Yalla"
type textarea "Yalla"
type input "Yalla bye"
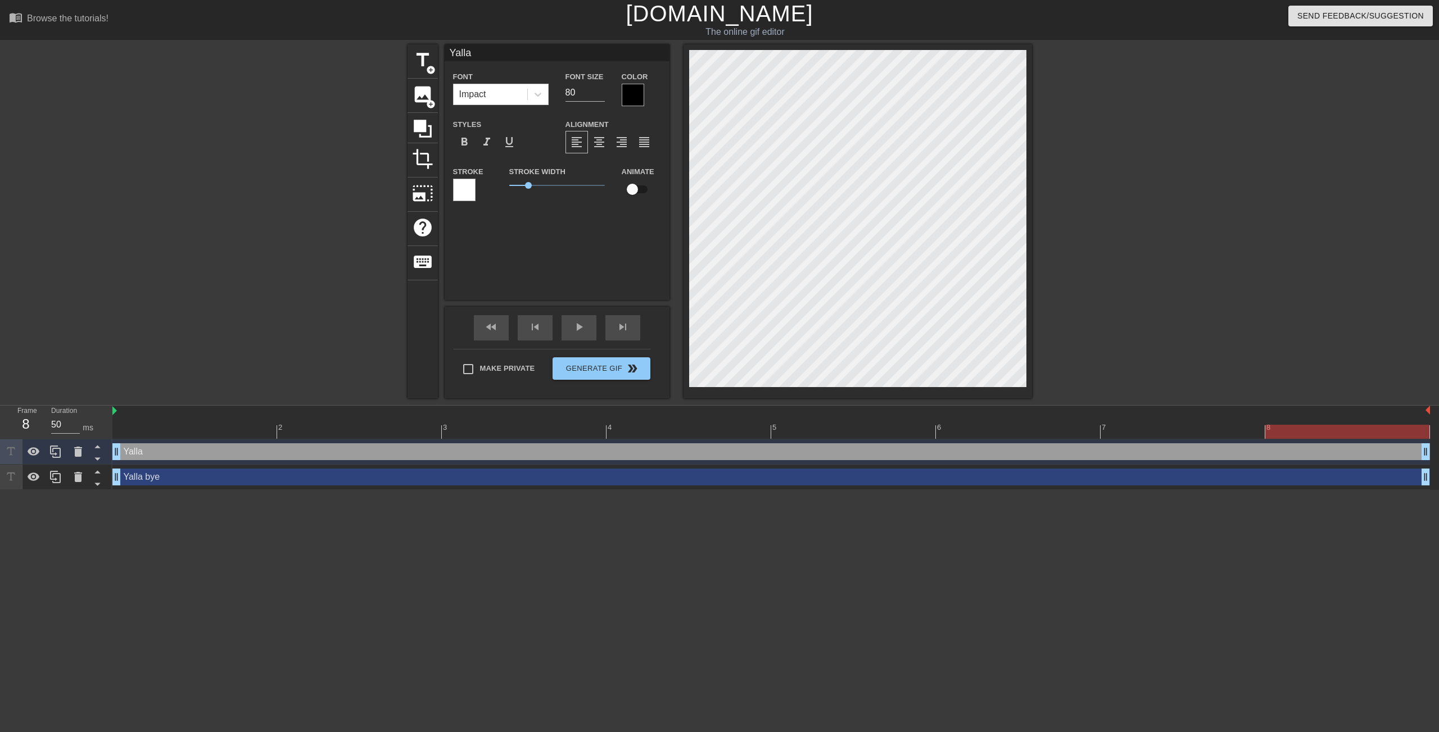
type textarea "Yalla bye"
click at [557, 484] on div "Yalla bye drag_handle drag_handle" at bounding box center [770, 477] width 1317 height 17
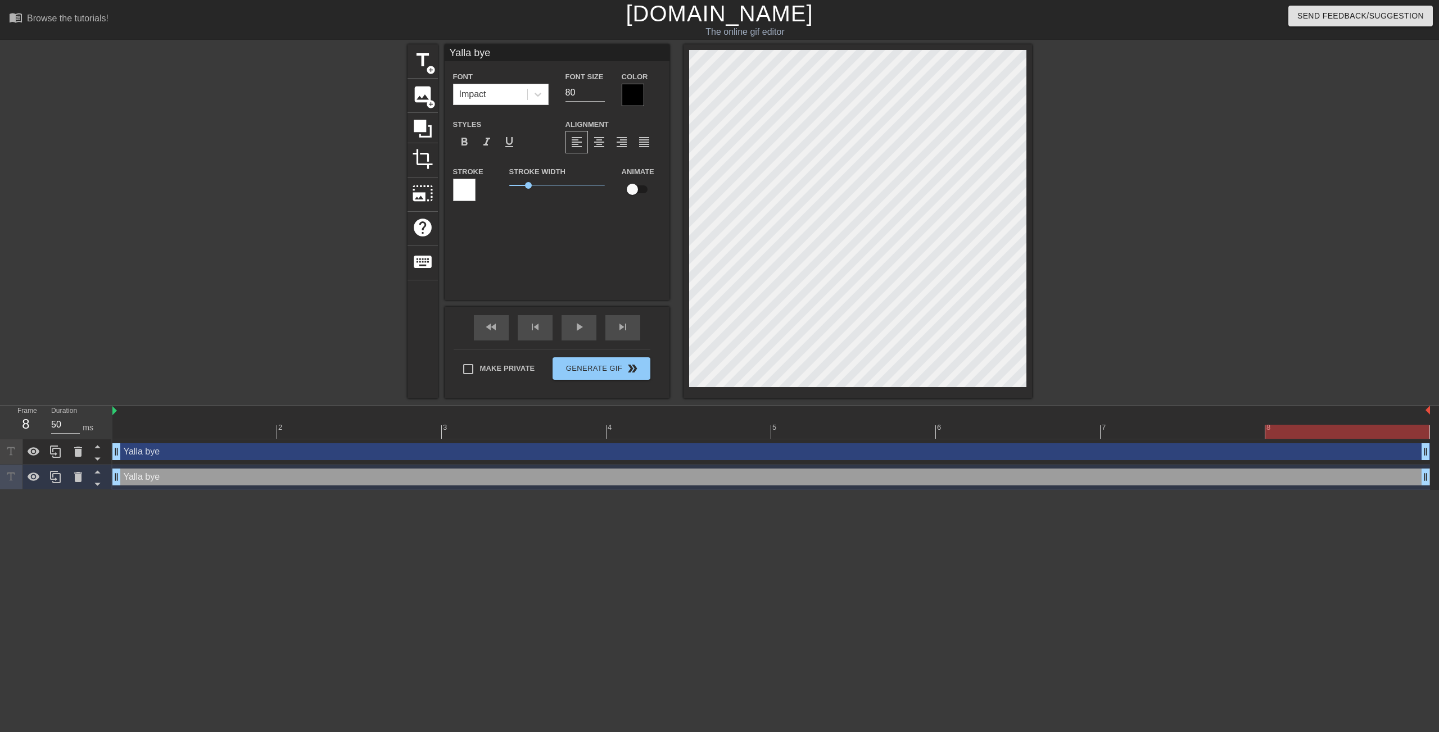
click at [138, 453] on div "Yalla bye drag_handle drag_handle" at bounding box center [770, 451] width 1317 height 17
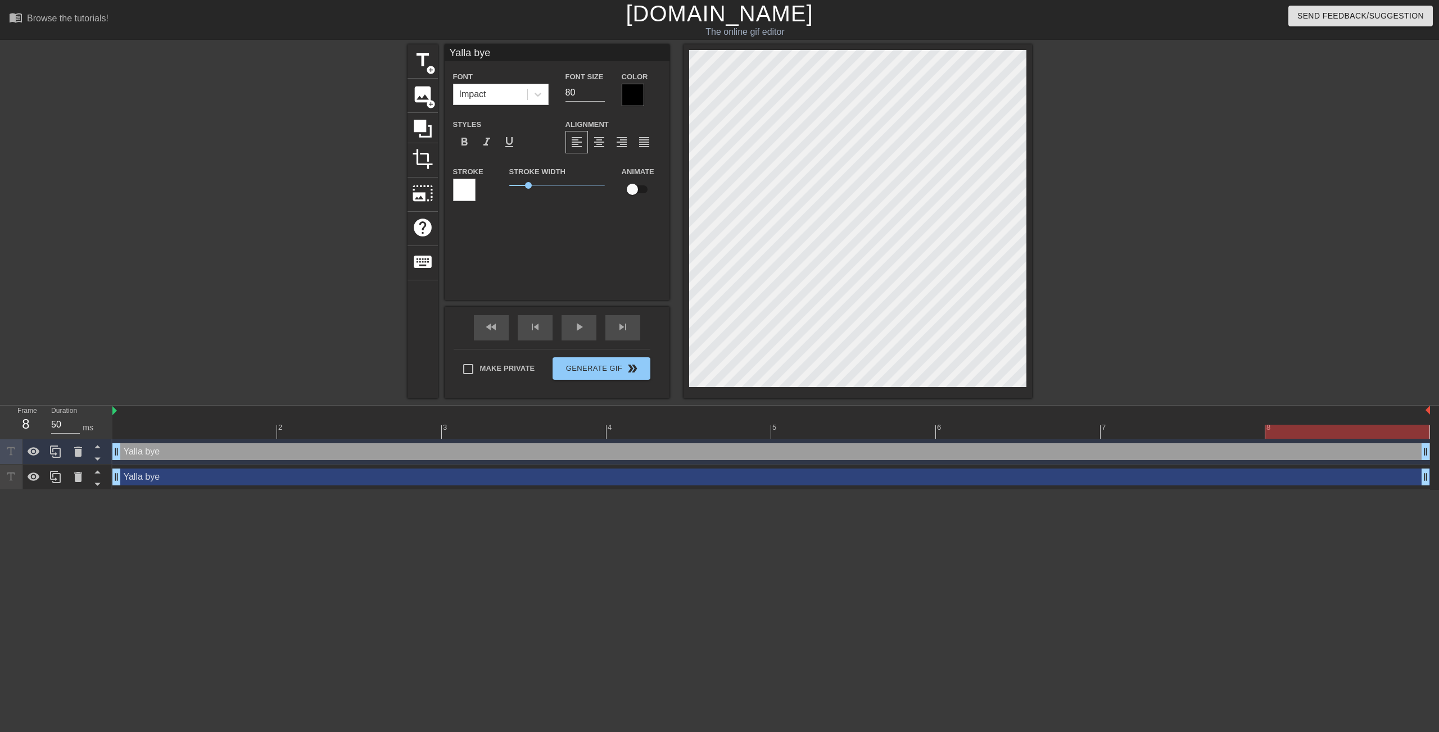
scroll to position [2, 3]
type input "Yalla"
type textarea "Yalla"
click at [228, 481] on div "Yalla bye drag_handle drag_handle" at bounding box center [770, 477] width 1317 height 17
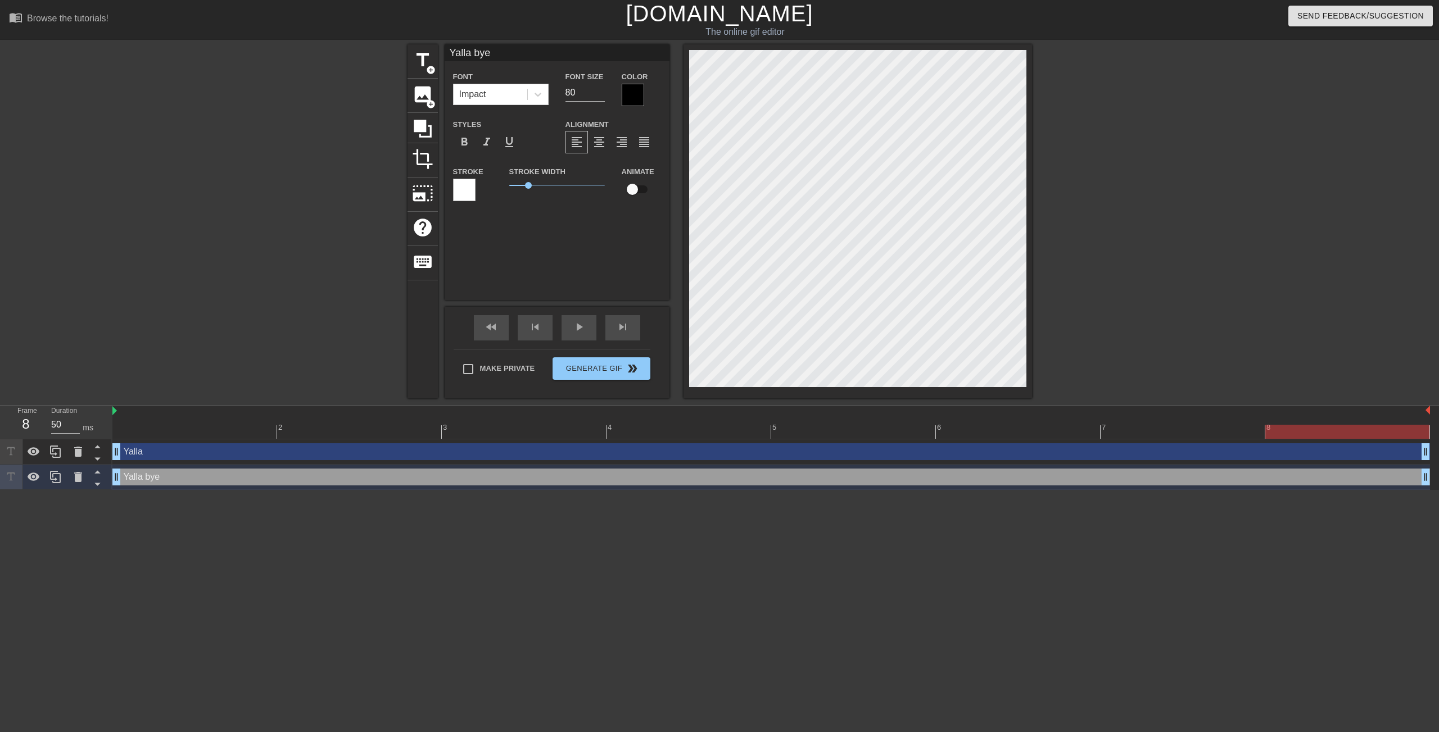
scroll to position [2, 3]
type input "Yallabye"
type textarea "Yallabye"
type input "Yallbye"
type textarea "Yallbye"
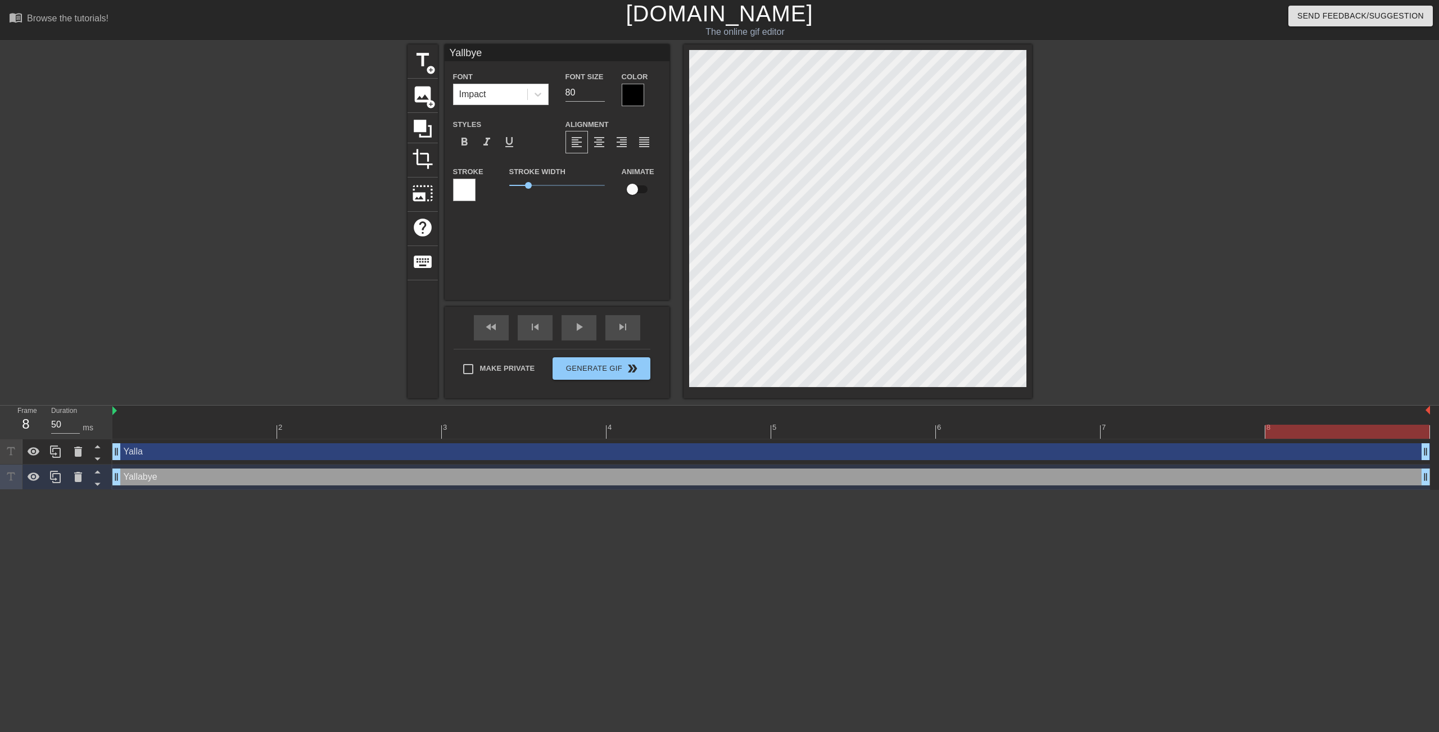
type input "Yalbye"
type textarea "Yalbye"
type input "[PERSON_NAME]"
type textarea "[PERSON_NAME]"
type input "Ybye"
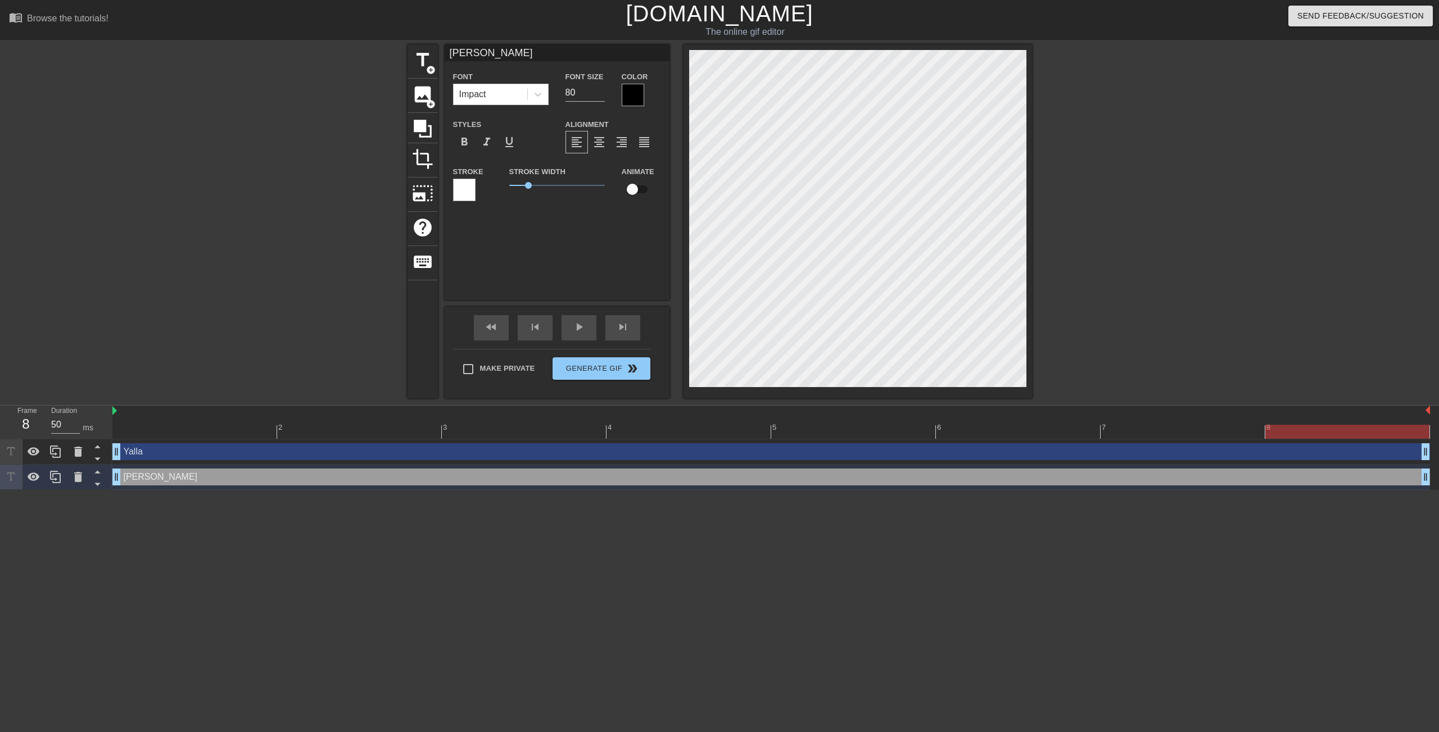
type textarea "Ybye"
type input "bye"
type textarea "bye"
drag, startPoint x: 588, startPoint y: 90, endPoint x: 563, endPoint y: 90, distance: 25.3
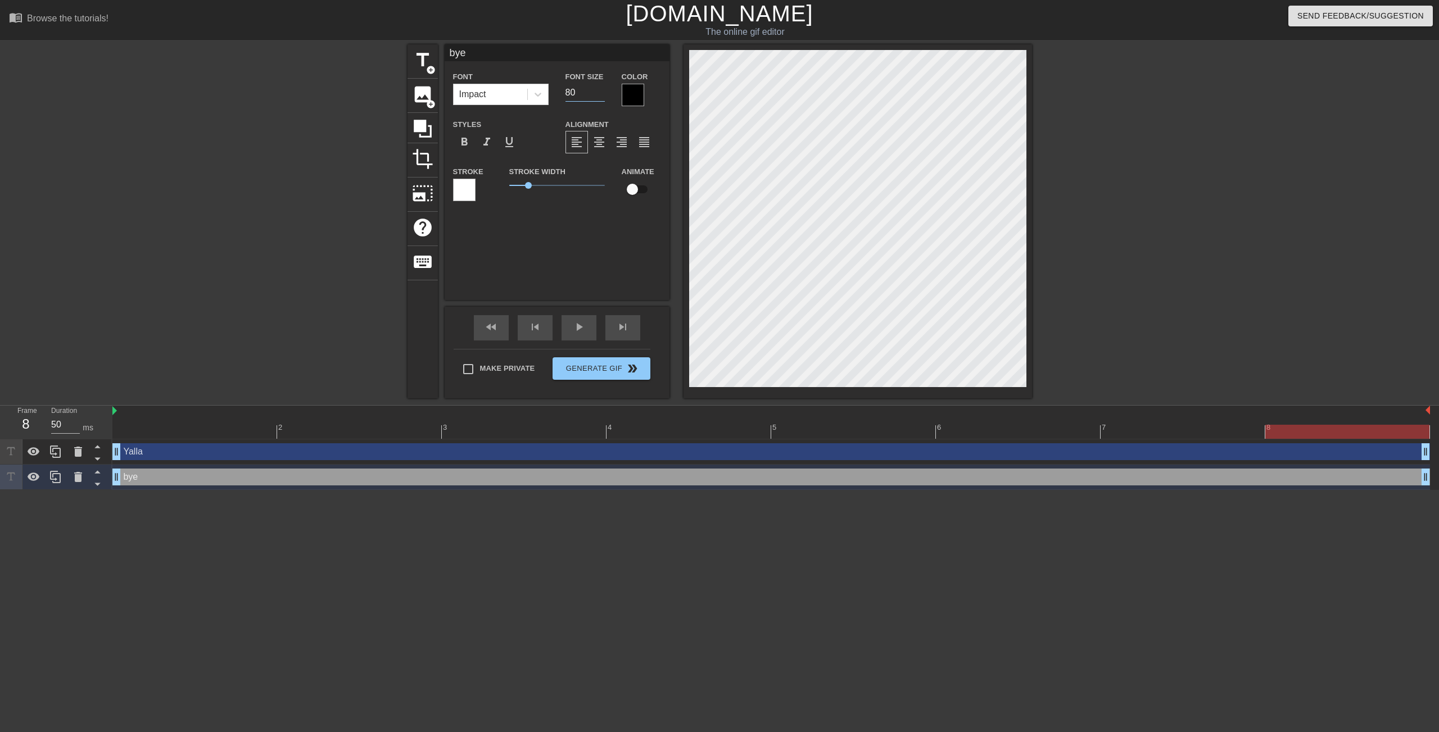
click at [563, 90] on div "Font Size 80" at bounding box center [585, 88] width 56 height 37
type input "100"
type input "Yalla"
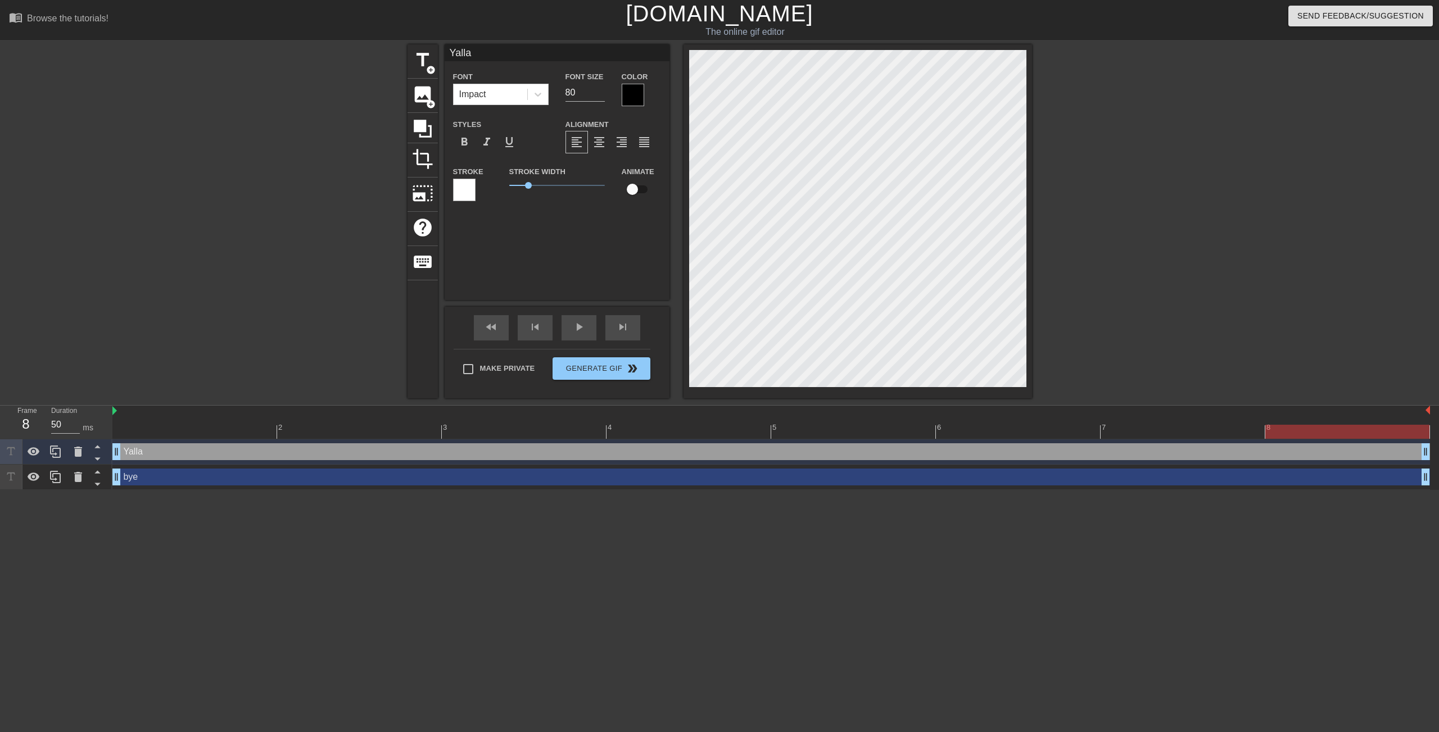
scroll to position [2, 1]
click at [569, 92] on input "80" at bounding box center [584, 93] width 39 height 18
type input "100"
click at [1062, 239] on div at bounding box center [1129, 212] width 169 height 337
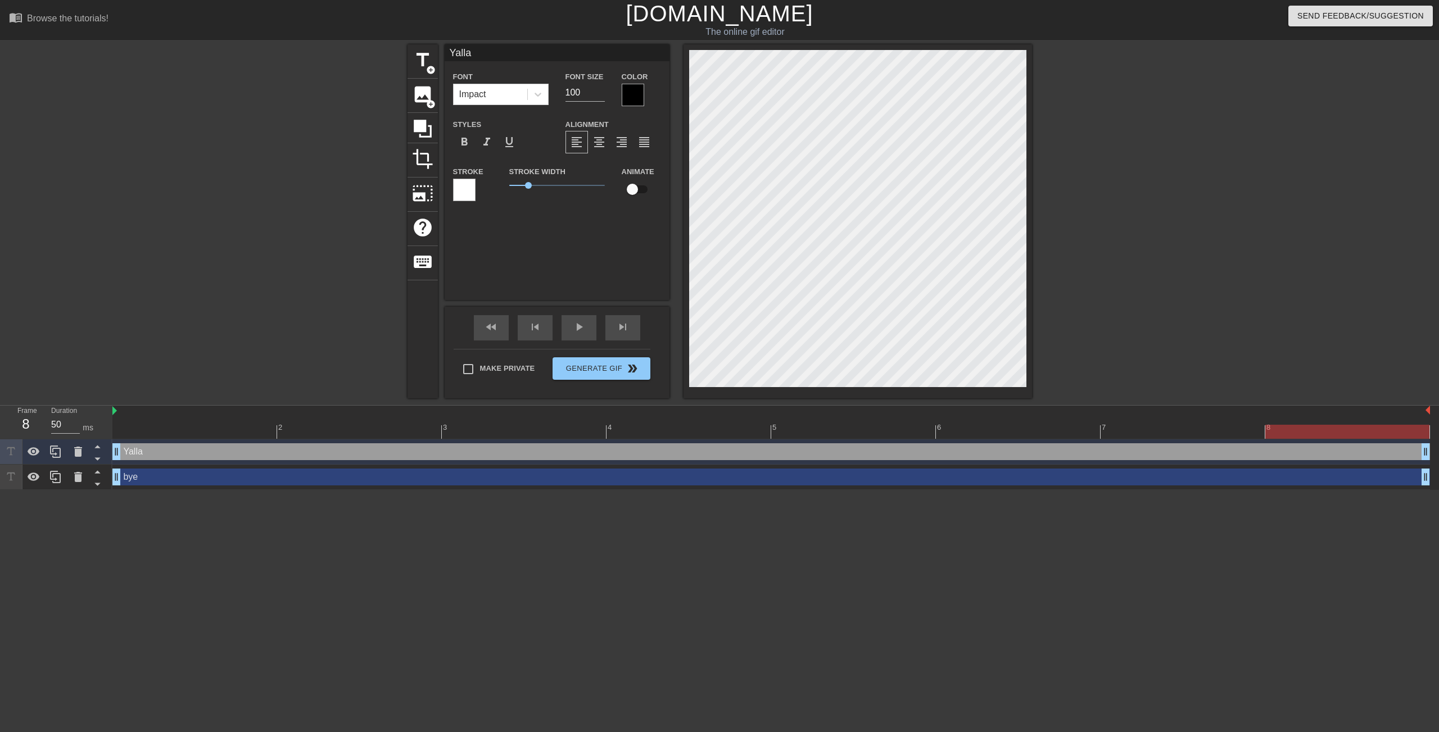
type input "bye"
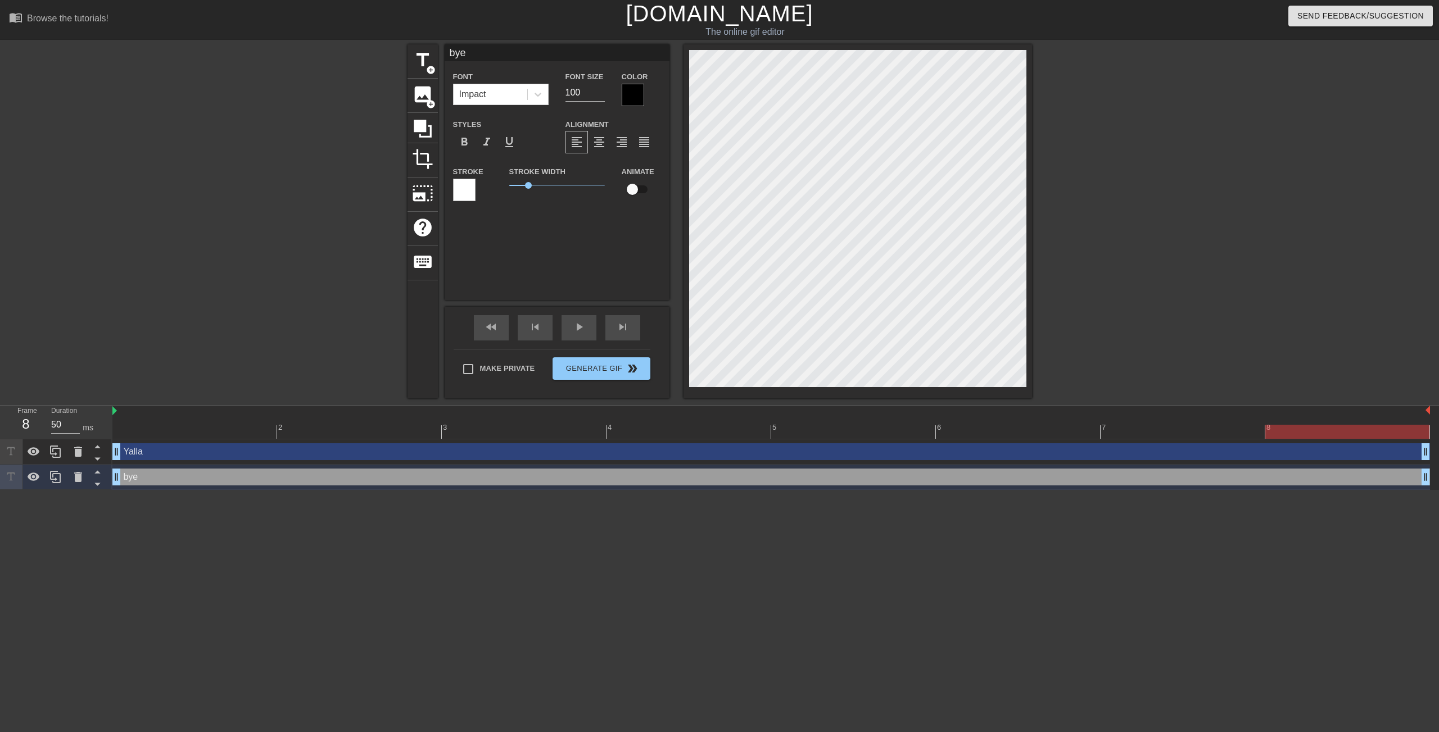
click at [302, 478] on div "bye drag_handle drag_handle" at bounding box center [770, 477] width 1317 height 17
drag, startPoint x: 1428, startPoint y: 480, endPoint x: 1394, endPoint y: 482, distance: 33.8
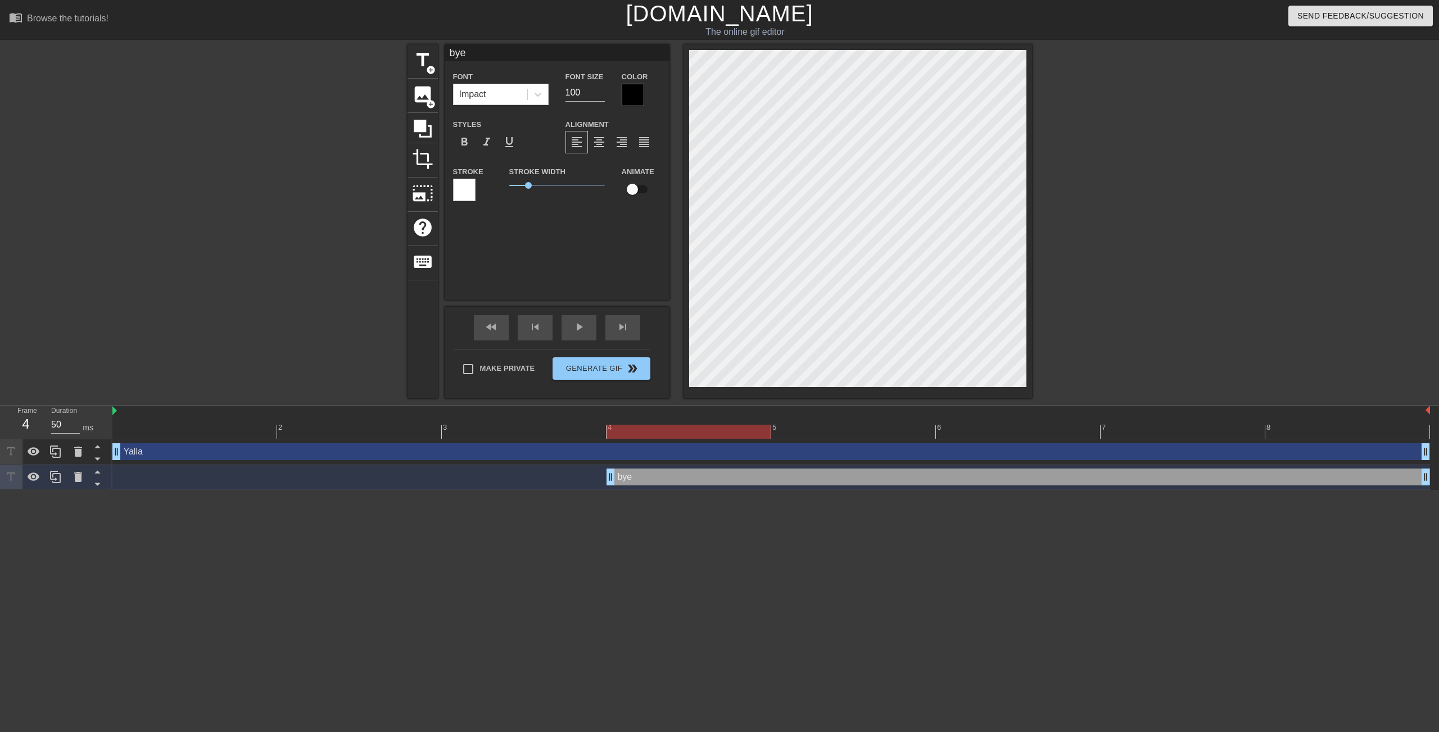
drag, startPoint x: 114, startPoint y: 475, endPoint x: 538, endPoint y: 488, distance: 423.9
click at [538, 488] on div "bye drag_handle drag_handle" at bounding box center [770, 477] width 1317 height 25
click at [580, 332] on span "play_arrow" at bounding box center [578, 326] width 13 height 13
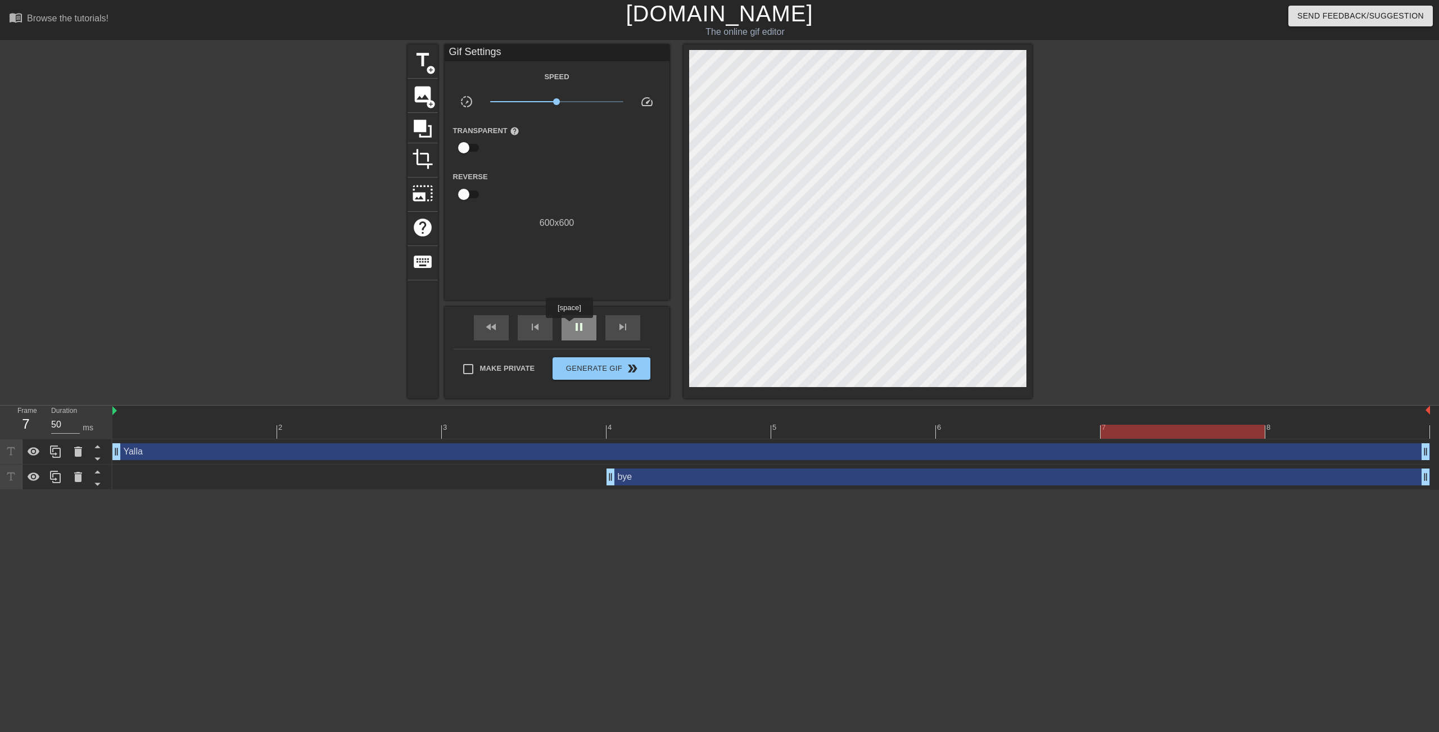
click at [570, 326] on div "pause" at bounding box center [578, 327] width 35 height 25
click at [720, 480] on div "bye drag_handle drag_handle" at bounding box center [1017, 477] width 823 height 17
click at [167, 477] on div "bye drag_handle drag_handle" at bounding box center [770, 477] width 1317 height 17
click at [197, 414] on div at bounding box center [770, 411] width 1317 height 11
click at [573, 478] on div "bye drag_handle drag_handle" at bounding box center [770, 477] width 1317 height 17
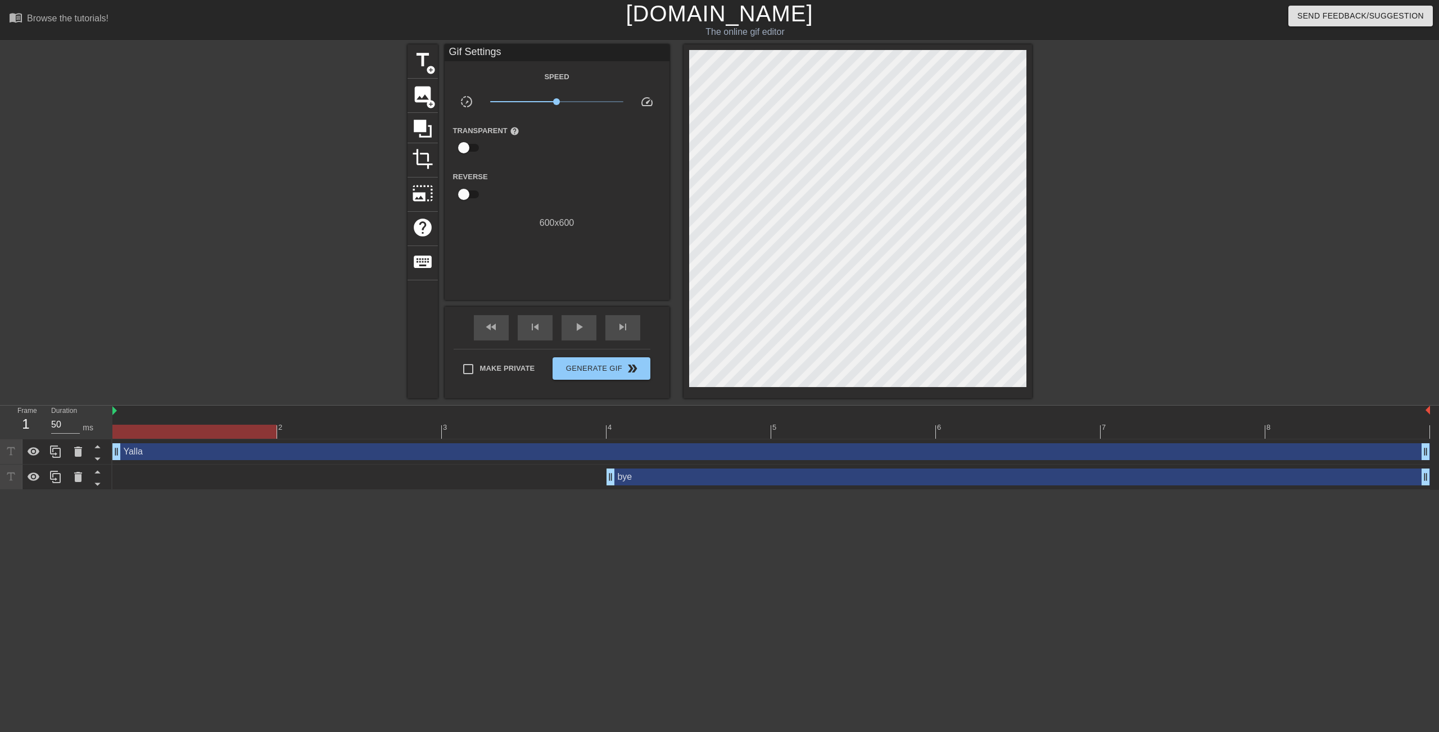
click at [622, 429] on div at bounding box center [770, 432] width 1317 height 14
click at [548, 434] on div at bounding box center [770, 432] width 1317 height 14
click at [639, 429] on div at bounding box center [770, 432] width 1317 height 14
click at [559, 434] on div at bounding box center [770, 432] width 1317 height 14
click at [657, 487] on div "bye drag_handle drag_handle" at bounding box center [770, 477] width 1317 height 25
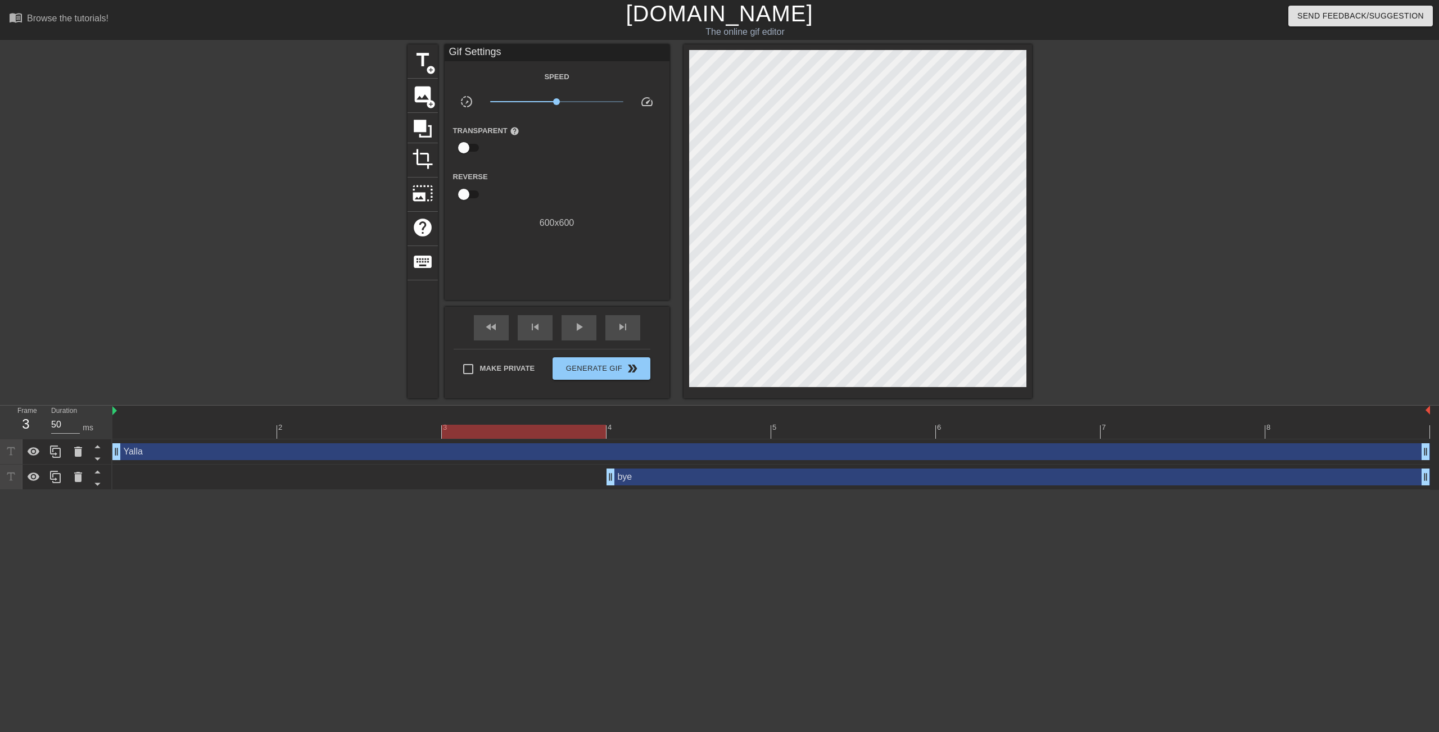
click at [665, 423] on div "4" at bounding box center [688, 424] width 165 height 14
click at [676, 478] on div "bye drag_handle drag_handle" at bounding box center [1017, 477] width 823 height 17
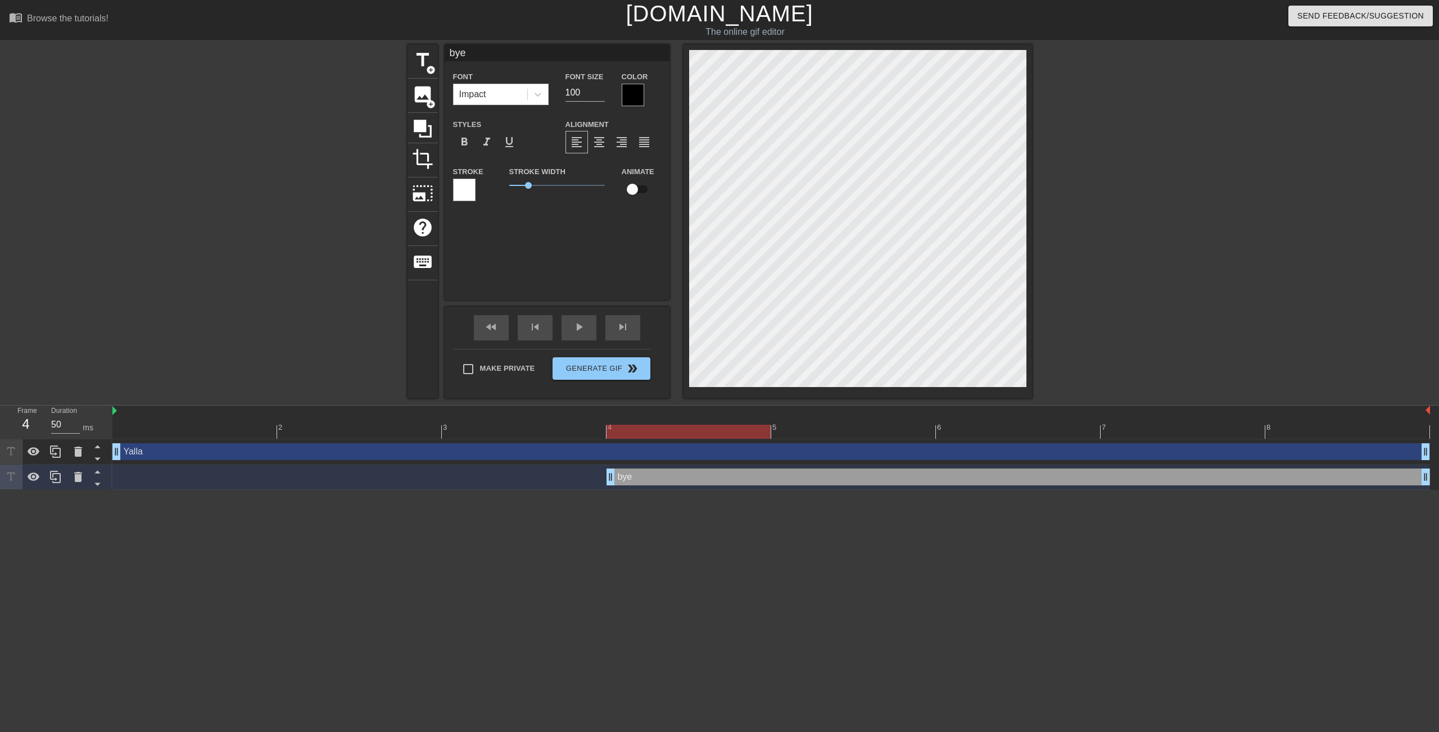
scroll to position [2, 2]
type input "bye"
type textarea "bye"
click at [641, 193] on input "checkbox" at bounding box center [632, 189] width 64 height 21
click at [641, 193] on input "checkbox" at bounding box center [643, 189] width 64 height 21
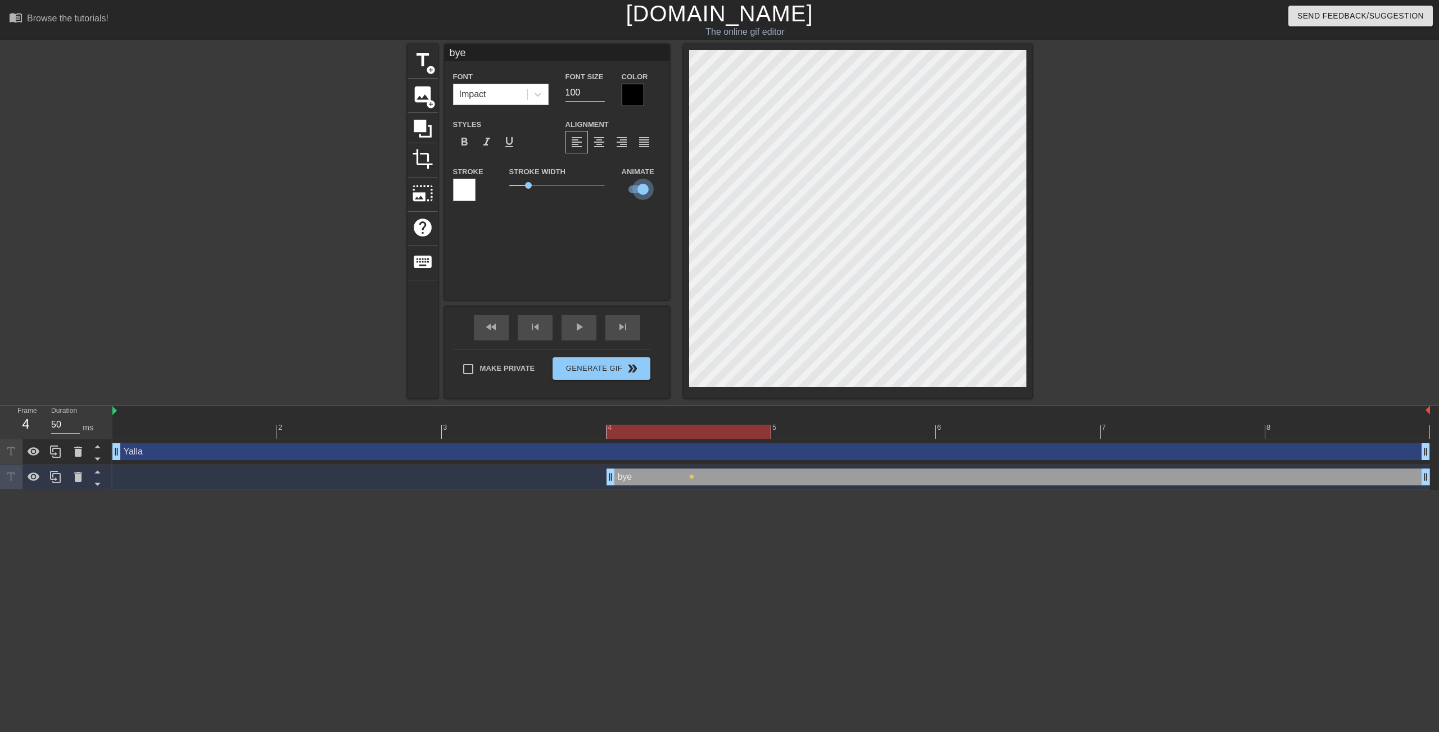
checkbox input "false"
type input "Yalla"
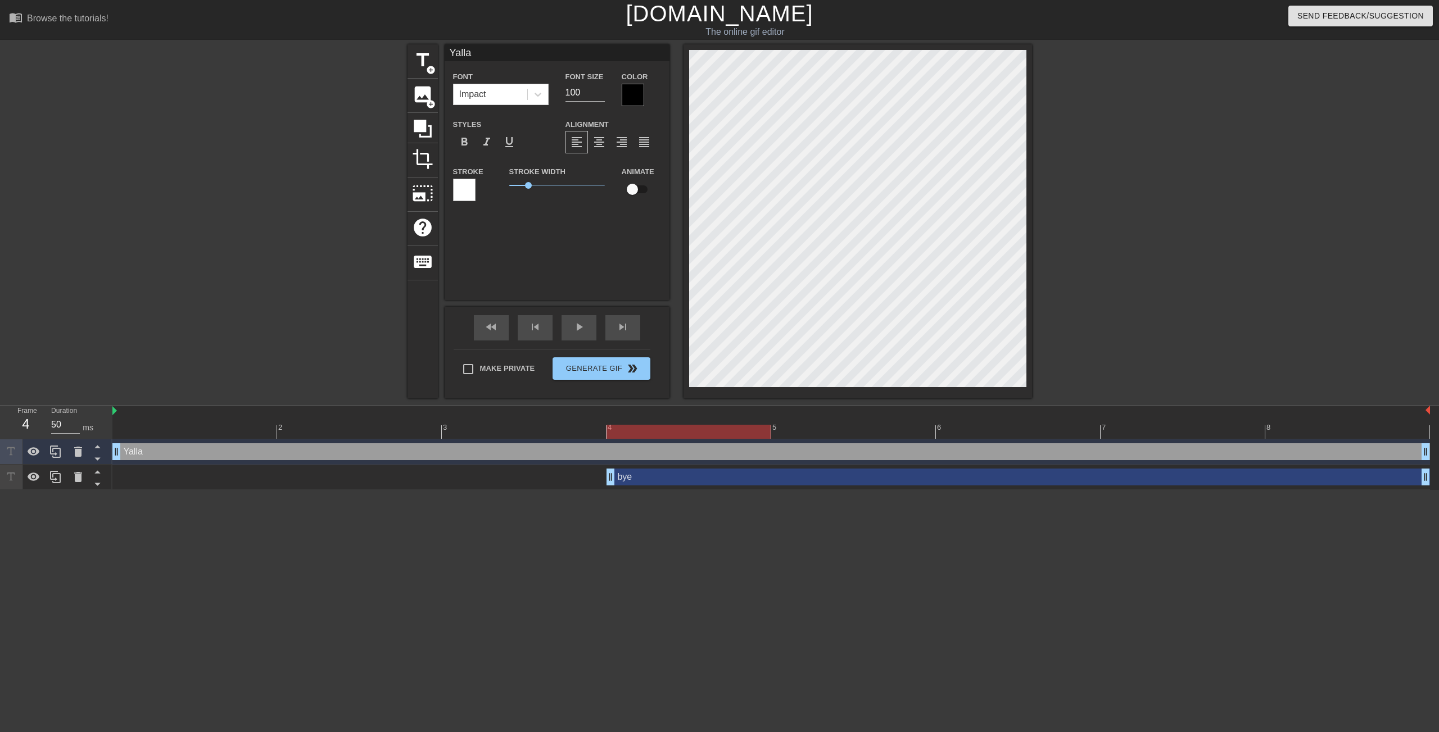
scroll to position [2, 1]
drag, startPoint x: 589, startPoint y: 94, endPoint x: 555, endPoint y: 96, distance: 34.3
click at [555, 96] on div "Font Impact Font Size 100 Color" at bounding box center [556, 88] width 225 height 37
type input "120"
type input "bye"
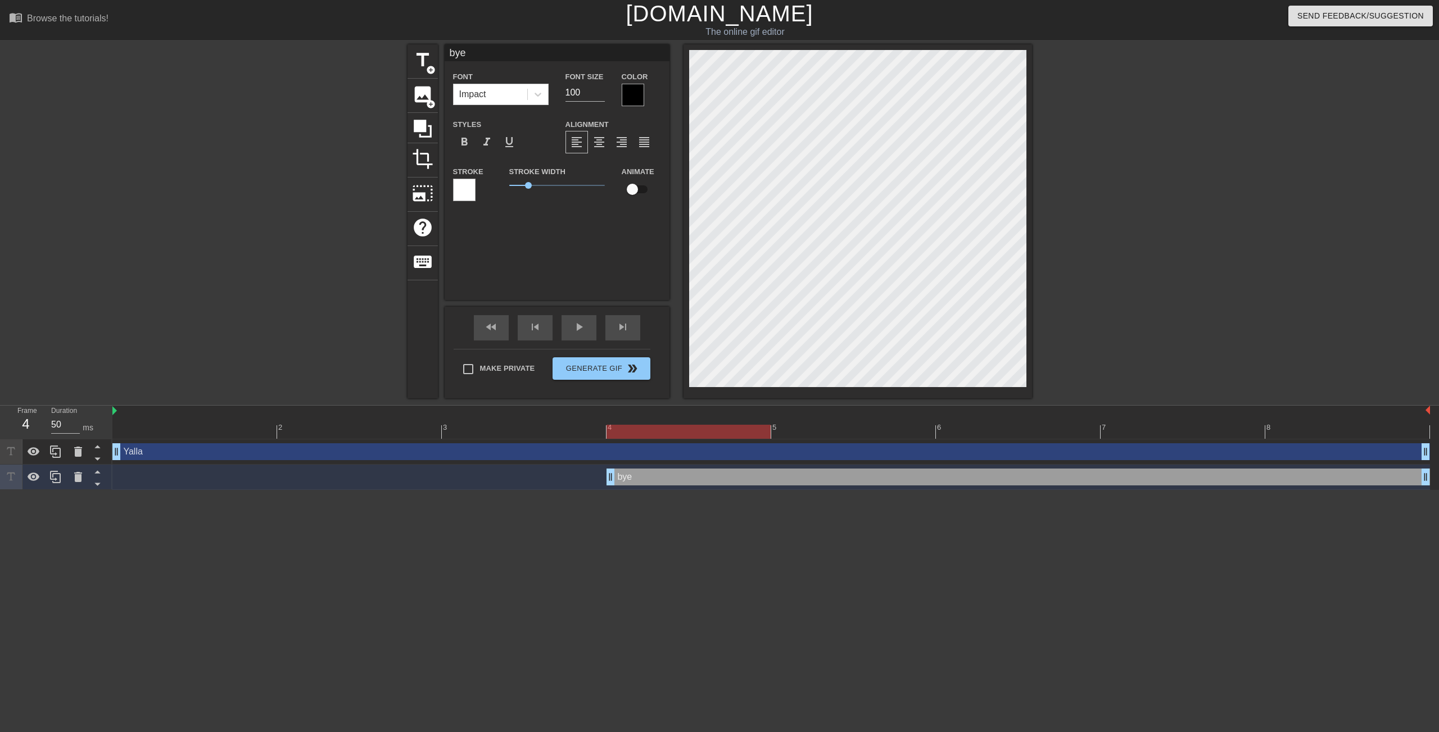
scroll to position [1, 1]
click at [586, 97] on input "100" at bounding box center [584, 93] width 39 height 18
type input "120"
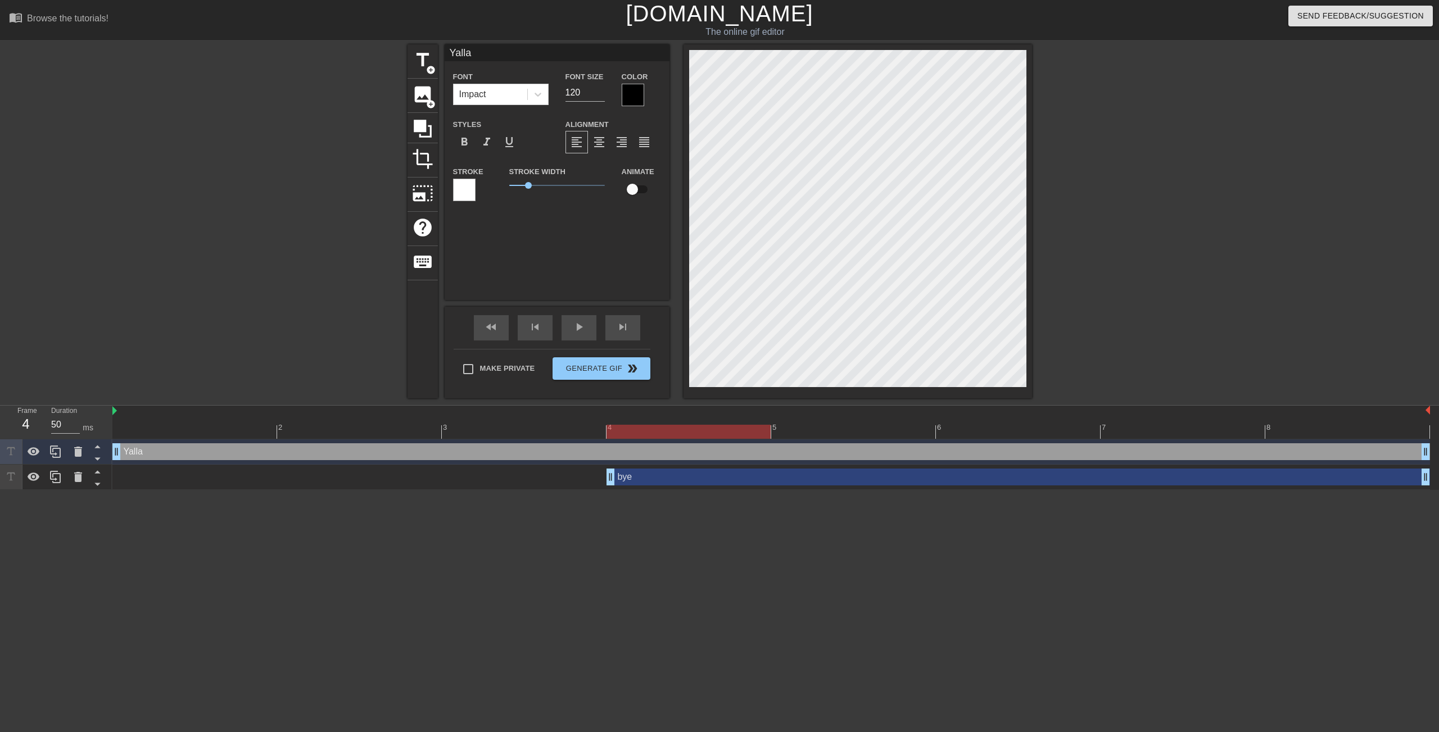
type input "bye"
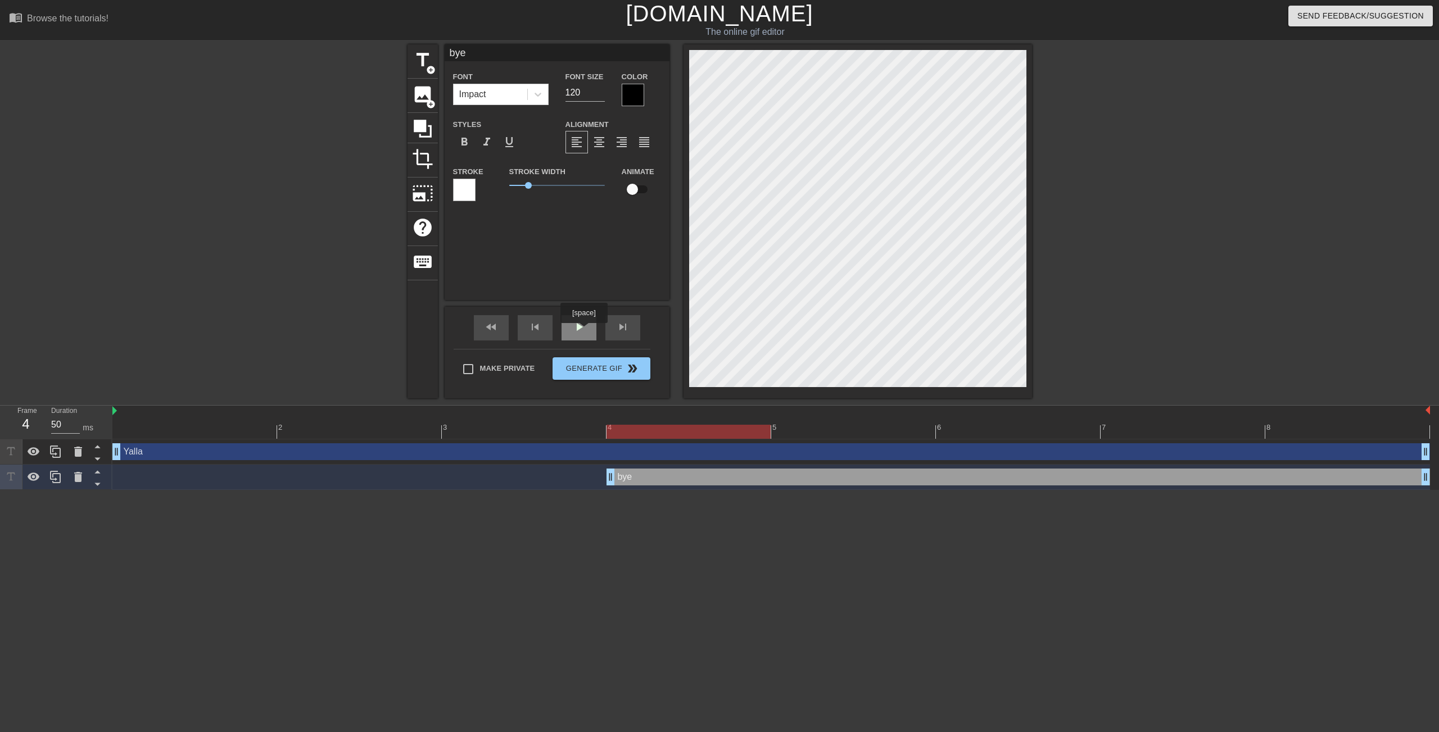
click at [584, 329] on span "play_arrow" at bounding box center [578, 326] width 13 height 13
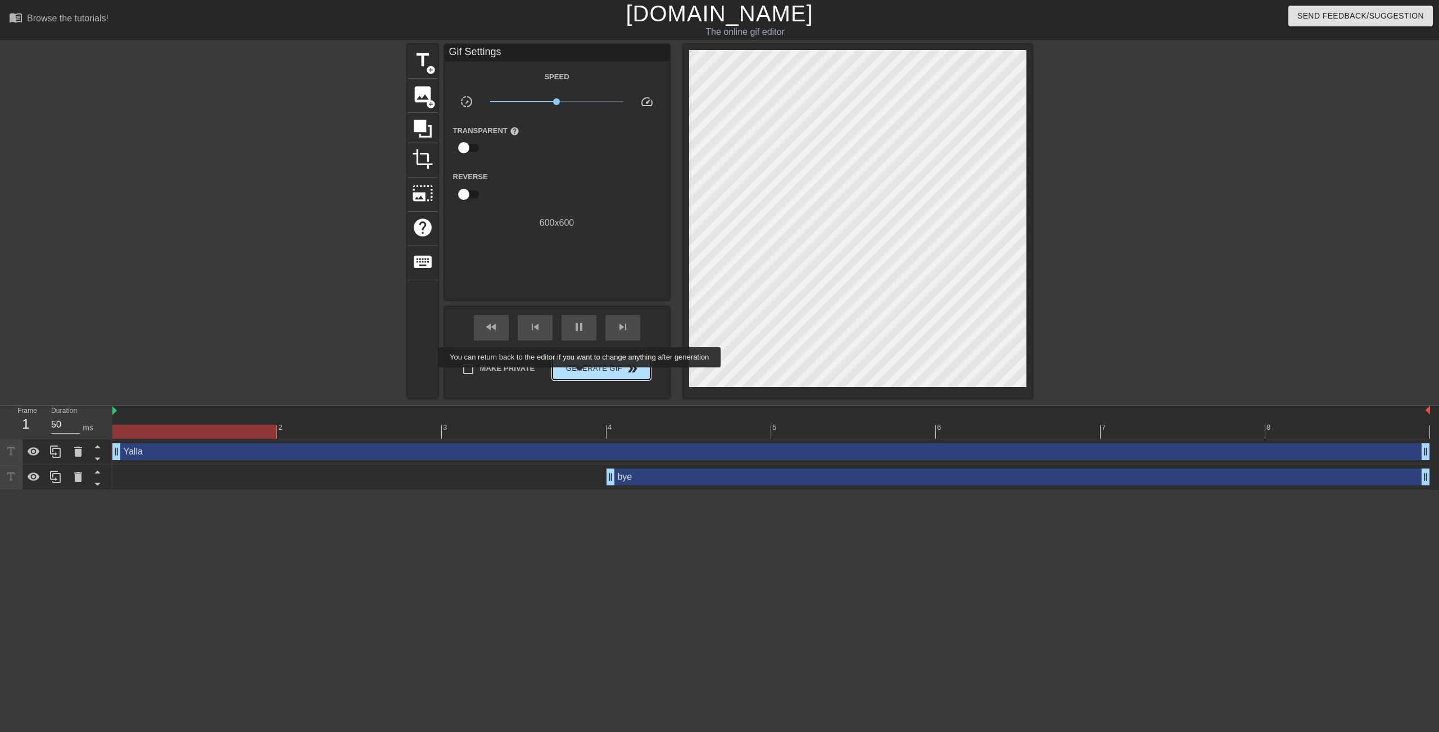
click at [587, 375] on button "Generate Gif double_arrow" at bounding box center [600, 368] width 97 height 22
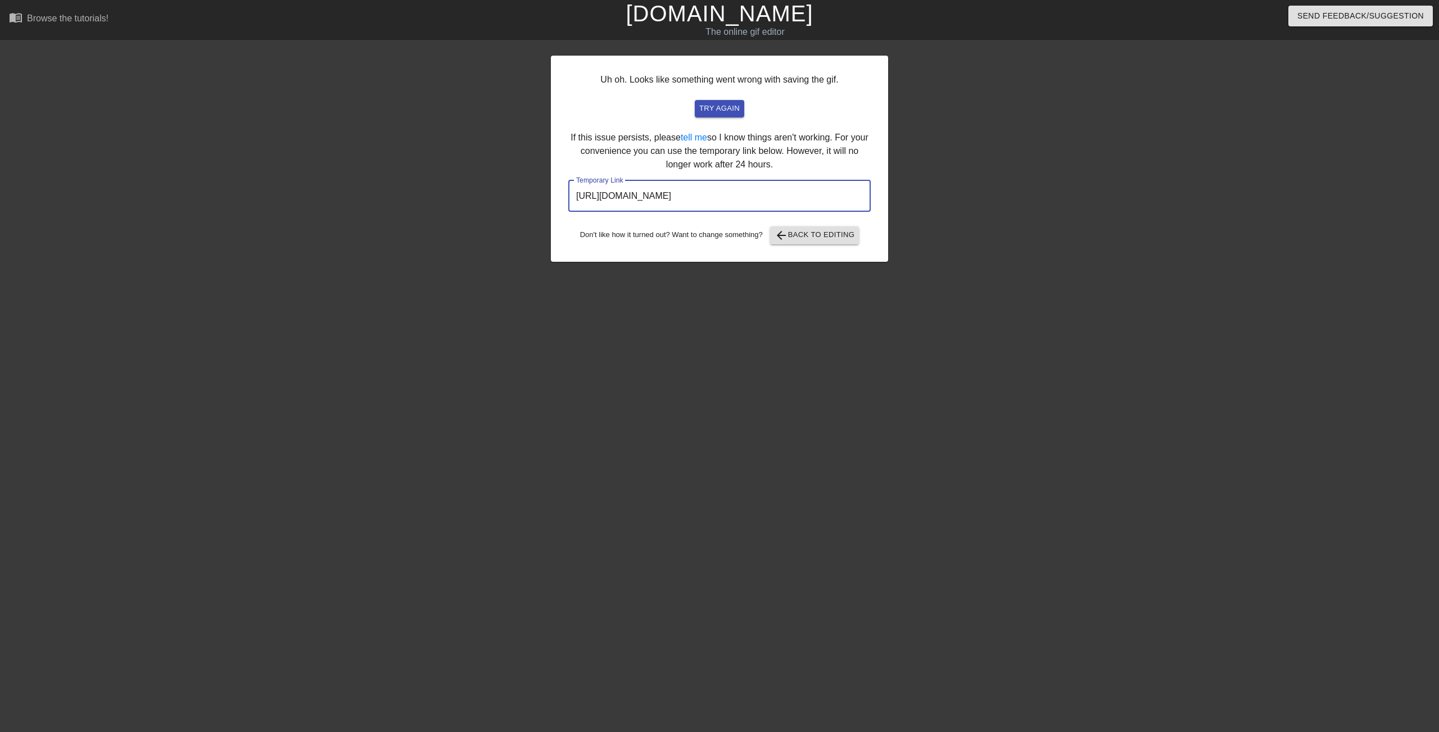
click at [786, 193] on input "[URL][DOMAIN_NAME]" at bounding box center [719, 195] width 302 height 31
click at [829, 234] on span "arrow_back Back to Editing" at bounding box center [814, 235] width 80 height 13
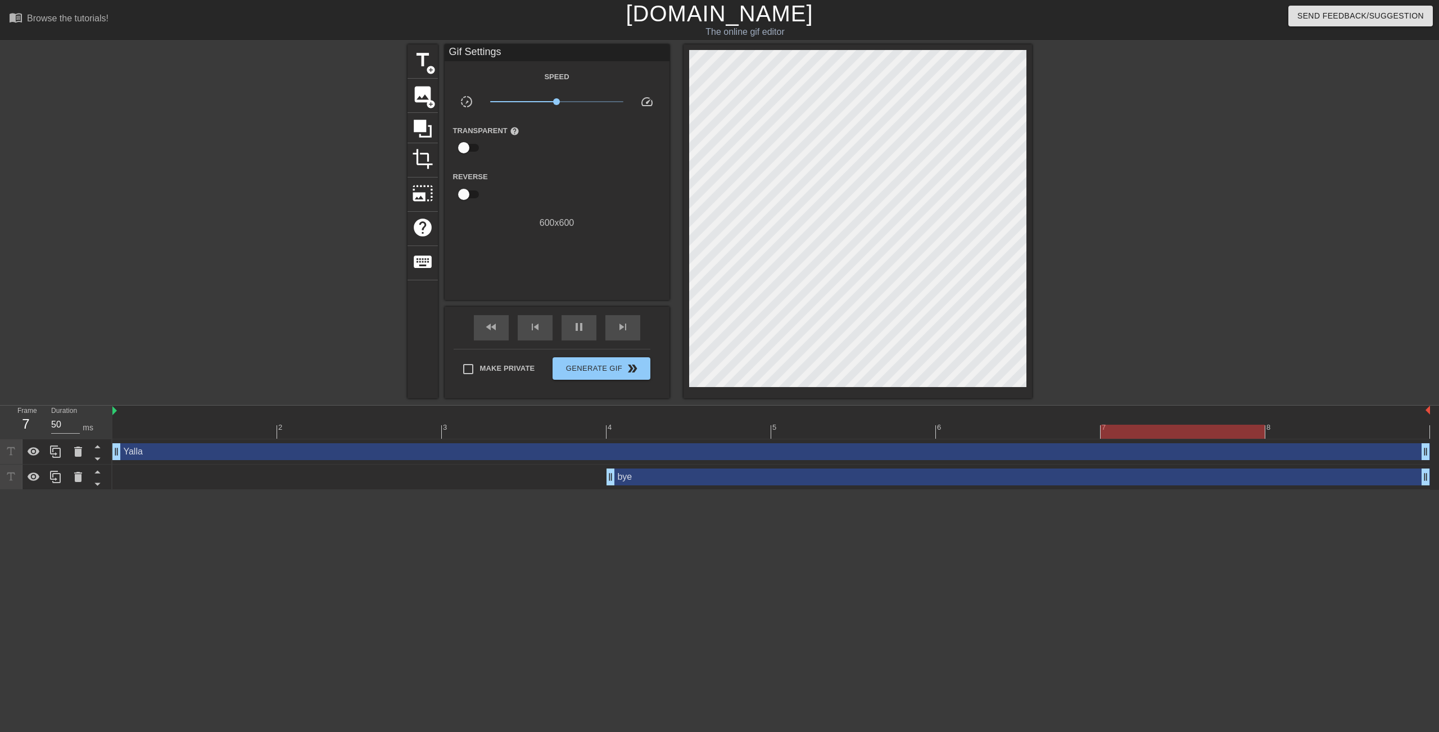
scroll to position [0, 8]
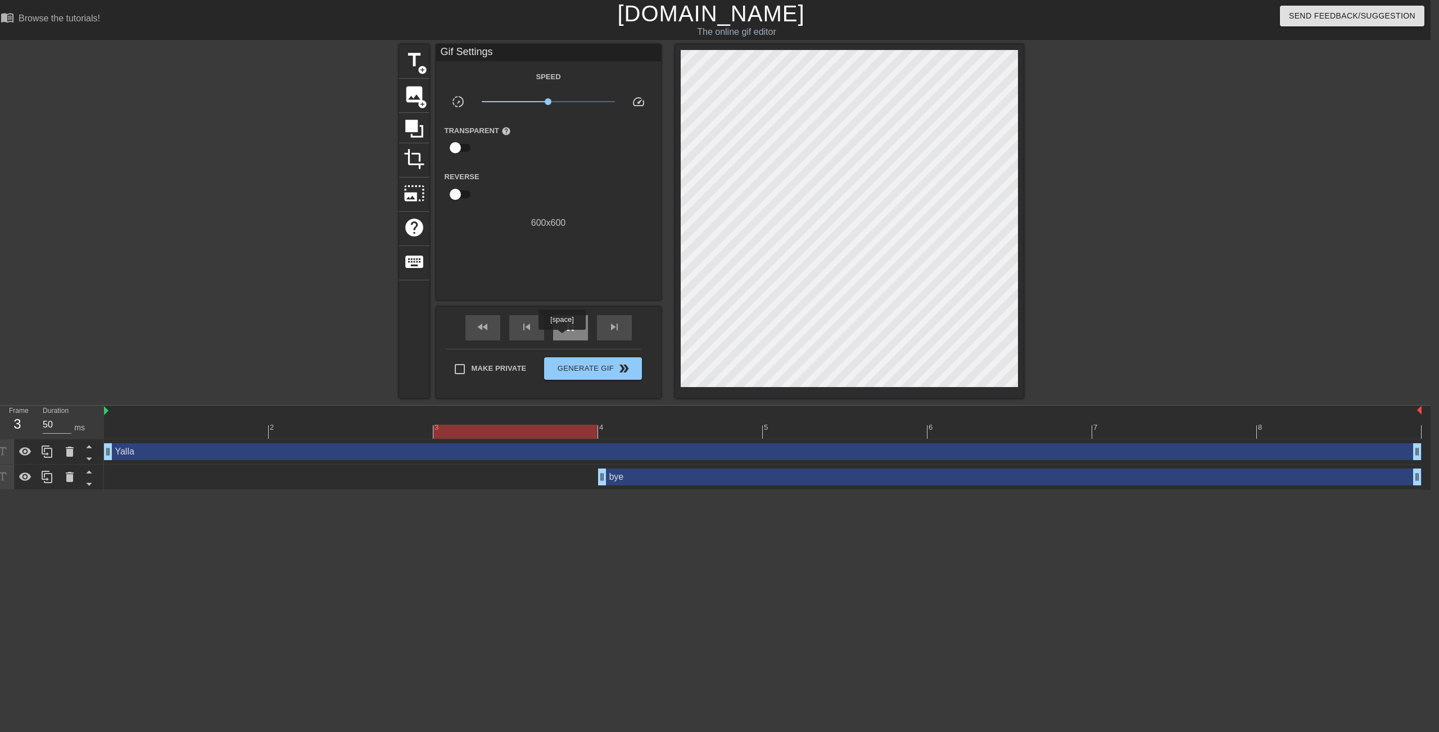
click at [563, 338] on div "pause" at bounding box center [570, 327] width 35 height 25
click at [469, 144] on input "checkbox" at bounding box center [455, 147] width 64 height 21
checkbox input "true"
click at [548, 140] on div at bounding box center [549, 148] width 22 height 22
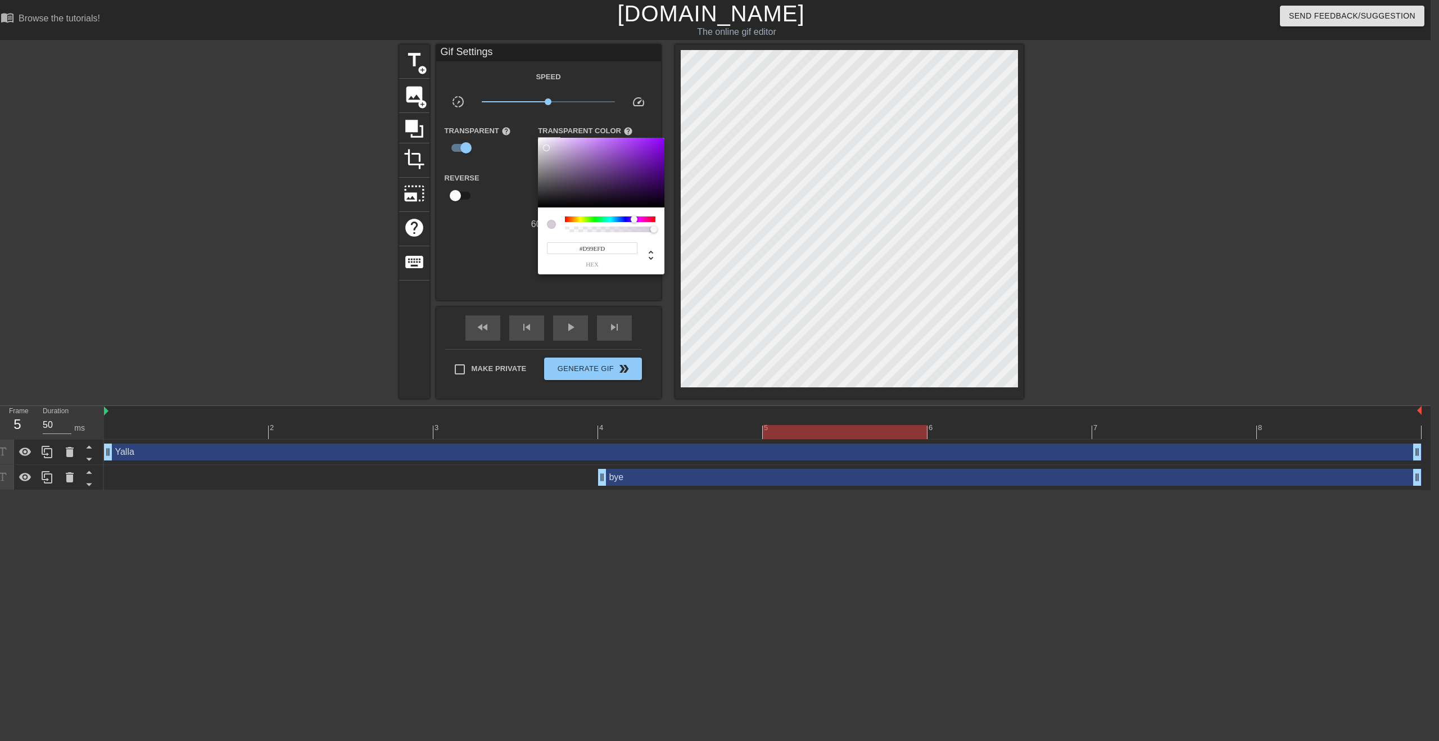
type input "#FFFFFF"
drag, startPoint x: 552, startPoint y: 152, endPoint x: 532, endPoint y: 137, distance: 26.1
click at [532, 137] on div "#FFFFFF hex" at bounding box center [719, 370] width 1439 height 741
click at [489, 274] on div at bounding box center [719, 370] width 1439 height 741
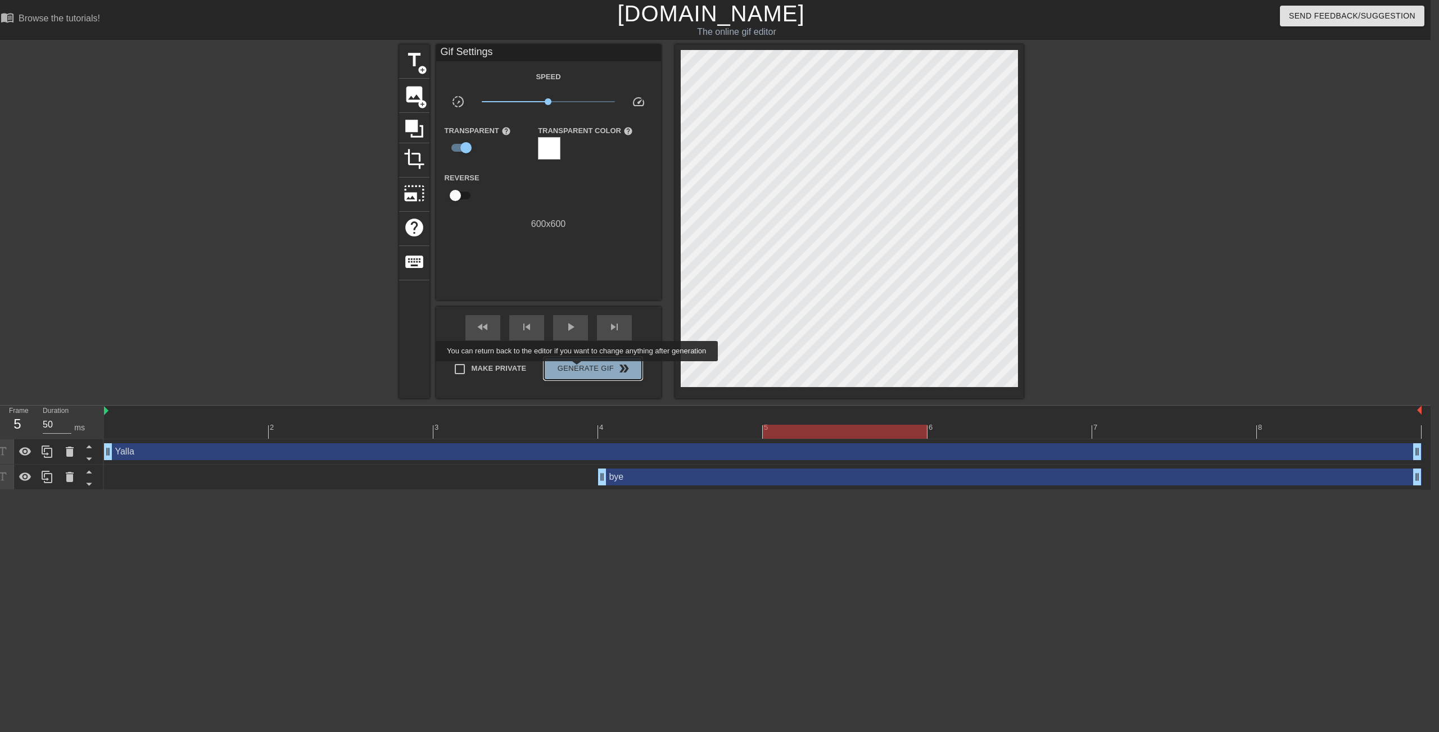
click at [584, 369] on span "Generate Gif double_arrow" at bounding box center [592, 368] width 88 height 13
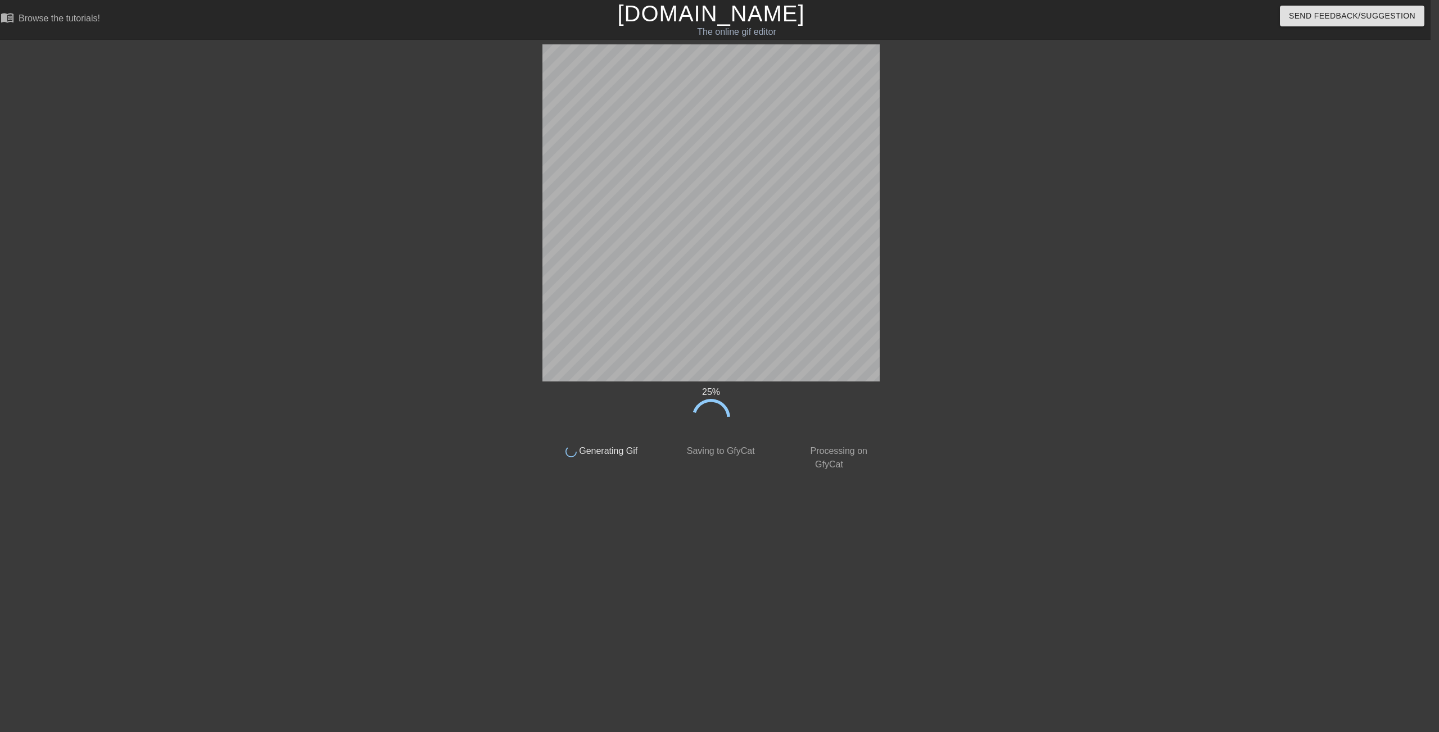
scroll to position [0, 0]
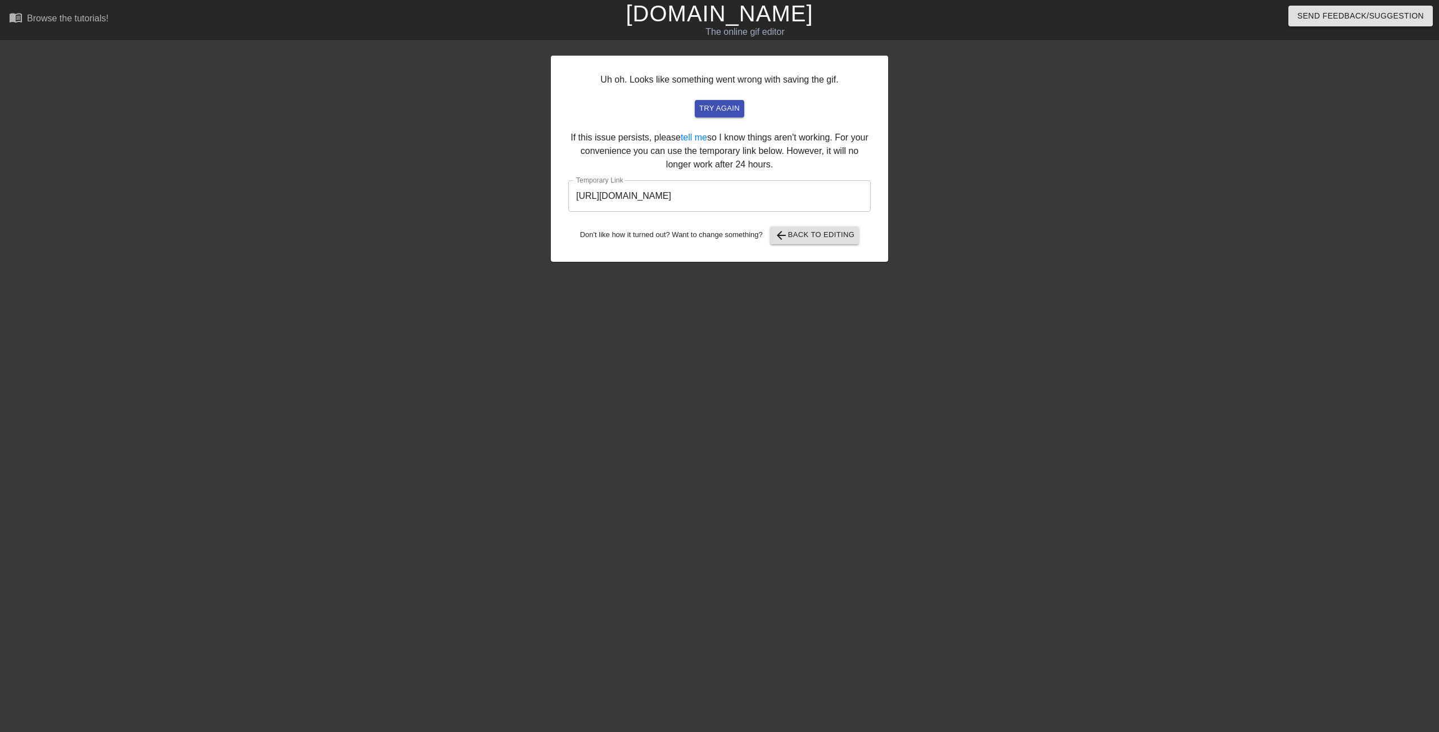
click at [766, 194] on input "[URL][DOMAIN_NAME]" at bounding box center [719, 195] width 302 height 31
